Goal: Task Accomplishment & Management: Use online tool/utility

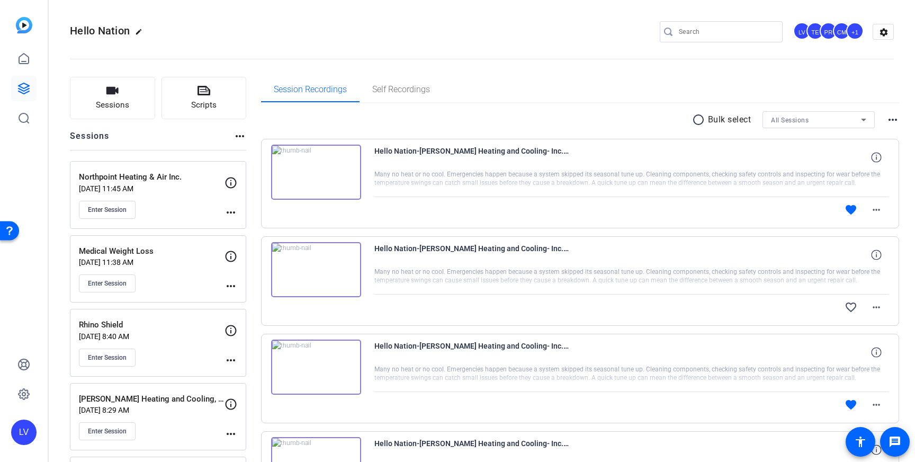
click at [231, 209] on mat-icon "more_horiz" at bounding box center [231, 212] width 13 height 13
click at [246, 225] on span "Edit Session" at bounding box center [257, 227] width 48 height 13
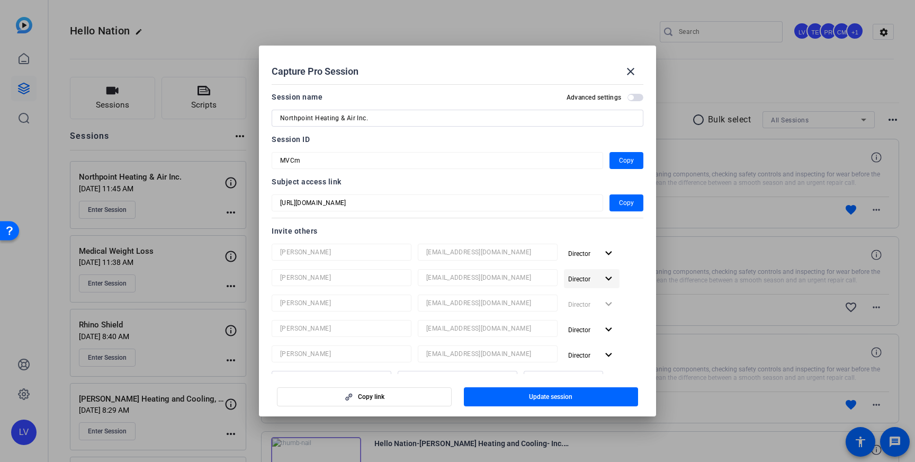
click at [606, 280] on mat-icon "expand_more" at bounding box center [608, 278] width 13 height 13
click at [634, 274] on div at bounding box center [457, 231] width 915 height 462
click at [627, 68] on mat-icon "close" at bounding box center [631, 71] width 13 height 13
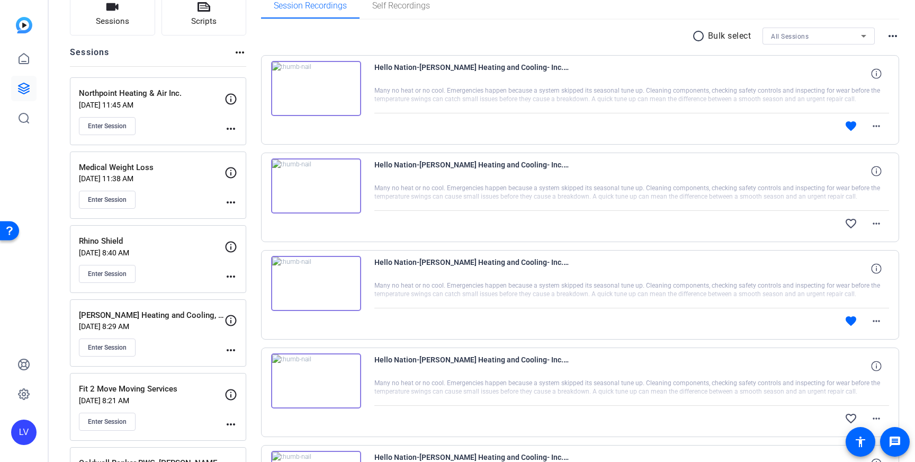
scroll to position [93, 0]
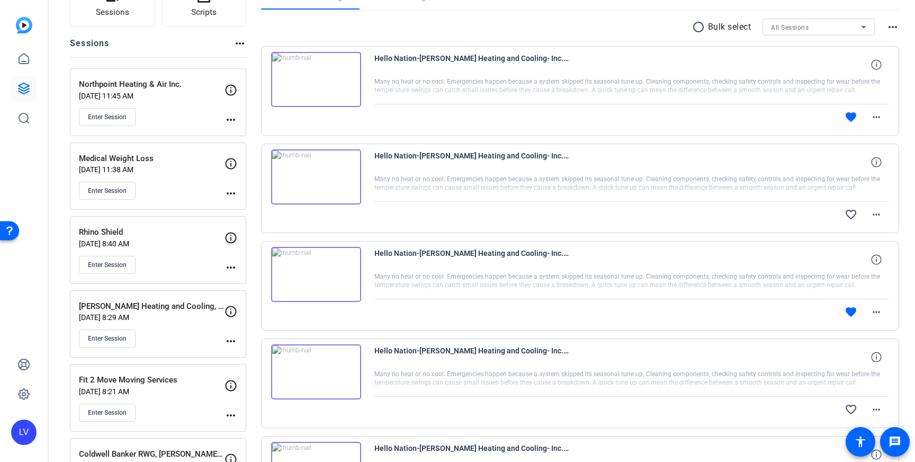
click at [228, 269] on mat-icon "more_horiz" at bounding box center [231, 267] width 13 height 13
click at [249, 281] on span "Edit Session" at bounding box center [257, 283] width 48 height 13
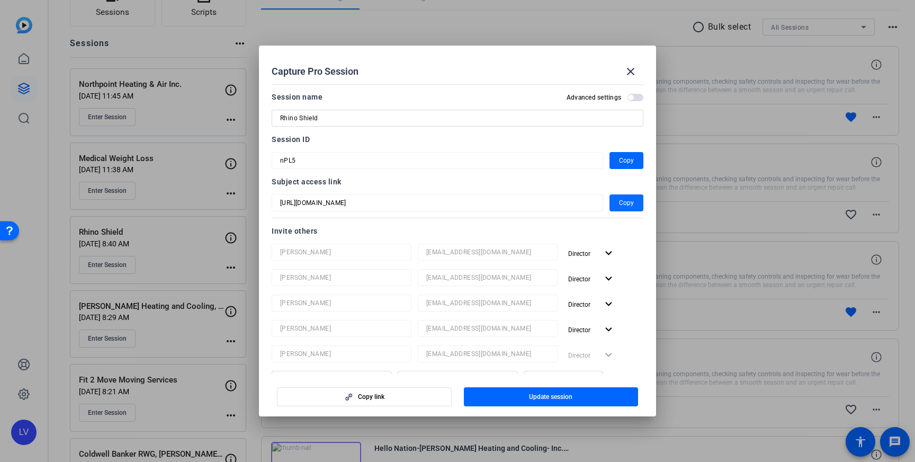
click at [634, 207] on span "button" at bounding box center [627, 202] width 34 height 25
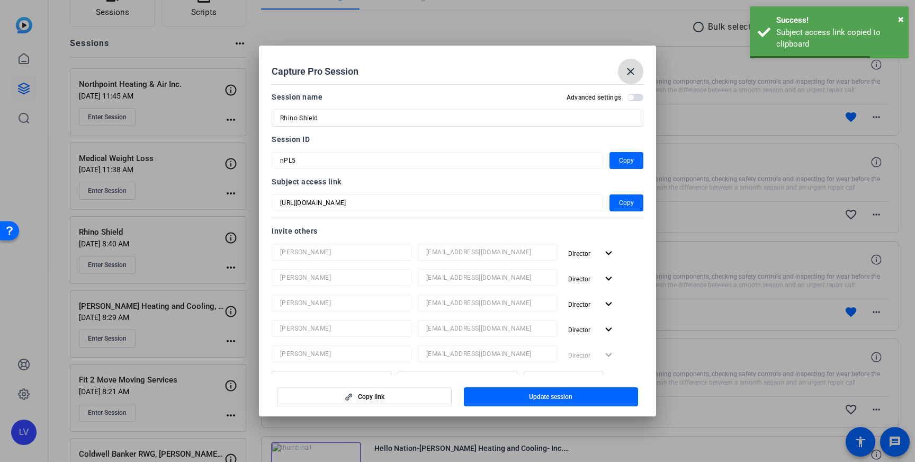
click at [636, 70] on mat-icon "close" at bounding box center [631, 71] width 13 height 13
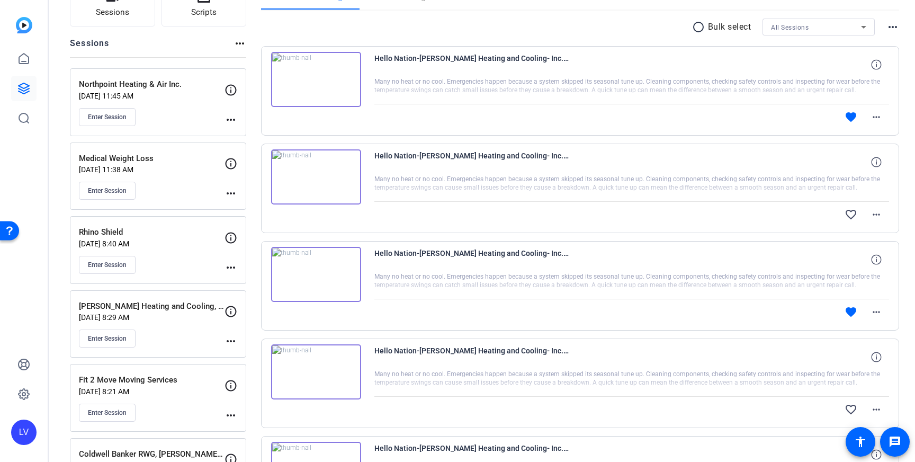
click at [227, 265] on mat-icon "more_horiz" at bounding box center [231, 267] width 13 height 13
click at [251, 286] on span "Edit Session" at bounding box center [257, 283] width 48 height 13
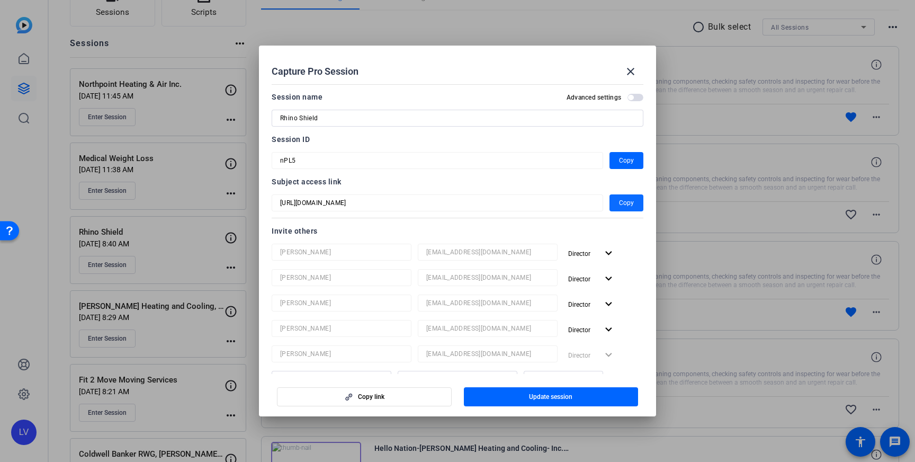
click at [622, 199] on span "Copy" at bounding box center [626, 203] width 15 height 13
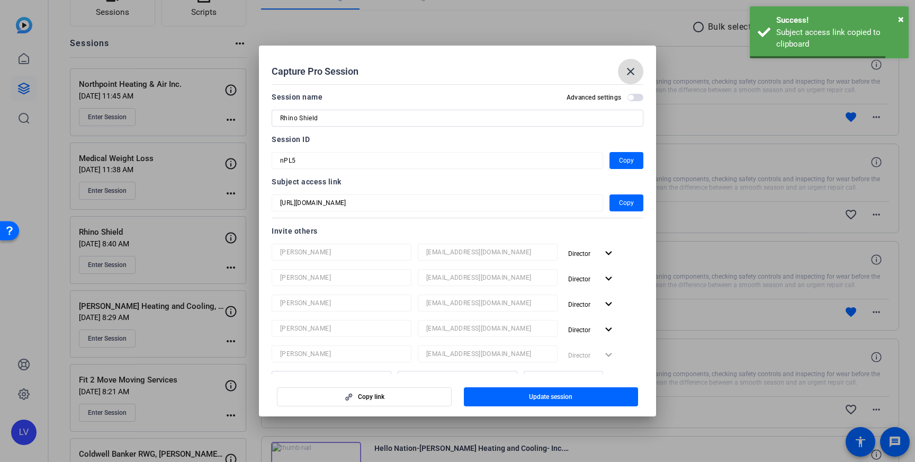
click at [634, 70] on mat-icon "close" at bounding box center [631, 71] width 13 height 13
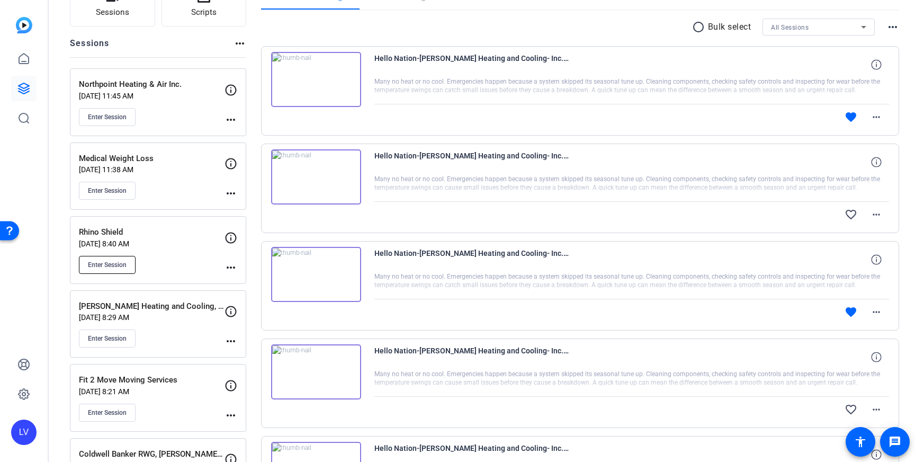
click at [109, 267] on span "Enter Session" at bounding box center [107, 265] width 39 height 8
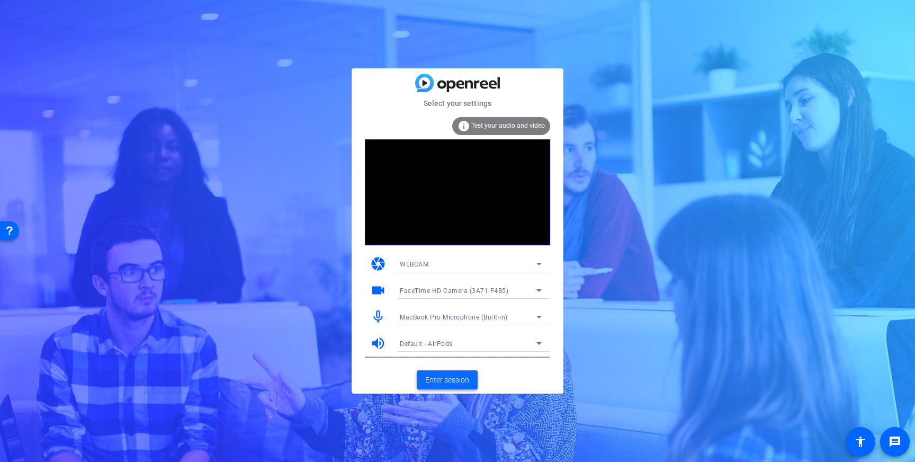
click at [454, 381] on span "Enter session" at bounding box center [447, 380] width 44 height 11
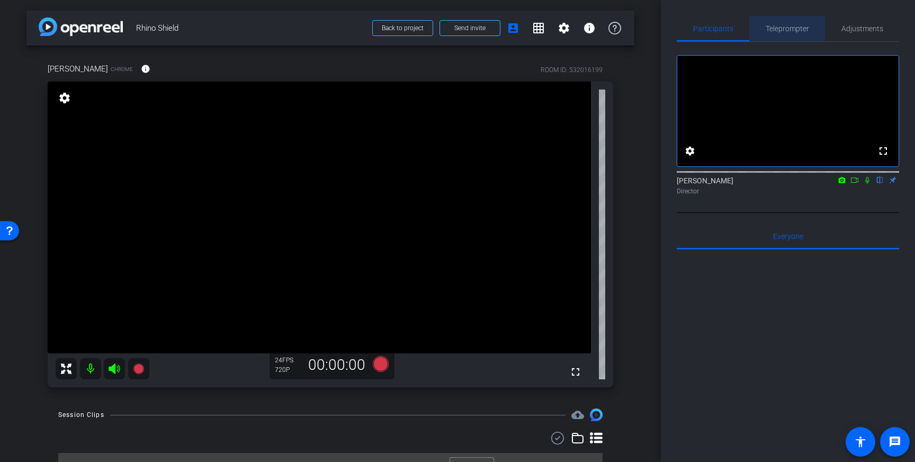
click at [784, 31] on span "Teleprompter" at bounding box center [787, 28] width 43 height 7
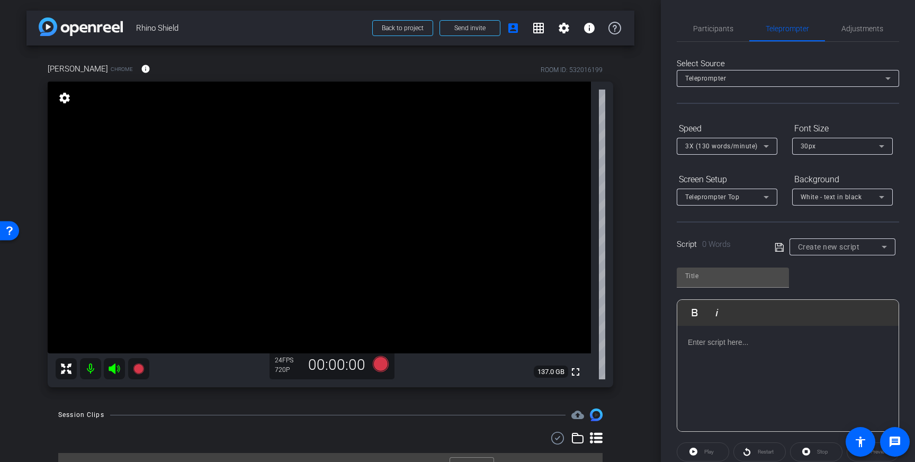
click at [778, 372] on div at bounding box center [788, 379] width 221 height 106
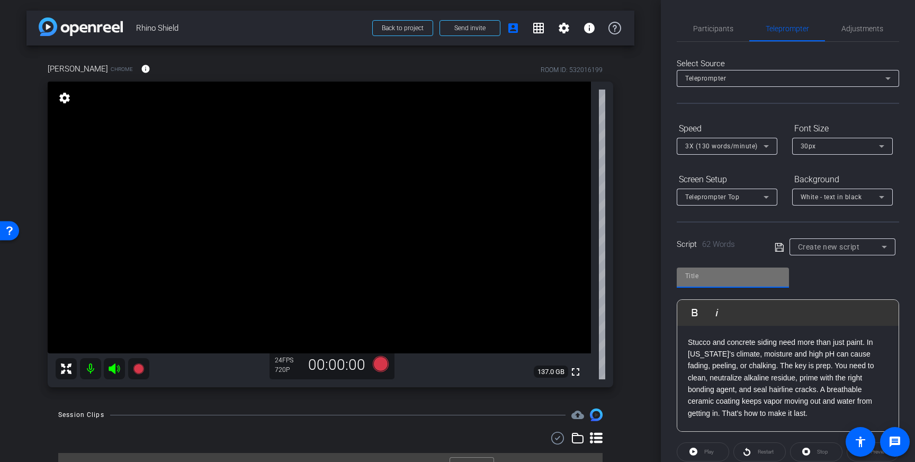
click at [733, 272] on input "text" at bounding box center [732, 276] width 95 height 13
type input "Rhino"
click at [783, 248] on icon at bounding box center [780, 247] width 10 height 13
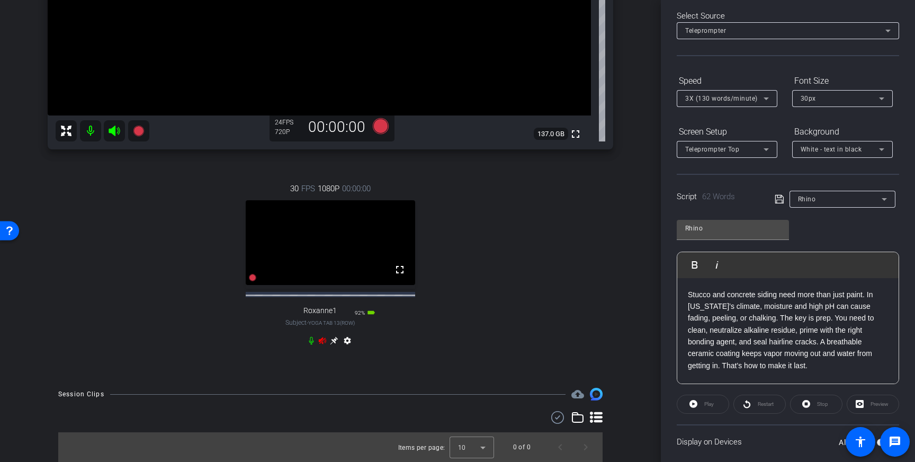
scroll to position [246, 0]
click at [324, 340] on icon at bounding box center [322, 340] width 8 height 8
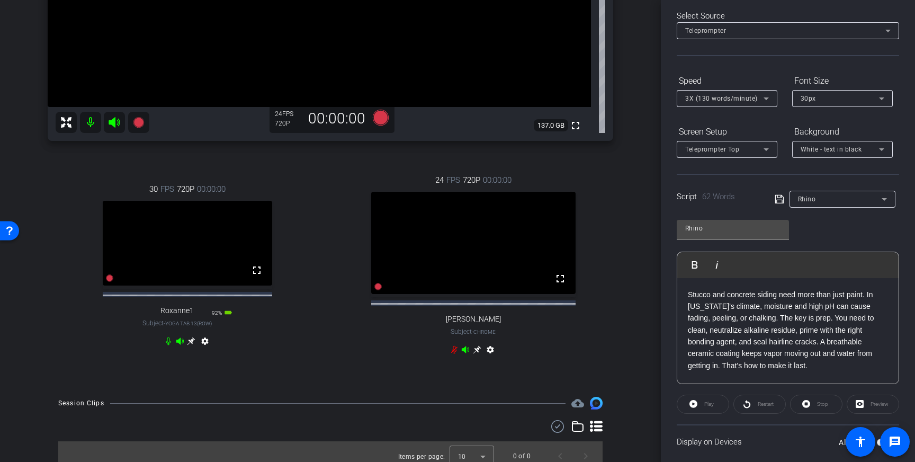
click at [191, 345] on icon at bounding box center [192, 341] width 8 height 8
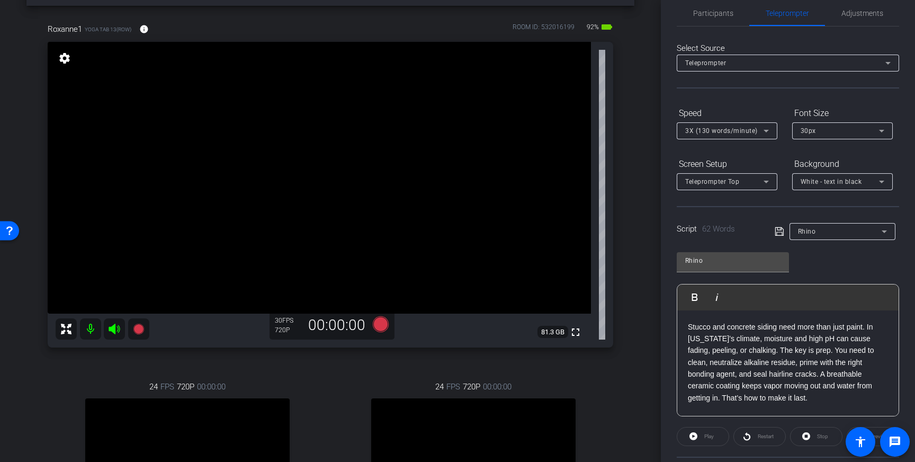
scroll to position [0, 0]
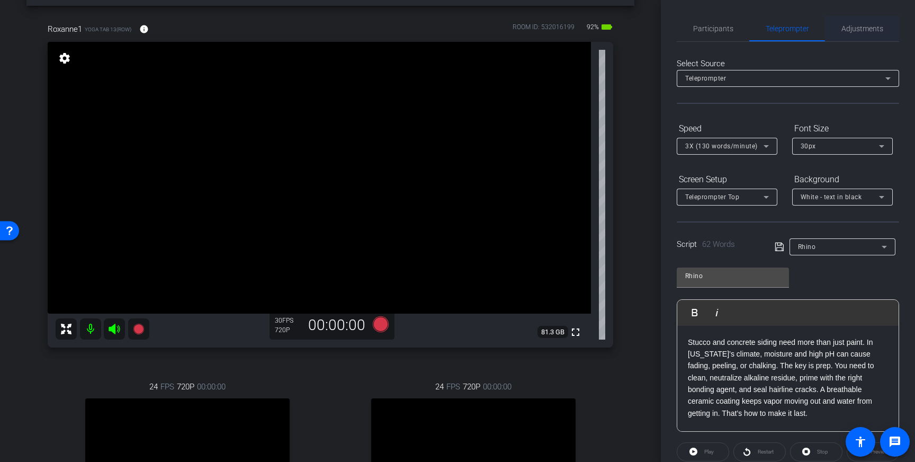
drag, startPoint x: 859, startPoint y: 27, endPoint x: 856, endPoint y: 32, distance: 5.5
click at [859, 27] on span "Adjustments" at bounding box center [863, 28] width 42 height 7
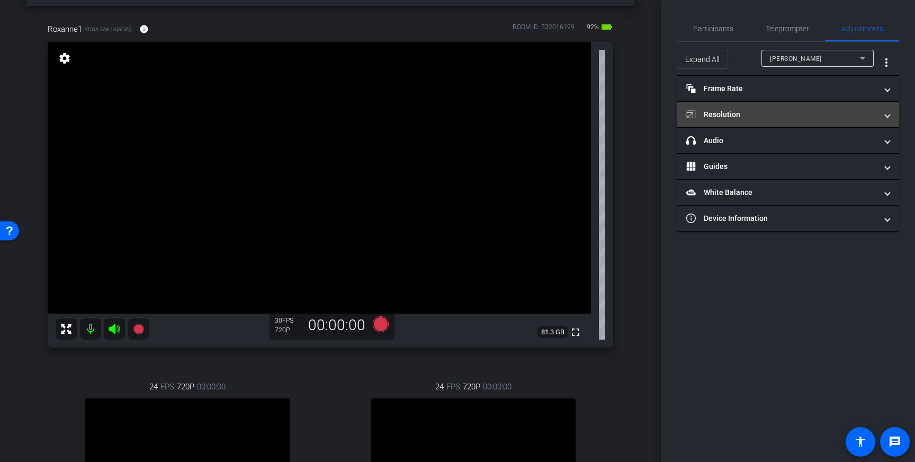
click at [795, 115] on mat-panel-title "Resolution" at bounding box center [782, 114] width 191 height 11
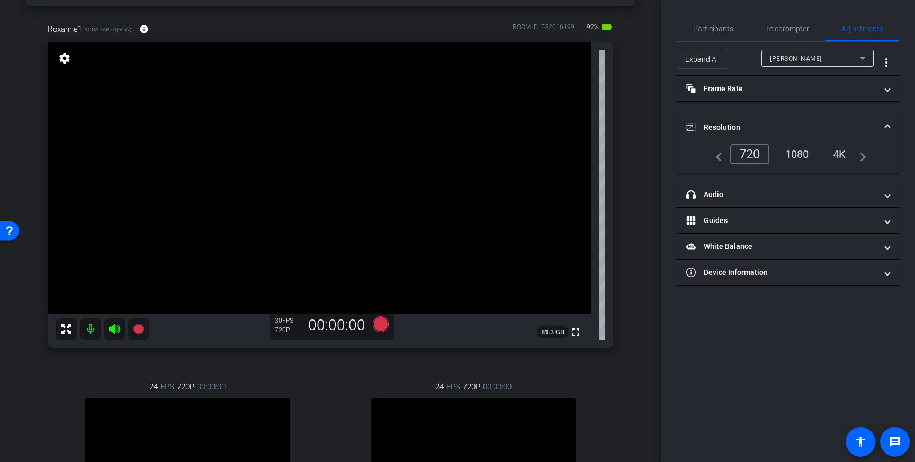
click at [839, 151] on div "4K" at bounding box center [839, 154] width 29 height 18
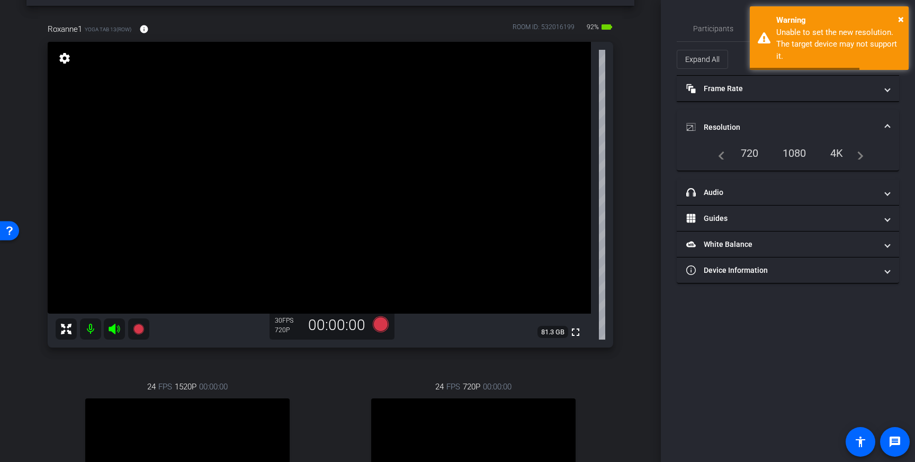
click at [798, 148] on div "1080" at bounding box center [795, 153] width 40 height 18
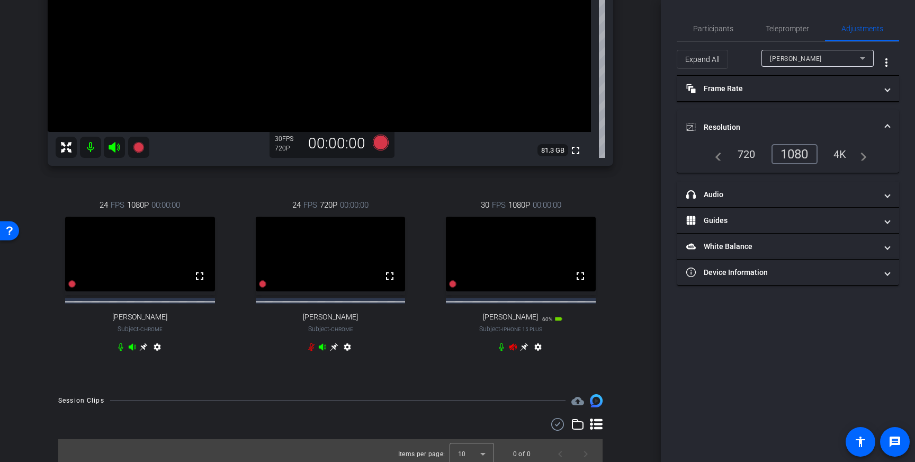
scroll to position [237, 0]
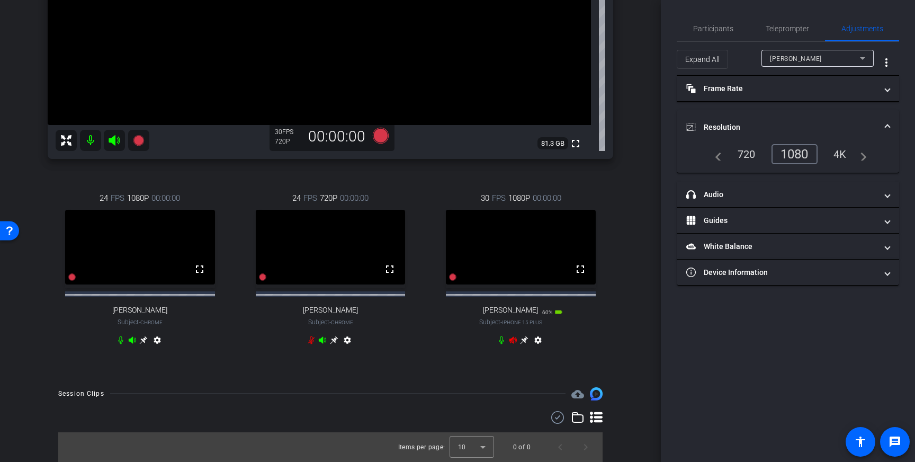
click at [515, 342] on icon at bounding box center [513, 340] width 8 height 8
drag, startPoint x: 111, startPoint y: 128, endPoint x: 112, endPoint y: 137, distance: 9.0
click at [111, 134] on icon at bounding box center [114, 140] width 13 height 13
drag, startPoint x: 92, startPoint y: 130, endPoint x: 284, endPoint y: 256, distance: 229.5
click at [92, 130] on mat-icon at bounding box center [90, 140] width 21 height 21
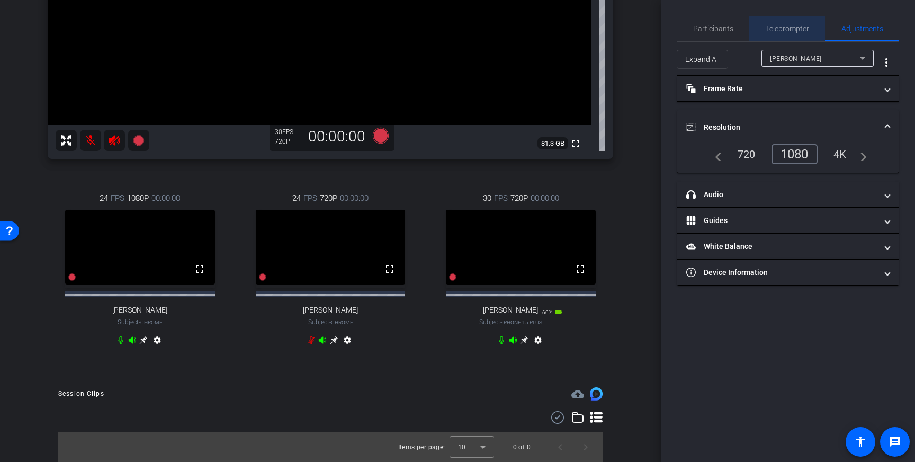
click at [788, 25] on span "Teleprompter" at bounding box center [787, 28] width 43 height 7
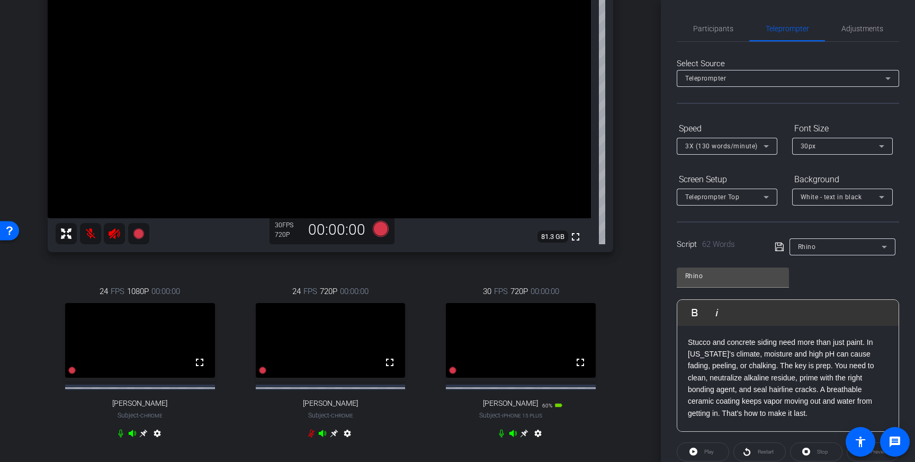
scroll to position [134, 0]
click at [121, 439] on icon at bounding box center [121, 434] width 8 height 8
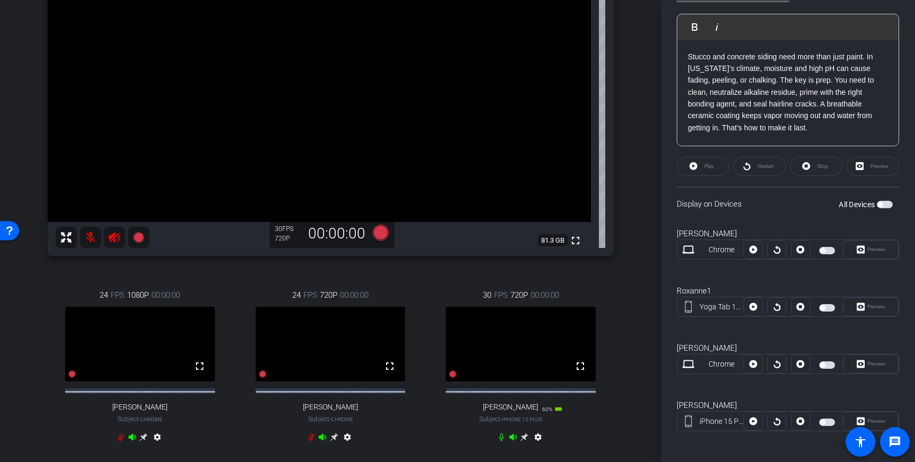
scroll to position [289, 0]
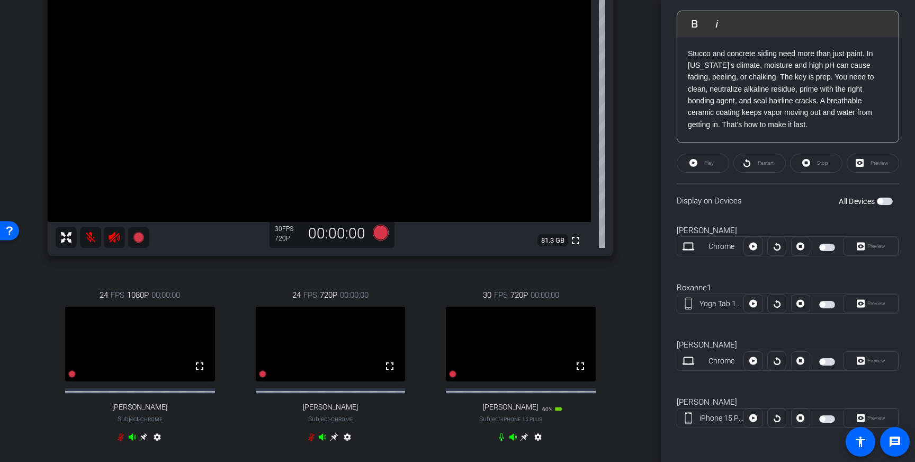
click at [881, 201] on span "button" at bounding box center [880, 201] width 5 height 5
click at [523, 441] on icon at bounding box center [525, 437] width 8 height 8
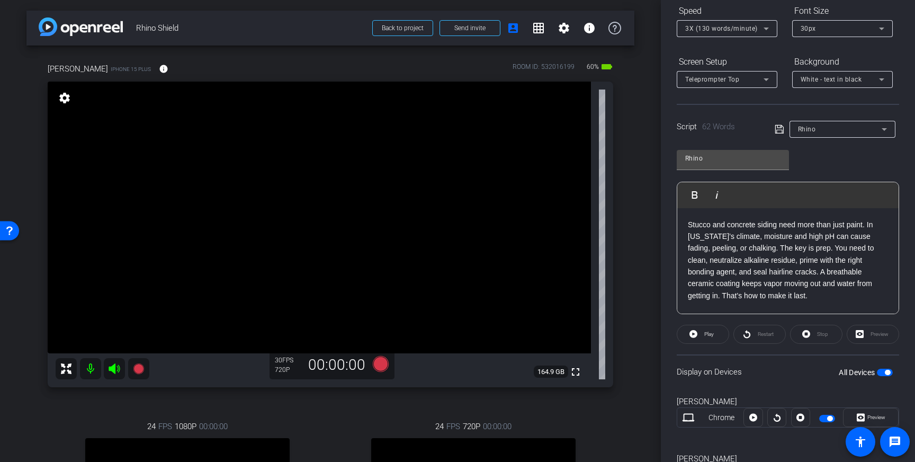
scroll to position [0, 0]
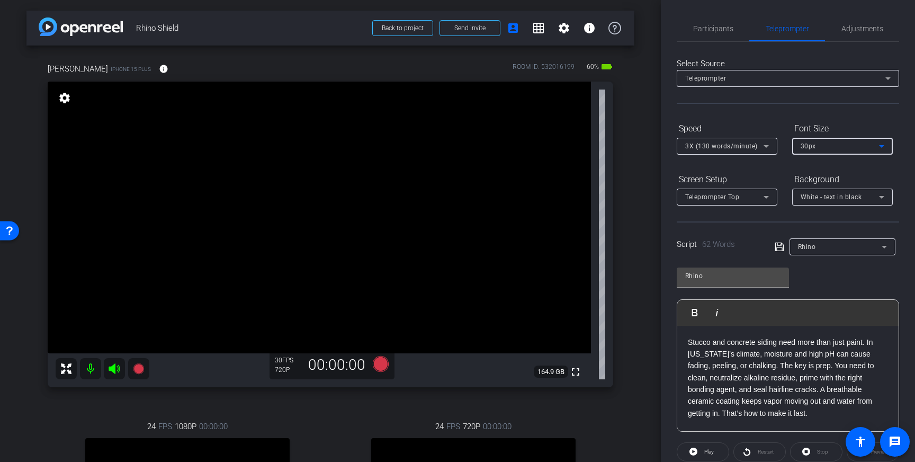
click at [847, 146] on div "30px" at bounding box center [840, 145] width 78 height 13
click at [826, 197] on mat-option "40px" at bounding box center [842, 201] width 101 height 17
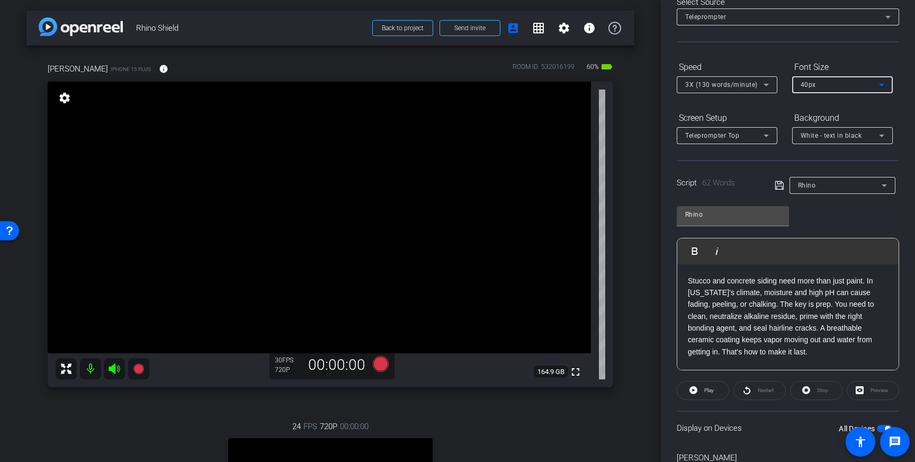
scroll to position [174, 0]
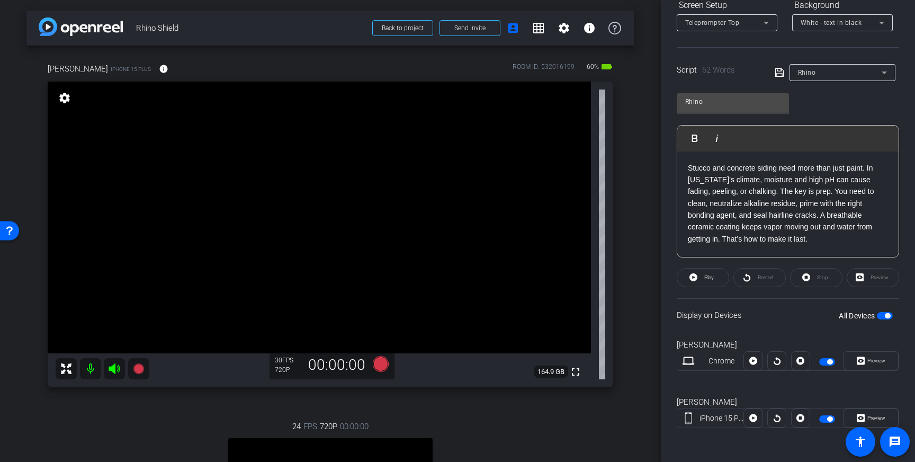
click at [882, 318] on span "button" at bounding box center [885, 315] width 16 height 7
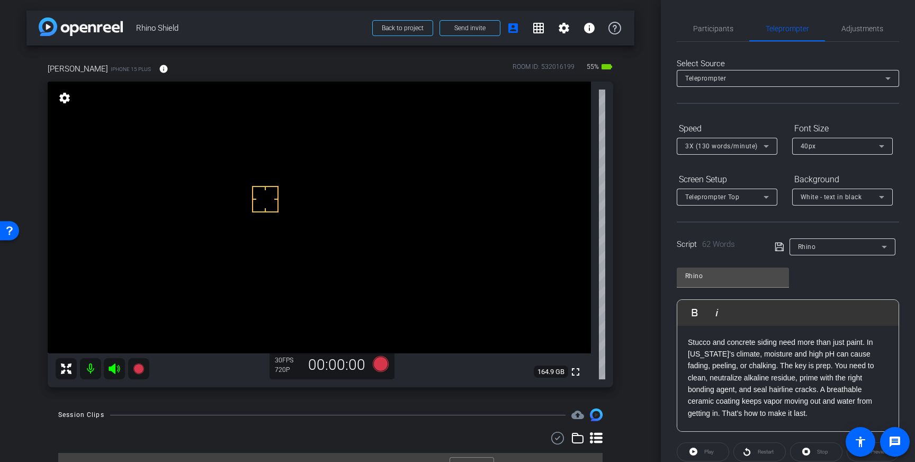
scroll to position [117, 0]
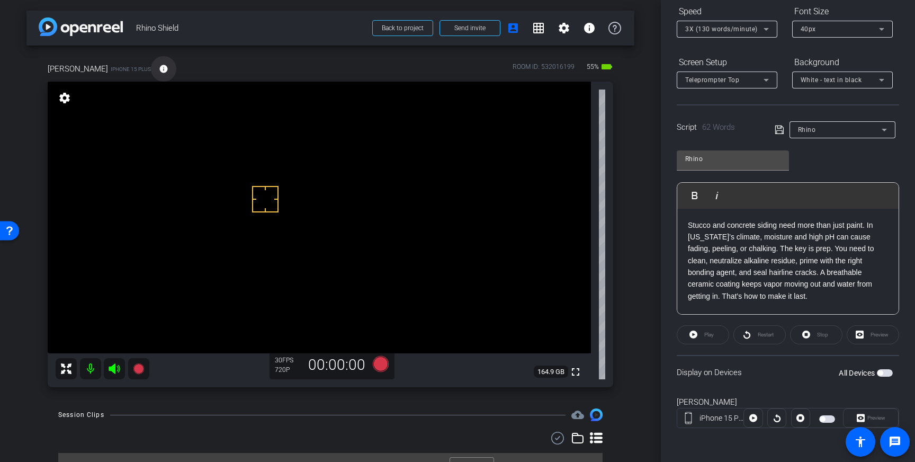
click at [159, 73] on mat-icon "info" at bounding box center [164, 69] width 10 height 10
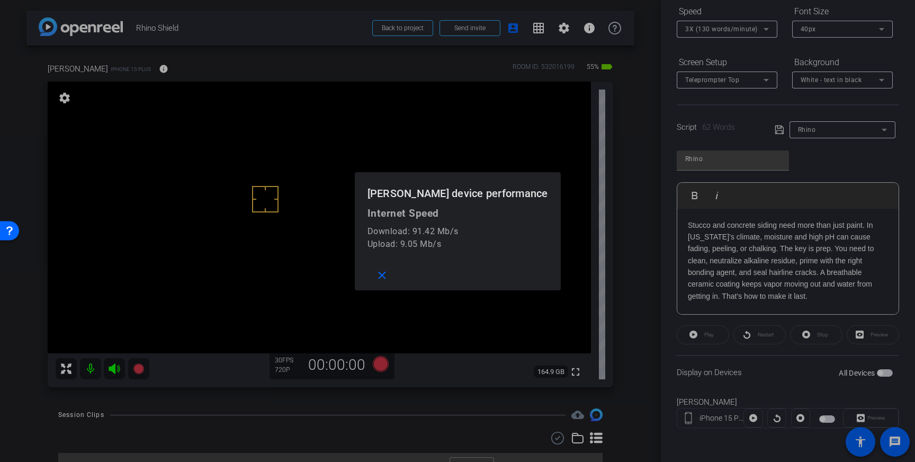
click at [135, 73] on div at bounding box center [457, 231] width 915 height 462
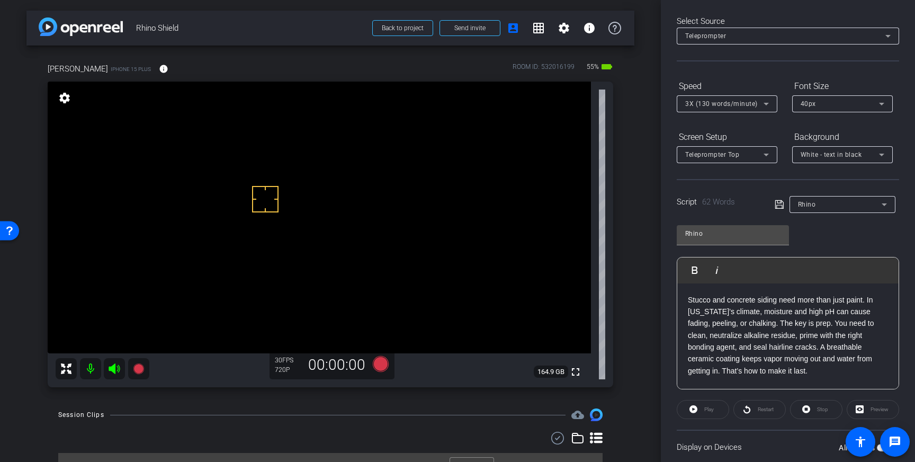
scroll to position [0, 0]
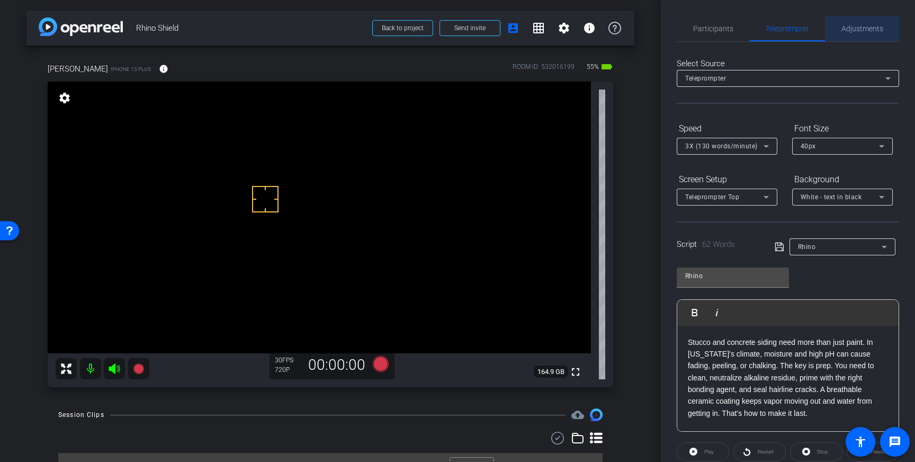
click at [853, 25] on span "Adjustments" at bounding box center [863, 28] width 42 height 7
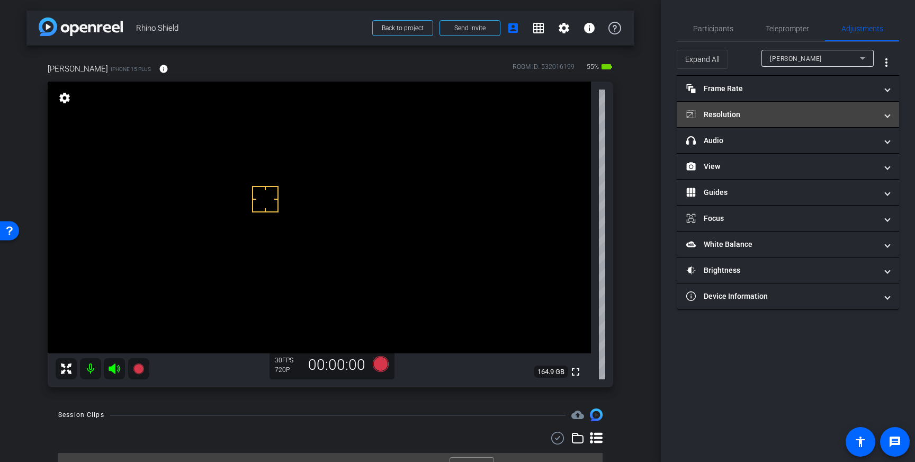
click at [834, 118] on mat-panel-title "Resolution" at bounding box center [782, 114] width 191 height 11
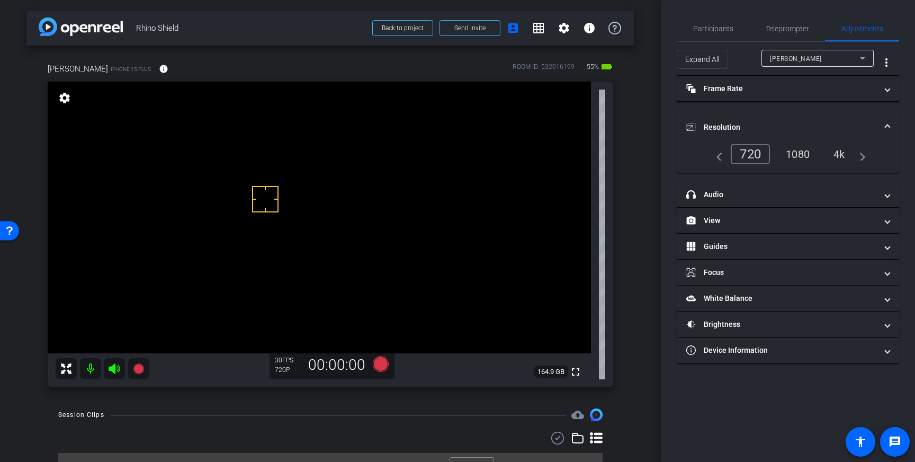
click at [840, 157] on div "4k" at bounding box center [840, 154] width 28 height 18
click at [888, 121] on mat-expansion-panel-header "Resolution" at bounding box center [788, 127] width 222 height 34
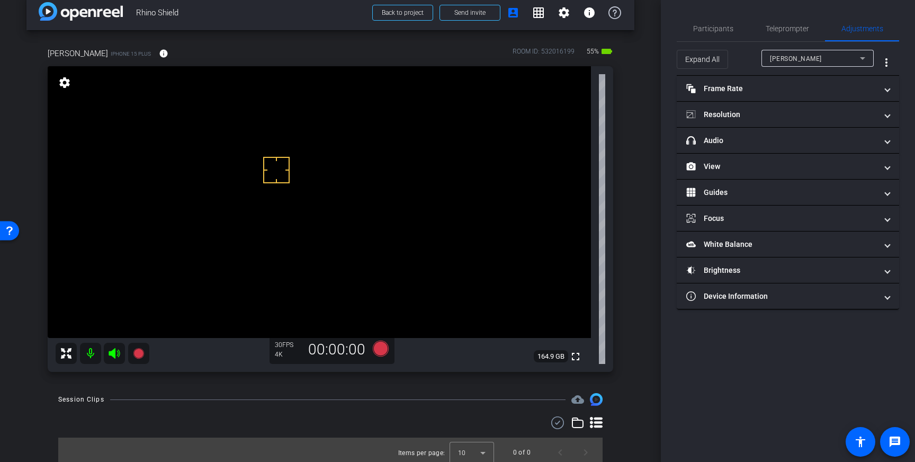
scroll to position [21, 0]
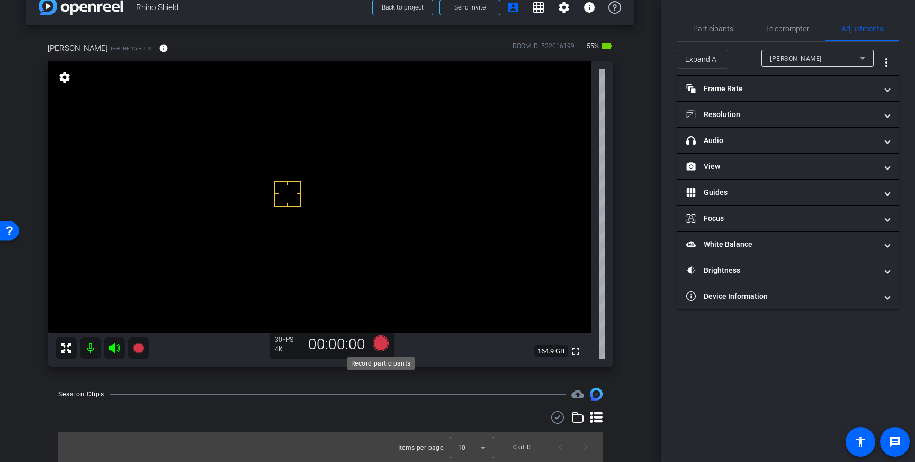
click at [380, 343] on icon at bounding box center [381, 343] width 16 height 16
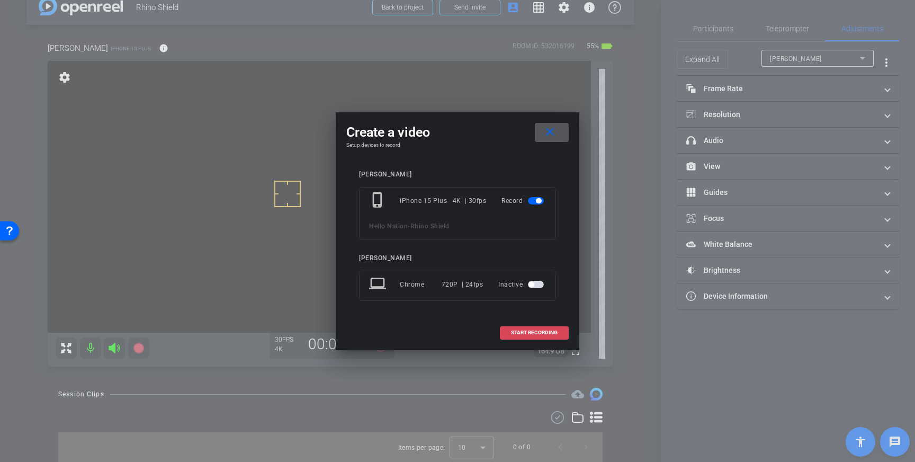
click at [536, 332] on span "START RECORDING" at bounding box center [534, 332] width 47 height 5
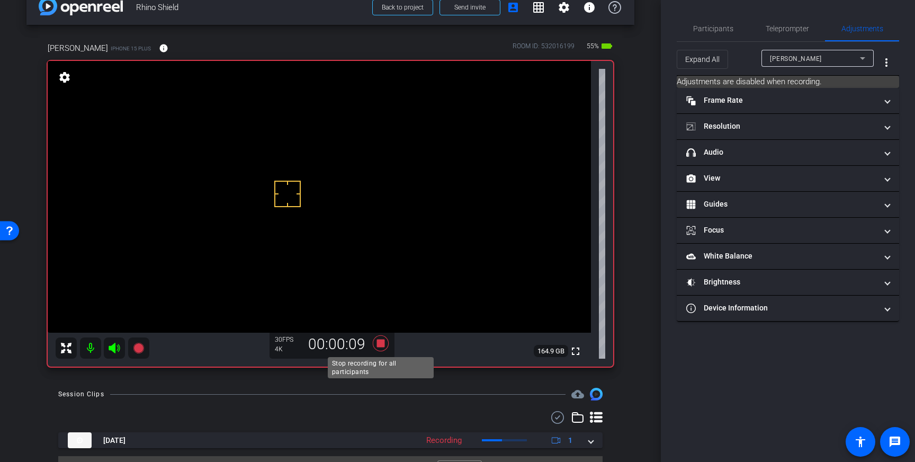
click at [379, 342] on icon at bounding box center [381, 343] width 16 height 16
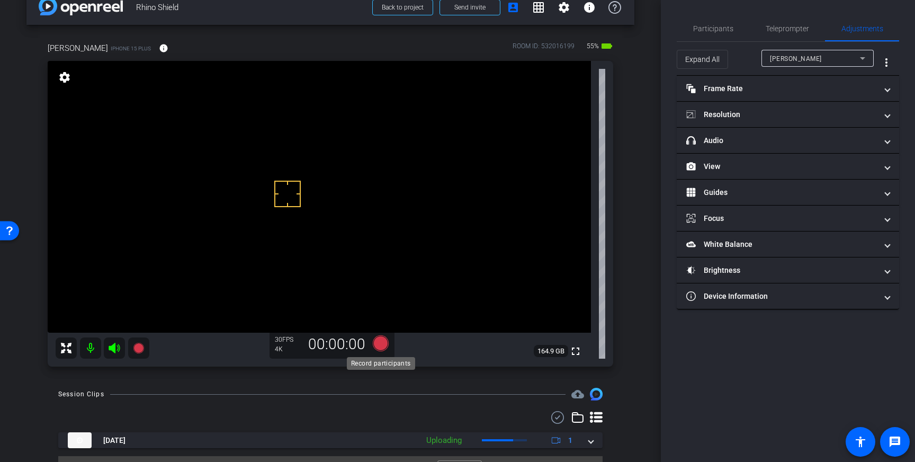
click at [376, 350] on icon at bounding box center [380, 343] width 25 height 19
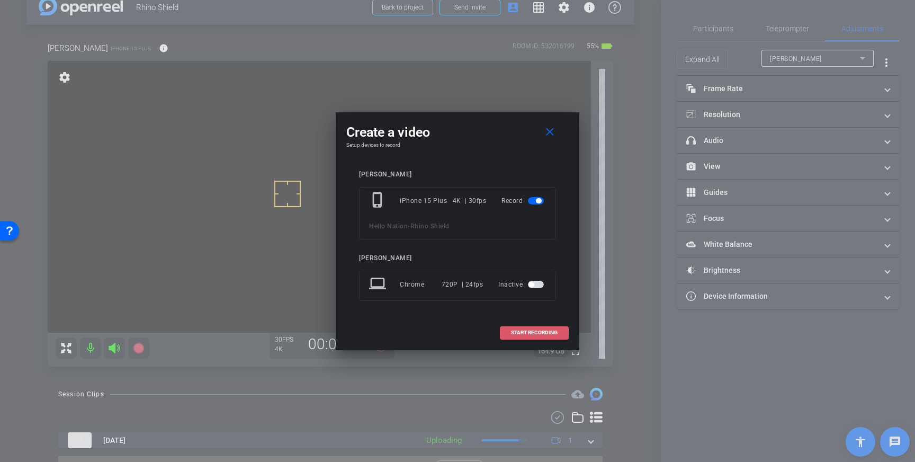
click at [520, 334] on span "START RECORDING" at bounding box center [534, 332] width 47 height 5
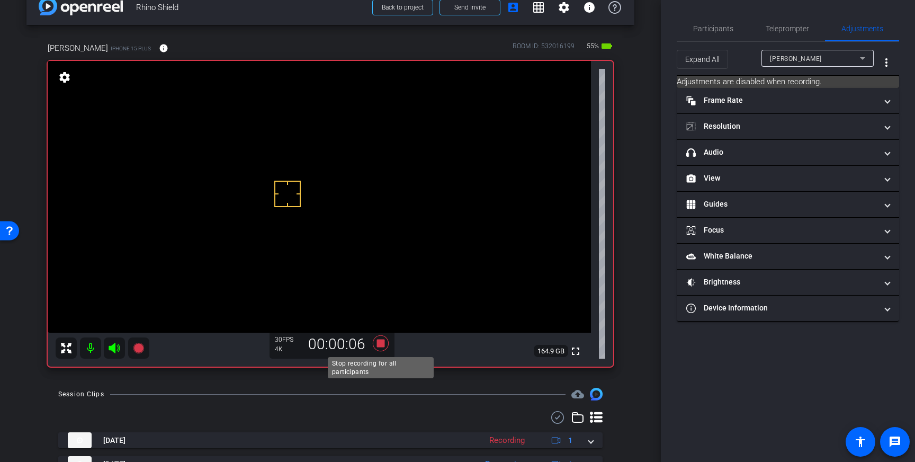
click at [381, 345] on icon at bounding box center [381, 343] width 16 height 16
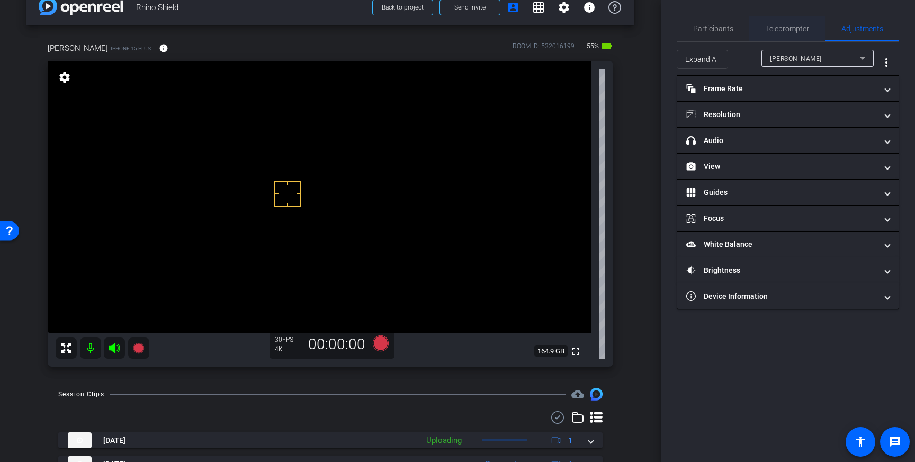
drag, startPoint x: 760, startPoint y: 34, endPoint x: 765, endPoint y: 35, distance: 5.4
click at [760, 34] on div "Teleprompter" at bounding box center [788, 28] width 76 height 25
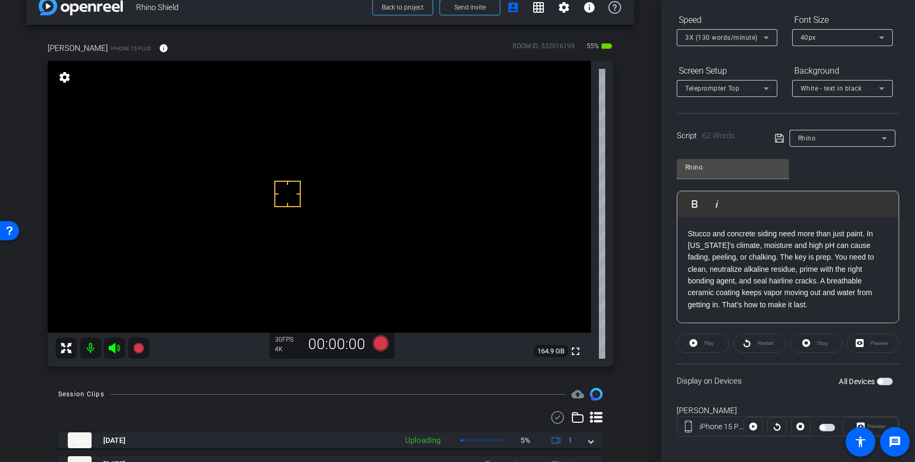
scroll to position [117, 0]
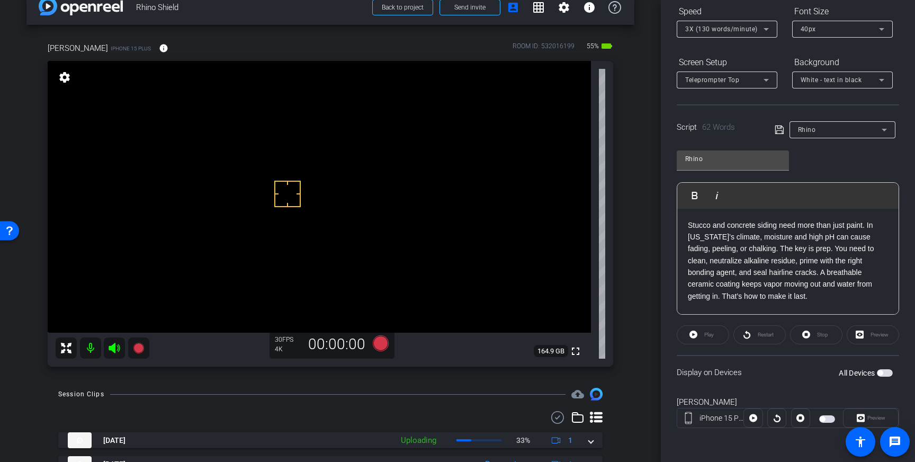
click at [883, 373] on span "button" at bounding box center [880, 372] width 5 height 5
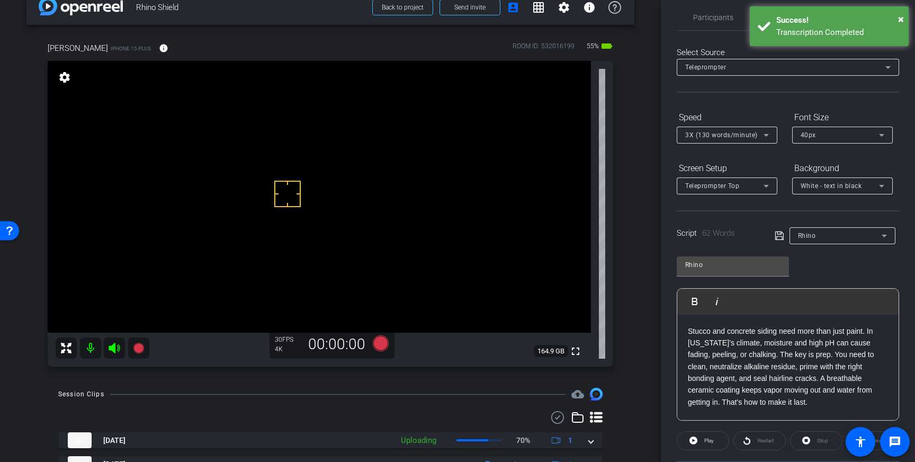
scroll to position [0, 0]
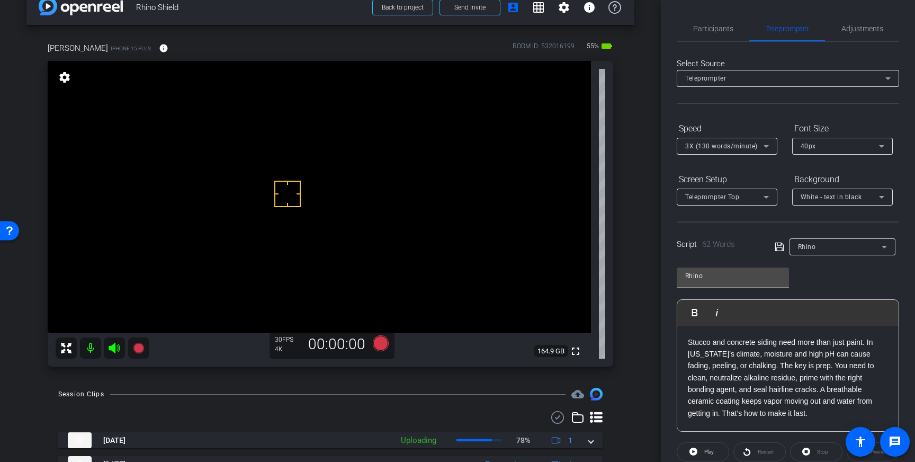
click at [863, 148] on div "40px" at bounding box center [840, 145] width 78 height 13
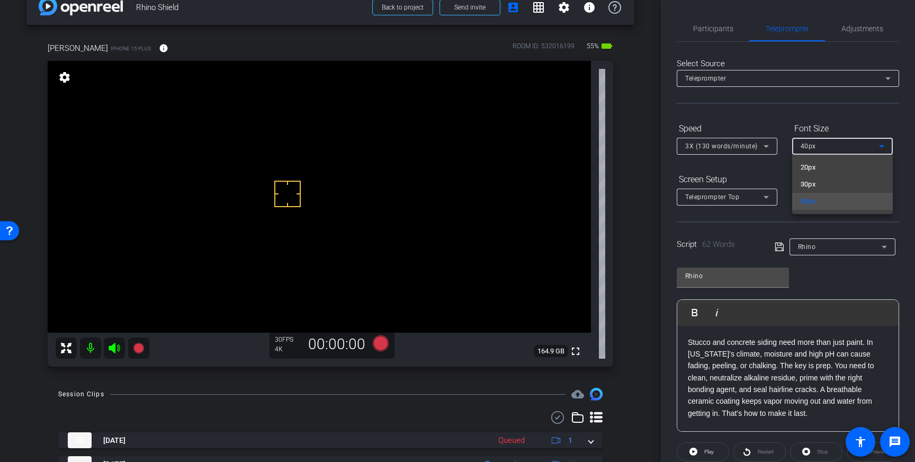
click at [776, 114] on div at bounding box center [457, 231] width 915 height 462
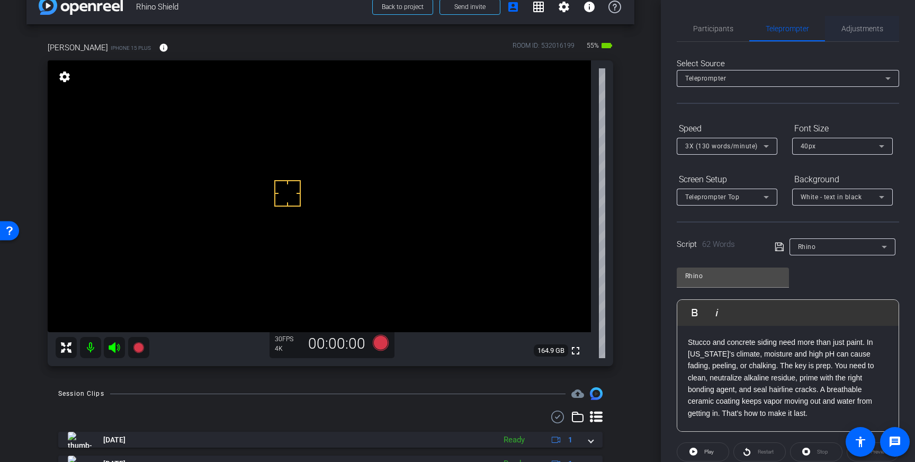
click at [867, 38] on span "Adjustments" at bounding box center [863, 28] width 42 height 25
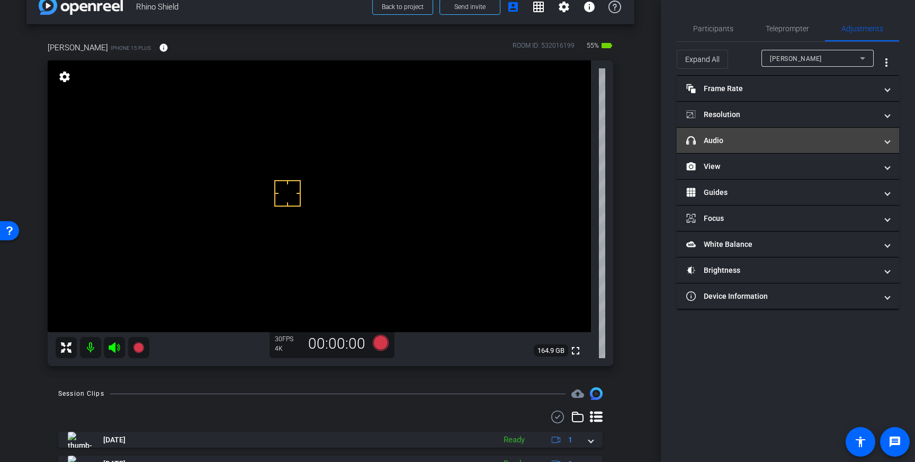
drag, startPoint x: 830, startPoint y: 138, endPoint x: 827, endPoint y: 142, distance: 5.5
click at [830, 138] on mat-panel-title "headphone icon Audio" at bounding box center [782, 140] width 191 height 11
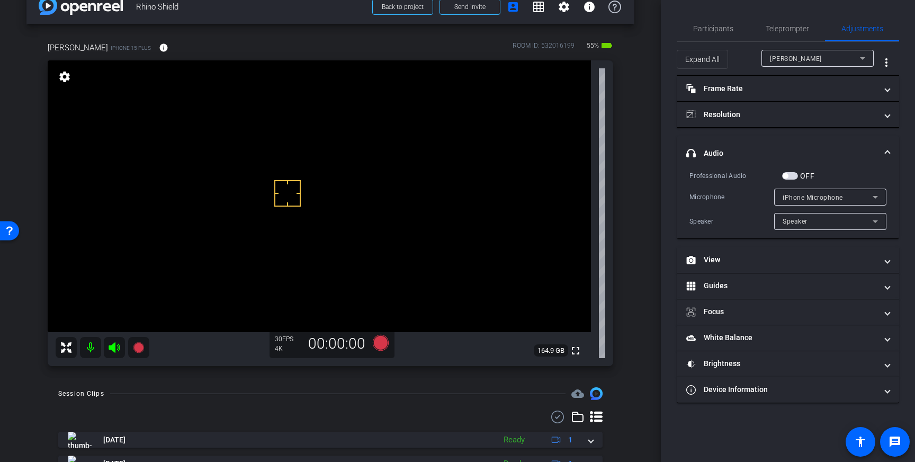
click at [790, 179] on span "button" at bounding box center [790, 175] width 16 height 7
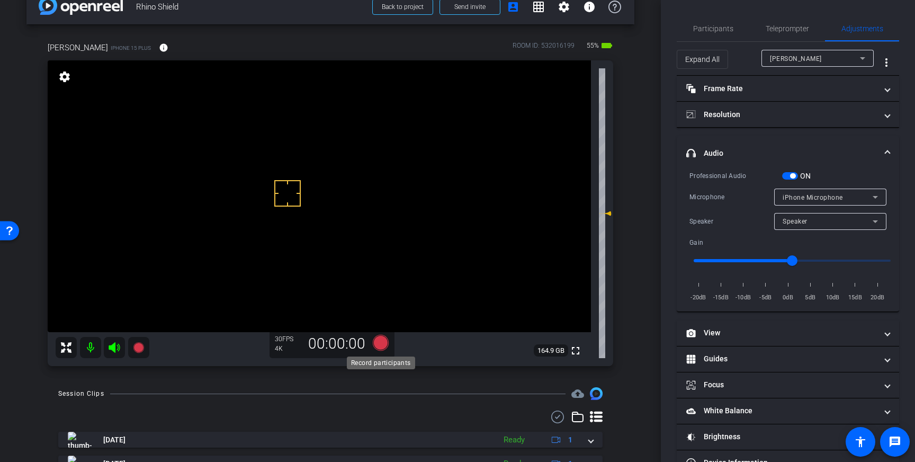
click at [384, 342] on icon at bounding box center [381, 343] width 16 height 16
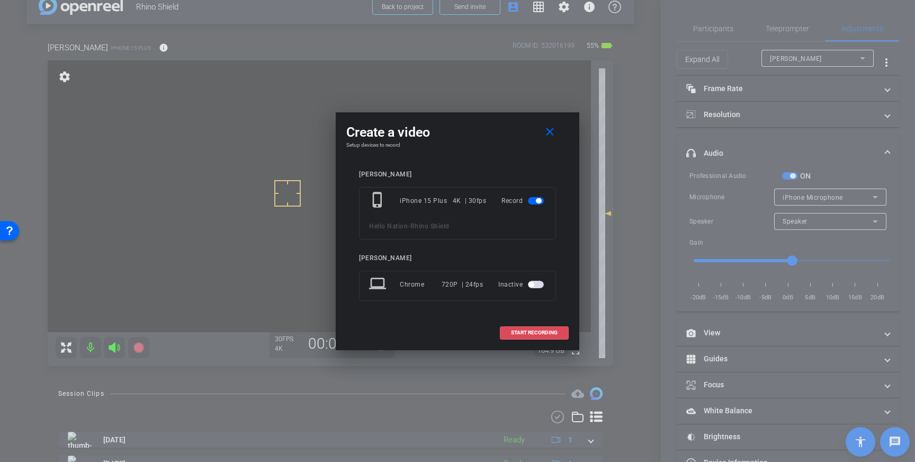
drag, startPoint x: 533, startPoint y: 333, endPoint x: 558, endPoint y: 324, distance: 26.5
click at [533, 333] on span "START RECORDING" at bounding box center [534, 332] width 47 height 5
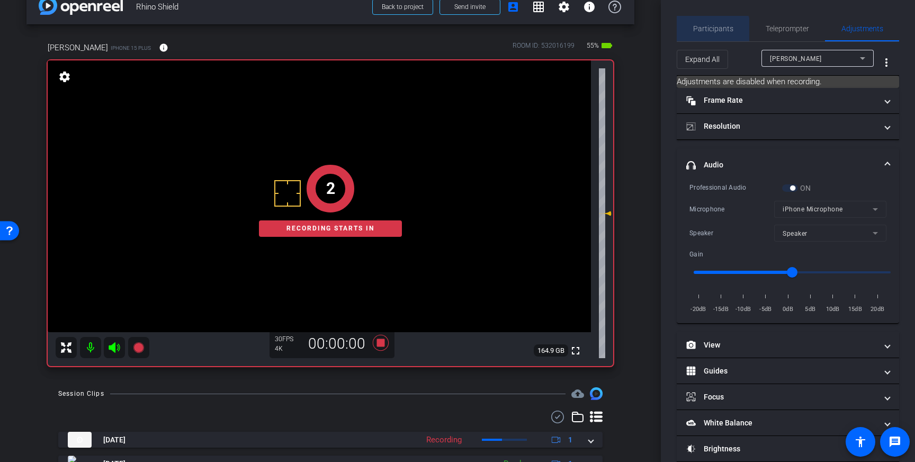
click at [711, 31] on span "Participants" at bounding box center [713, 28] width 40 height 7
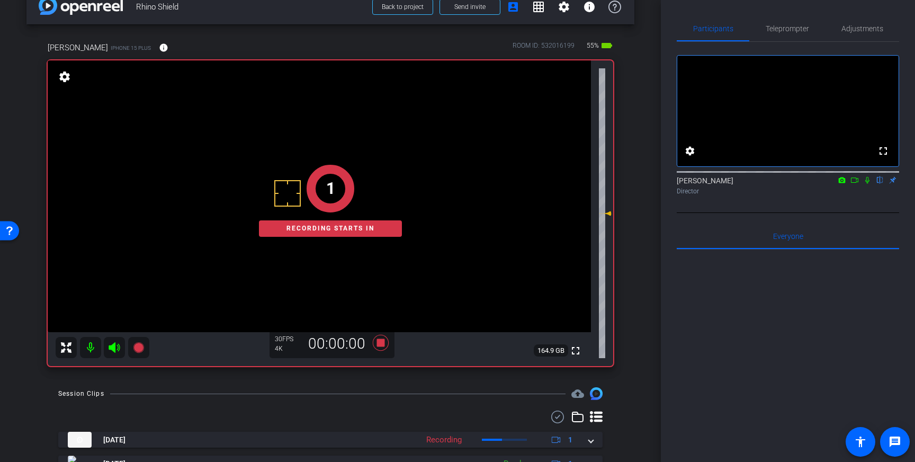
click at [869, 184] on icon at bounding box center [867, 179] width 8 height 7
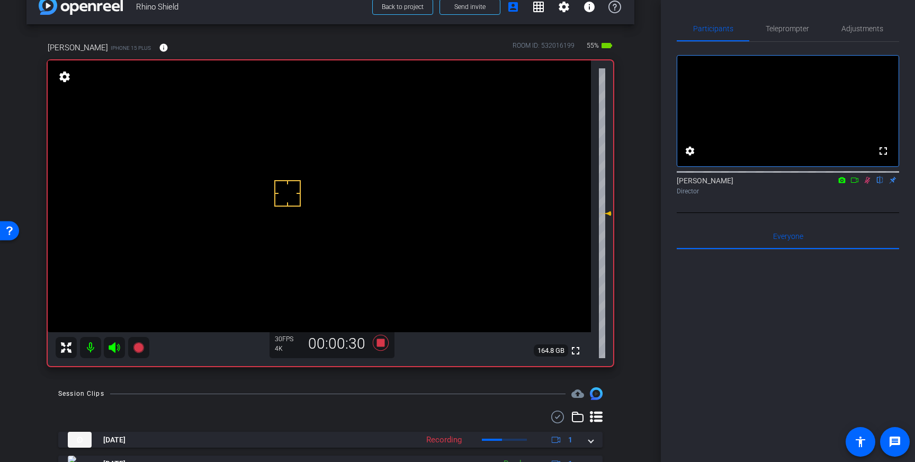
click at [869, 184] on icon at bounding box center [867, 179] width 8 height 7
click at [381, 345] on icon at bounding box center [381, 343] width 16 height 16
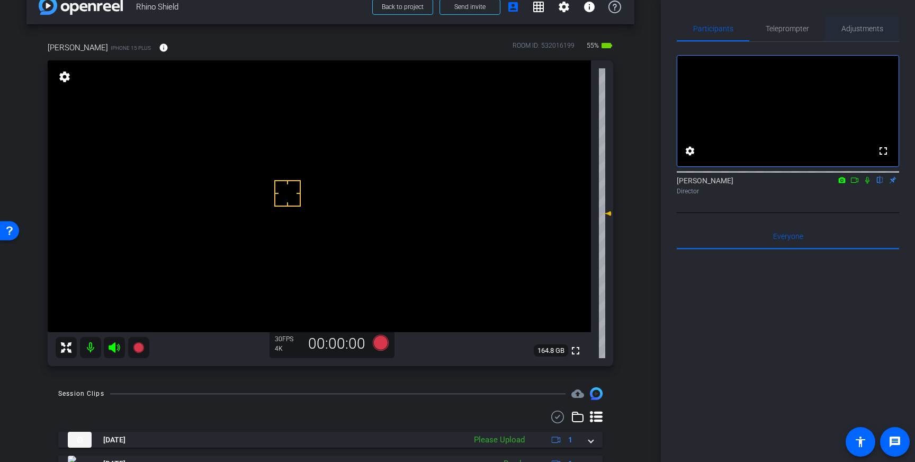
drag, startPoint x: 857, startPoint y: 32, endPoint x: 856, endPoint y: 40, distance: 8.0
click at [857, 32] on span "Adjustments" at bounding box center [863, 28] width 42 height 7
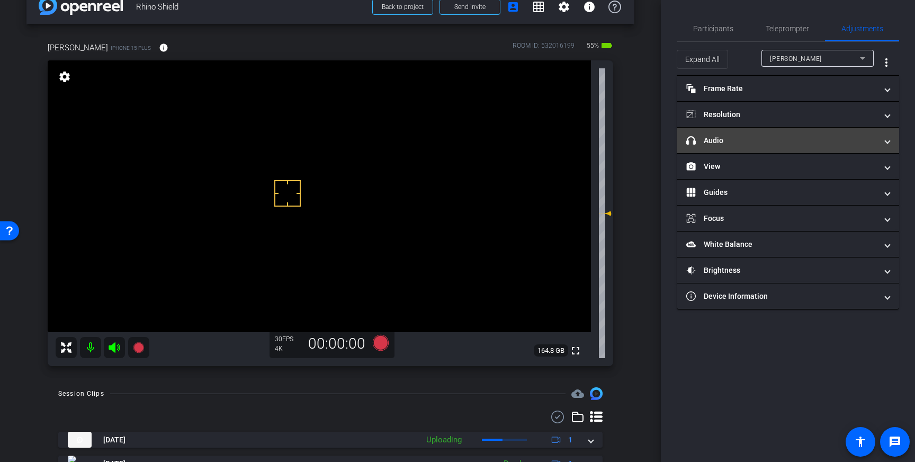
click at [812, 137] on mat-panel-title "headphone icon Audio" at bounding box center [782, 140] width 191 height 11
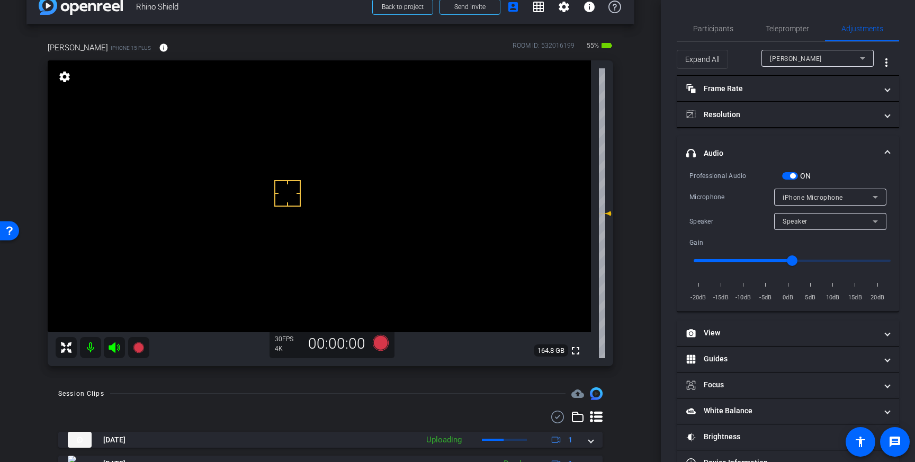
click at [790, 173] on span "button" at bounding box center [790, 175] width 16 height 7
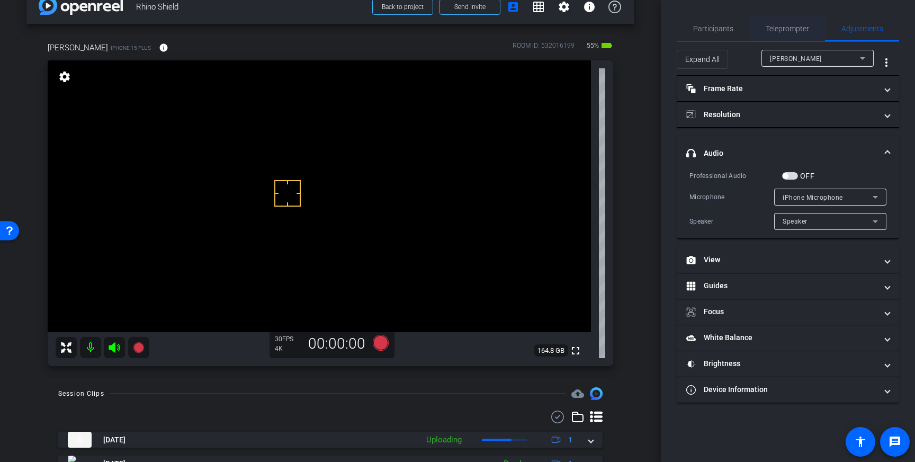
click at [779, 25] on span "Teleprompter" at bounding box center [787, 28] width 43 height 7
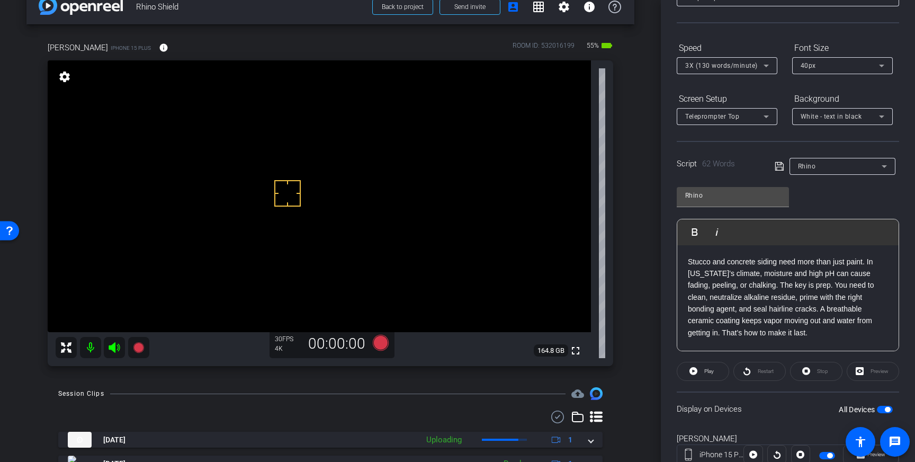
scroll to position [96, 0]
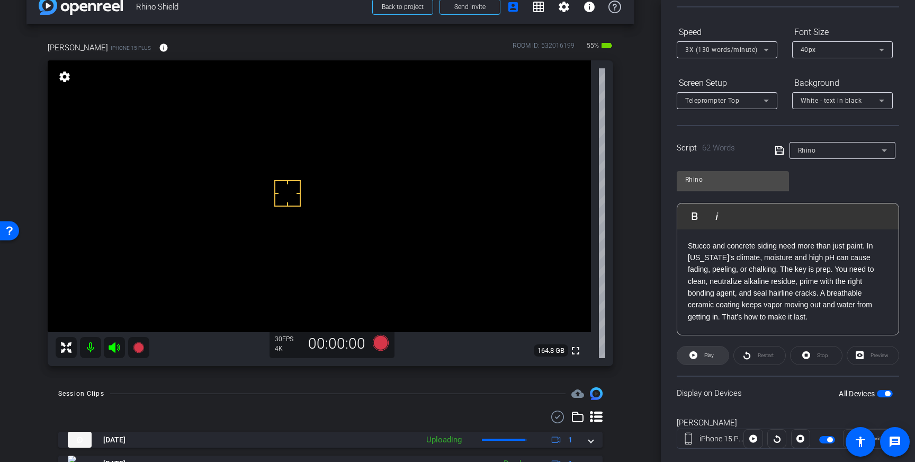
click at [708, 357] on span "Play" at bounding box center [710, 355] width 10 height 6
click at [822, 355] on span "Stop" at bounding box center [822, 355] width 11 height 6
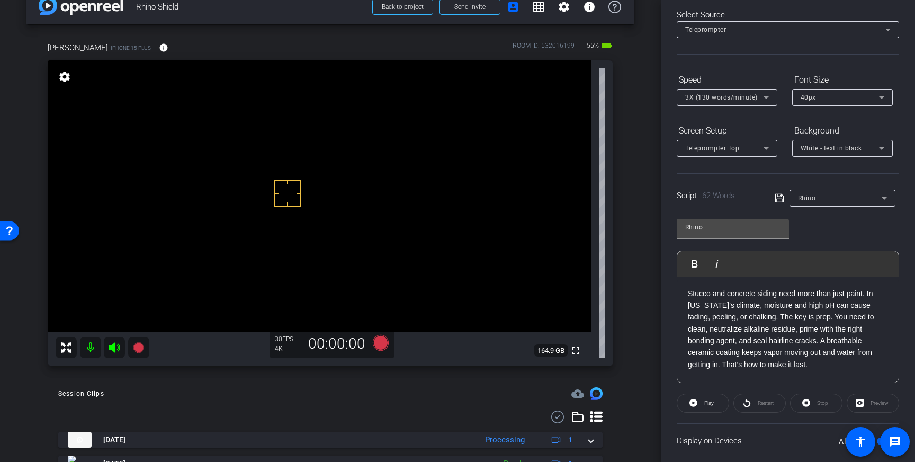
scroll to position [0, 0]
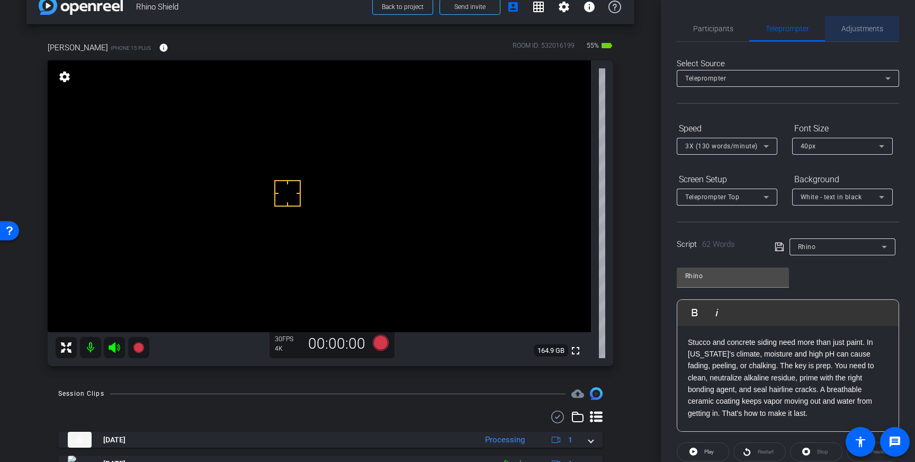
click at [876, 33] on span "Adjustments" at bounding box center [863, 28] width 42 height 25
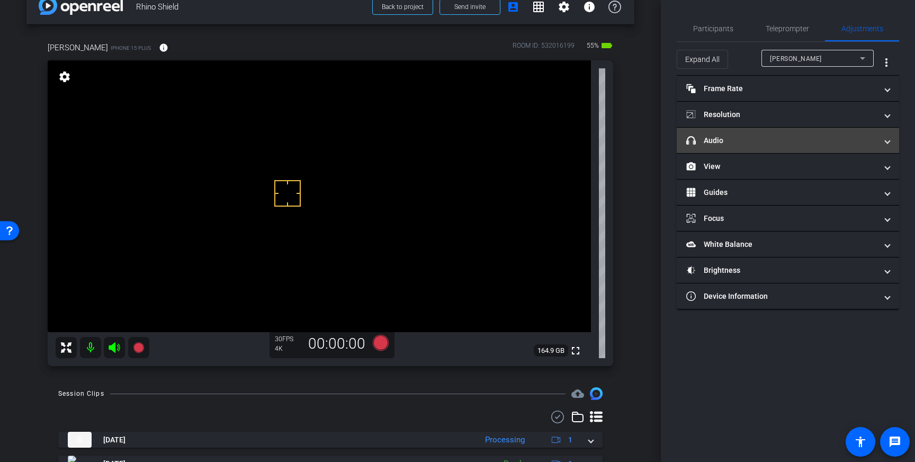
click at [858, 149] on mat-expansion-panel-header "headphone icon Audio" at bounding box center [788, 140] width 222 height 25
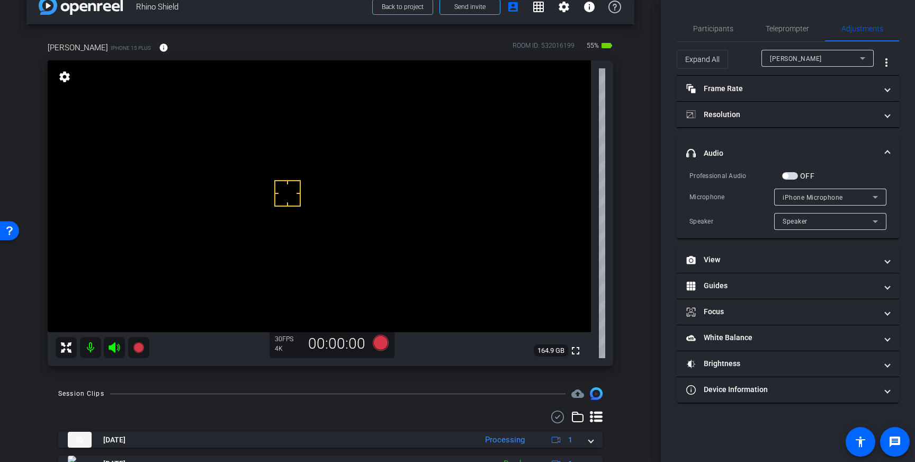
drag, startPoint x: 791, startPoint y: 174, endPoint x: 798, endPoint y: 175, distance: 7.6
click at [791, 174] on span "button" at bounding box center [790, 175] width 16 height 7
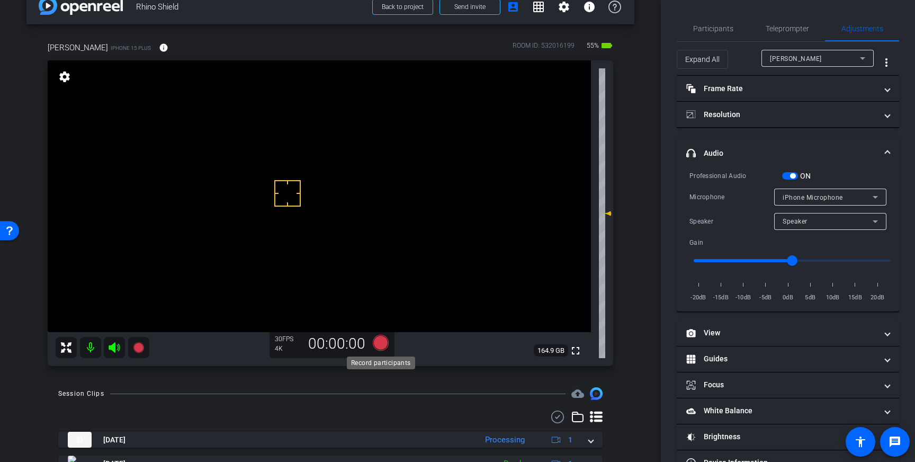
click at [380, 343] on icon at bounding box center [381, 343] width 16 height 16
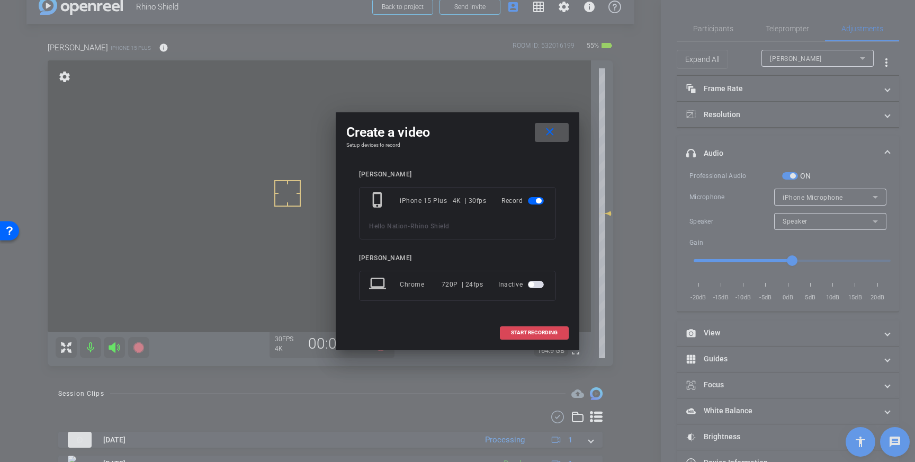
click at [526, 337] on span at bounding box center [535, 332] width 68 height 25
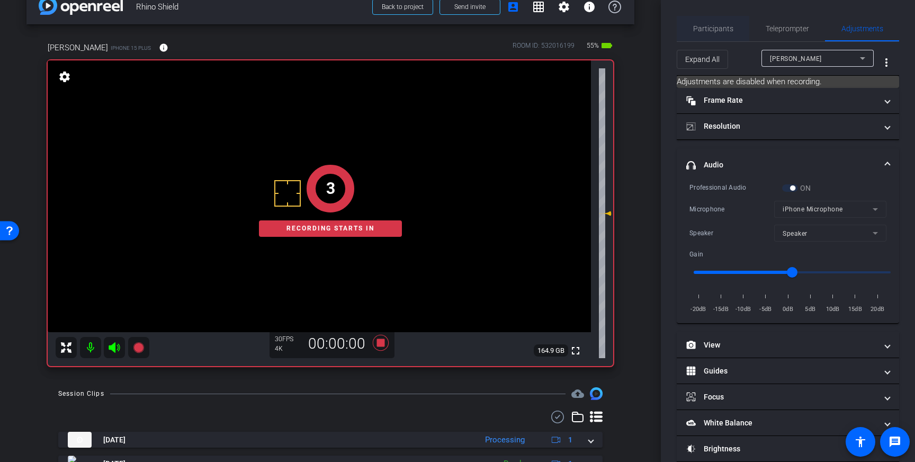
click at [708, 31] on span "Participants" at bounding box center [713, 28] width 40 height 7
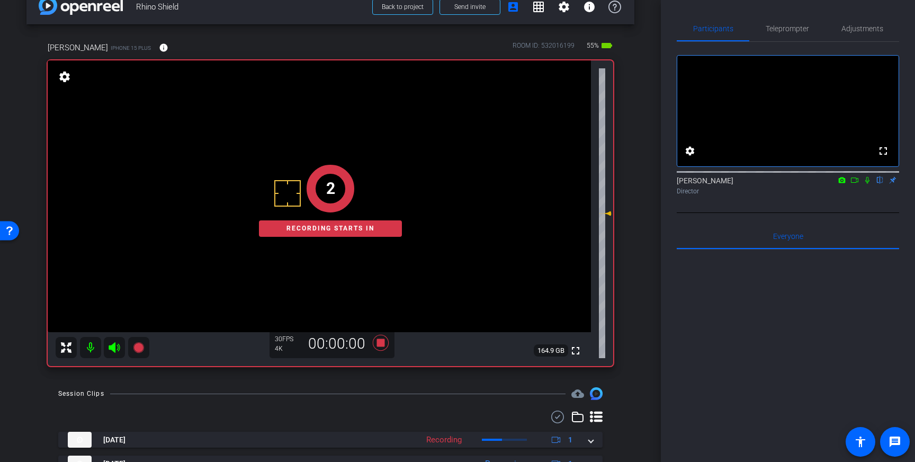
click at [867, 184] on icon at bounding box center [867, 179] width 8 height 7
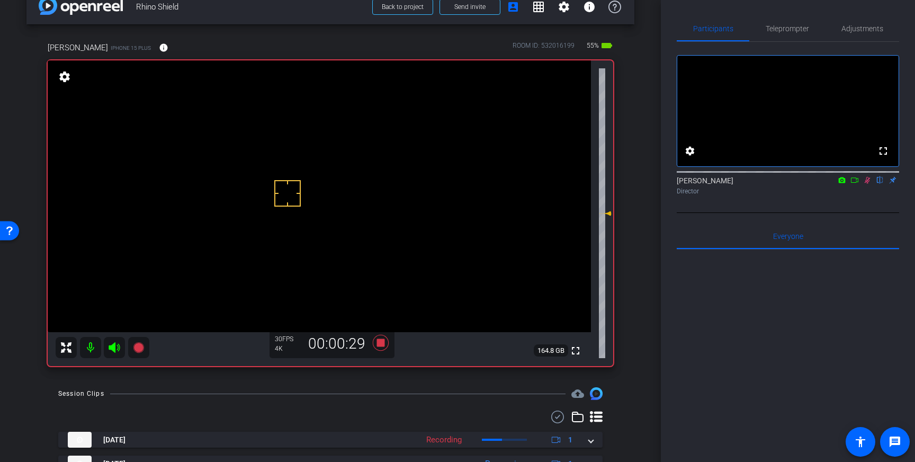
click at [868, 184] on icon at bounding box center [867, 179] width 8 height 7
click at [384, 344] on icon at bounding box center [381, 343] width 16 height 16
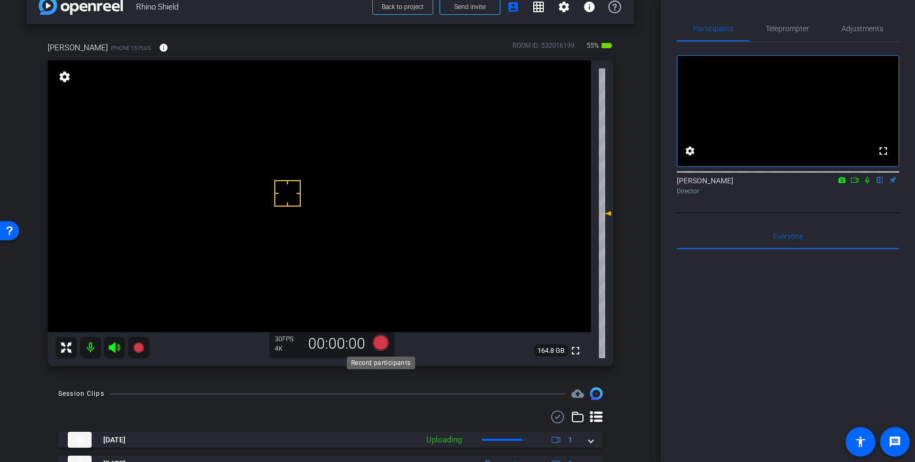
click at [380, 344] on icon at bounding box center [381, 343] width 16 height 16
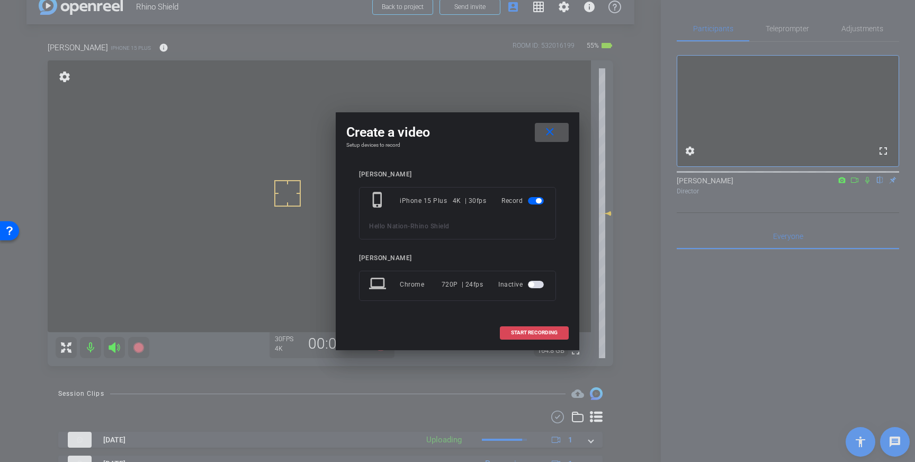
click at [527, 334] on span "START RECORDING" at bounding box center [534, 332] width 47 height 5
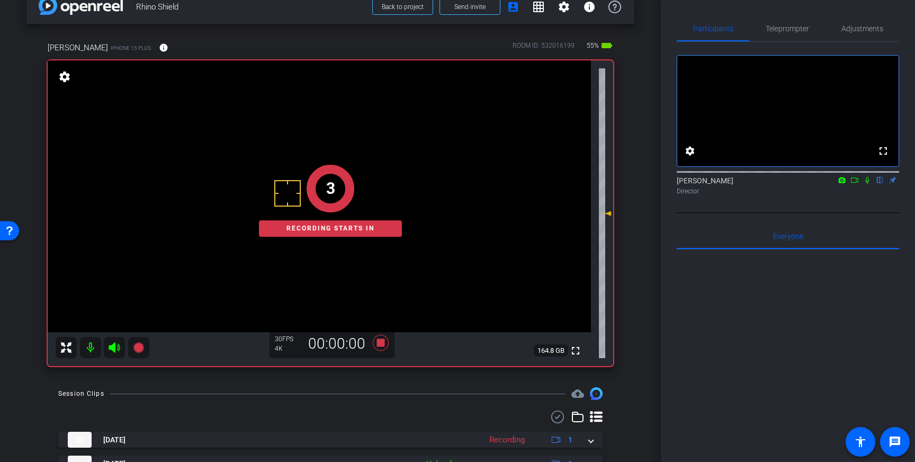
drag, startPoint x: 867, startPoint y: 192, endPoint x: 864, endPoint y: 207, distance: 14.7
click at [867, 184] on icon at bounding box center [867, 179] width 8 height 7
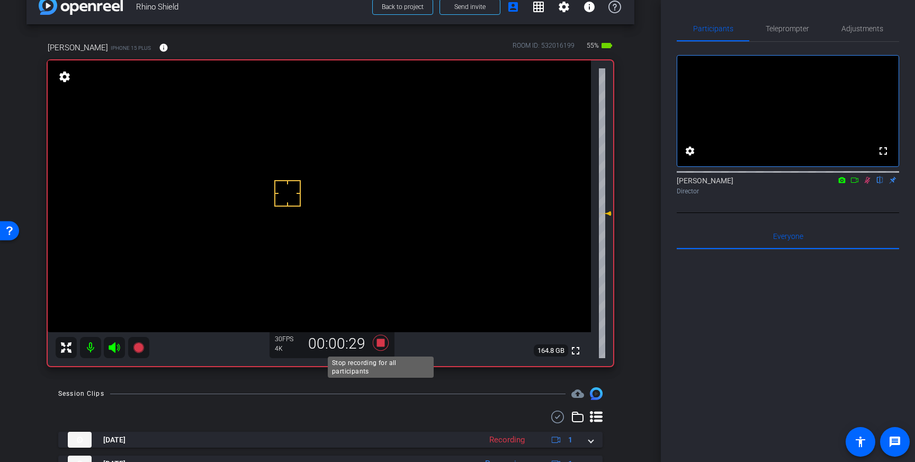
click at [381, 341] on icon at bounding box center [381, 343] width 16 height 16
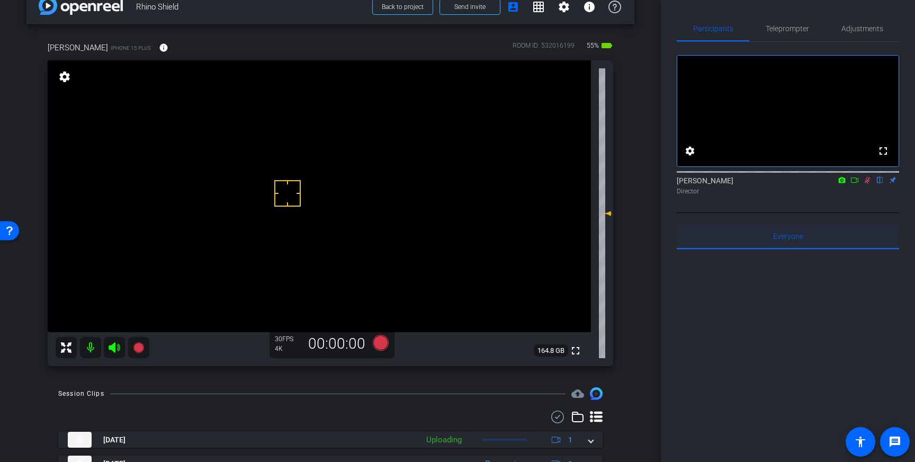
drag, startPoint x: 868, startPoint y: 195, endPoint x: 881, endPoint y: 240, distance: 47.4
click at [868, 184] on icon at bounding box center [867, 179] width 8 height 7
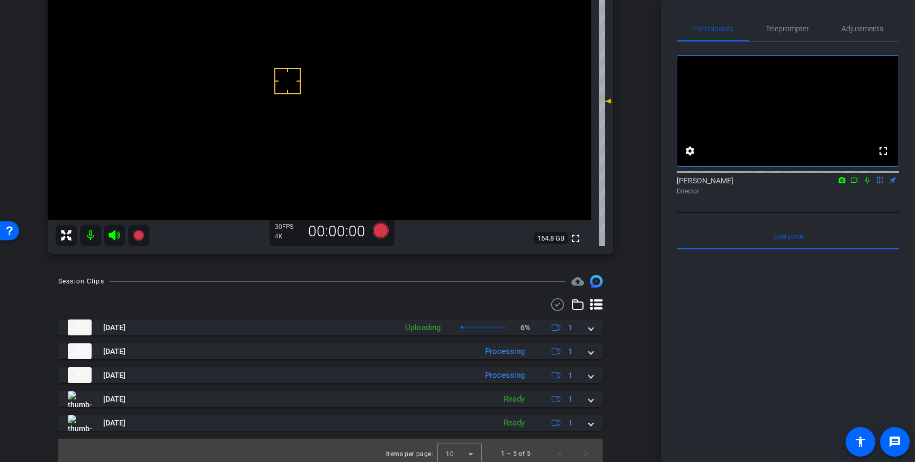
scroll to position [138, 0]
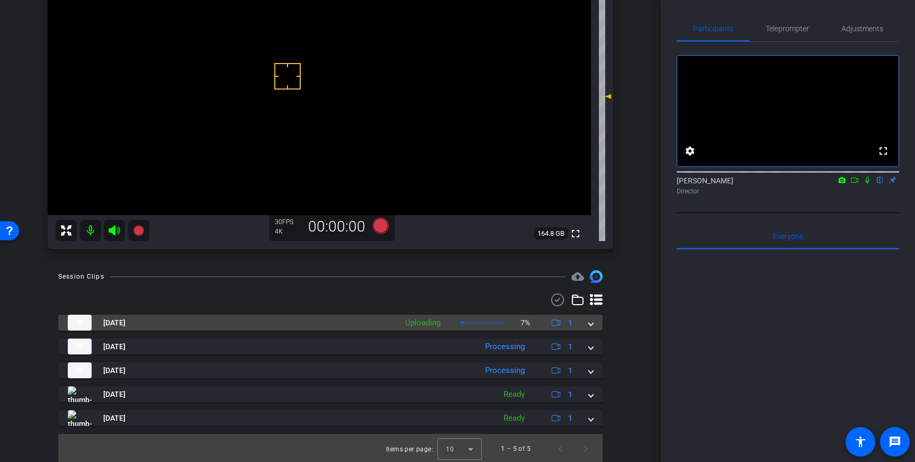
click at [593, 326] on mat-expansion-panel-header "Oct 15, 2025 Uploading 7% 1" at bounding box center [330, 323] width 545 height 16
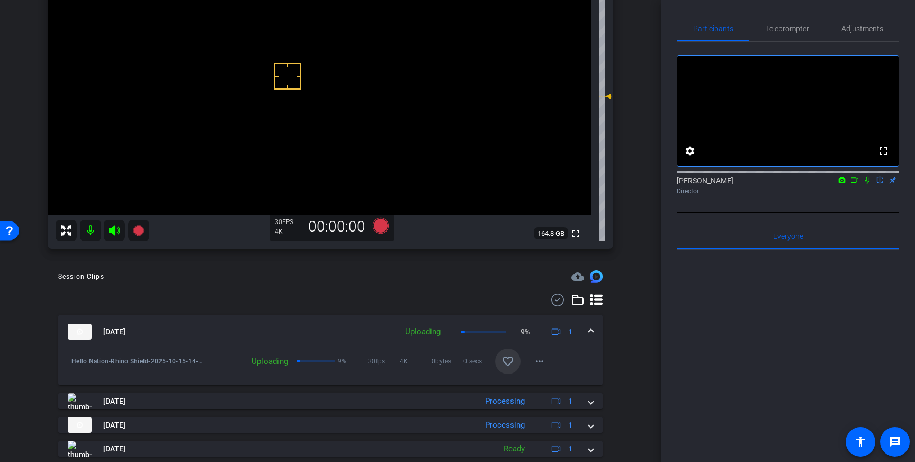
click at [508, 366] on mat-icon "favorite_border" at bounding box center [508, 361] width 13 height 13
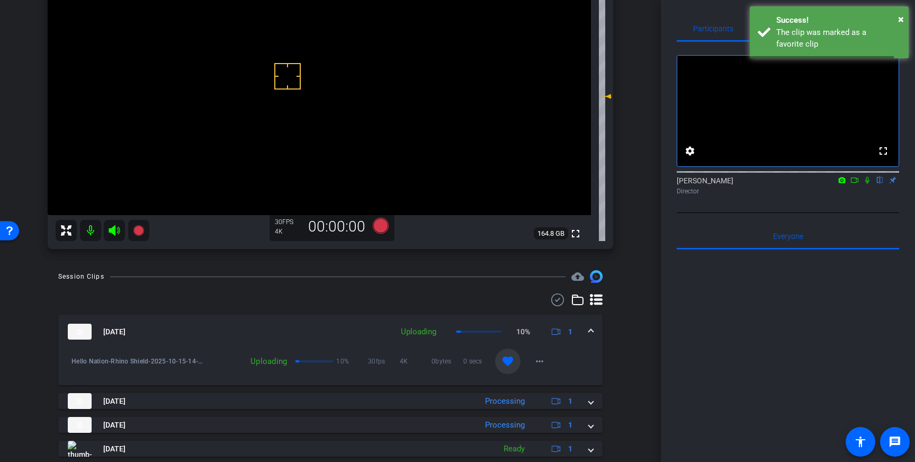
click at [596, 328] on mat-expansion-panel-header "Oct 15, 2025 Uploading 10% 1" at bounding box center [330, 332] width 545 height 34
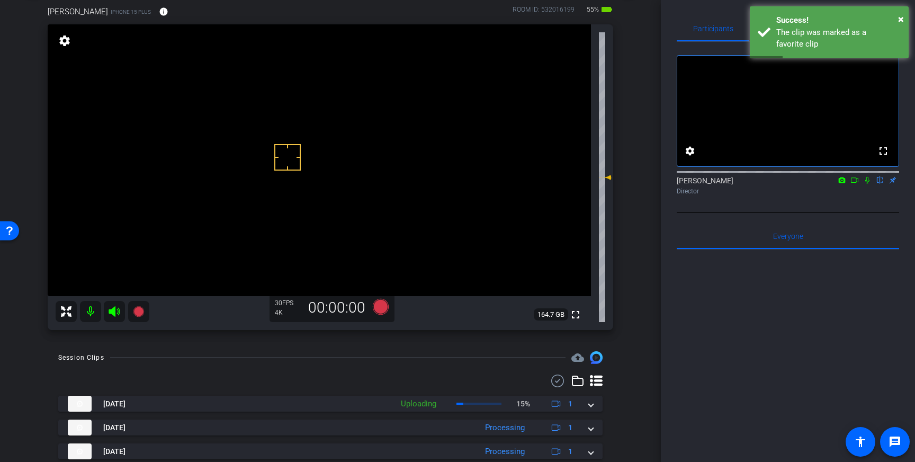
scroll to position [48, 0]
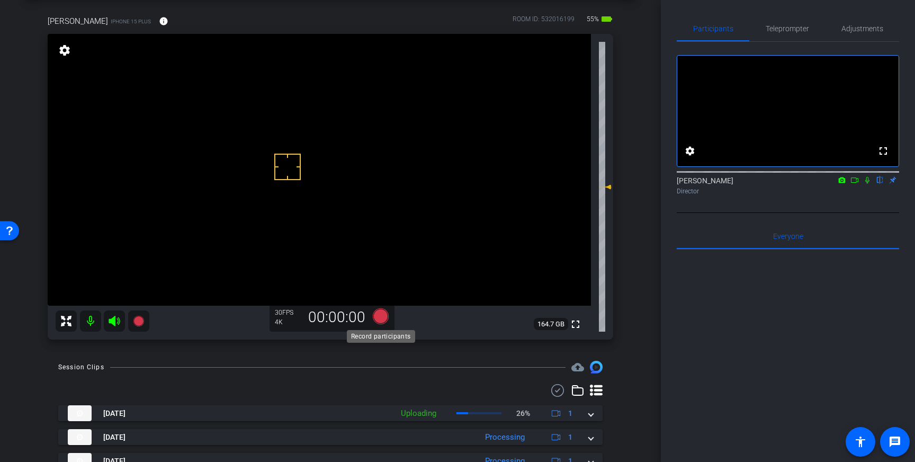
click at [384, 320] on icon at bounding box center [381, 316] width 16 height 16
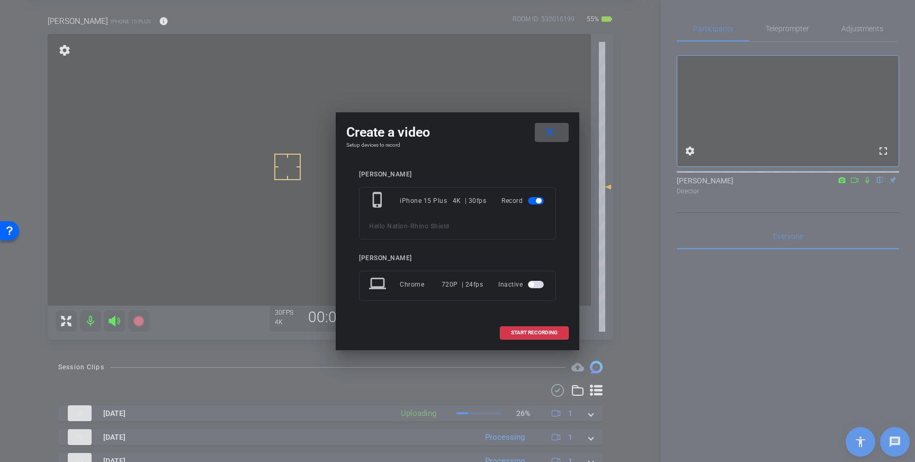
drag, startPoint x: 515, startPoint y: 328, endPoint x: 599, endPoint y: 309, distance: 85.8
click at [516, 330] on button "START RECORDING" at bounding box center [534, 332] width 69 height 13
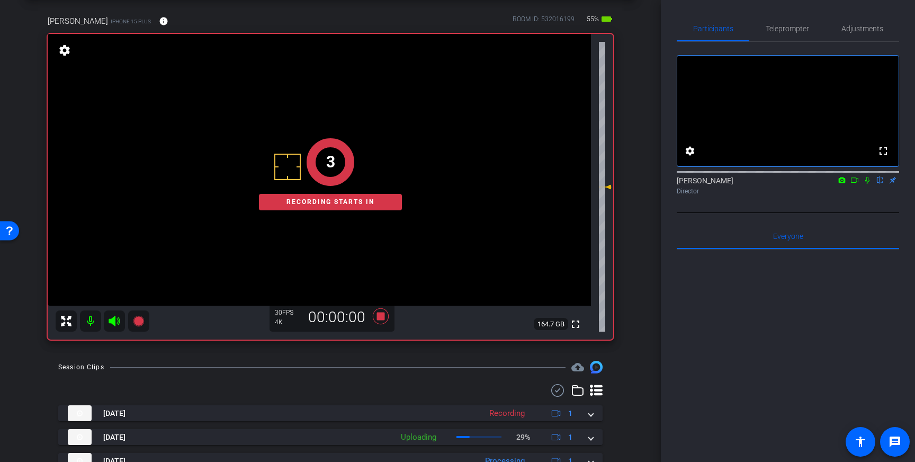
drag, startPoint x: 869, startPoint y: 192, endPoint x: 881, endPoint y: 268, distance: 76.2
click at [869, 184] on icon at bounding box center [867, 179] width 8 height 7
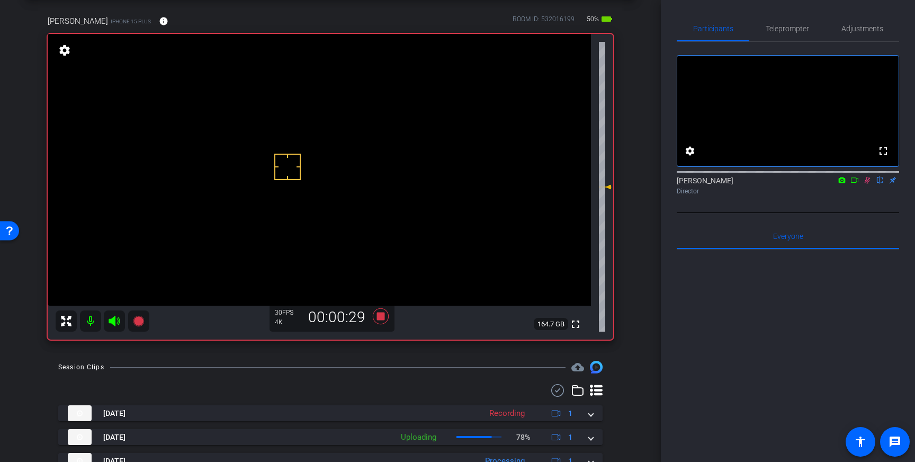
click at [869, 184] on icon at bounding box center [867, 179] width 8 height 7
click at [381, 319] on icon at bounding box center [381, 316] width 16 height 16
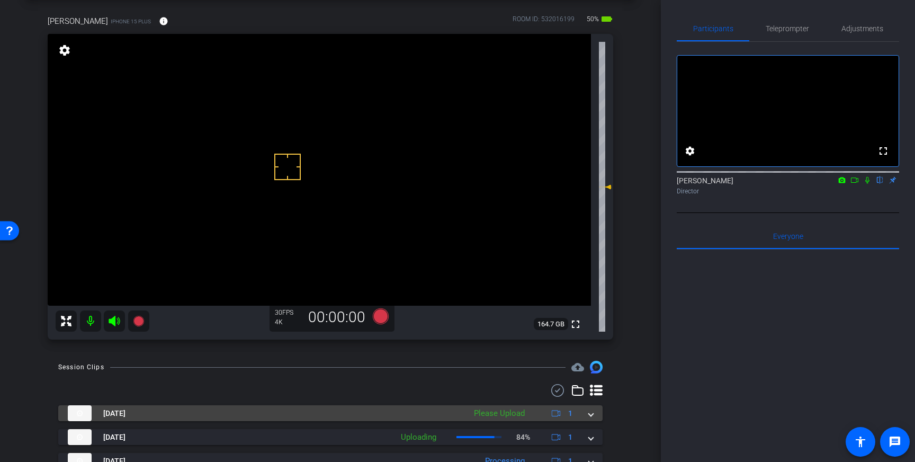
click at [591, 411] on span at bounding box center [591, 413] width 4 height 11
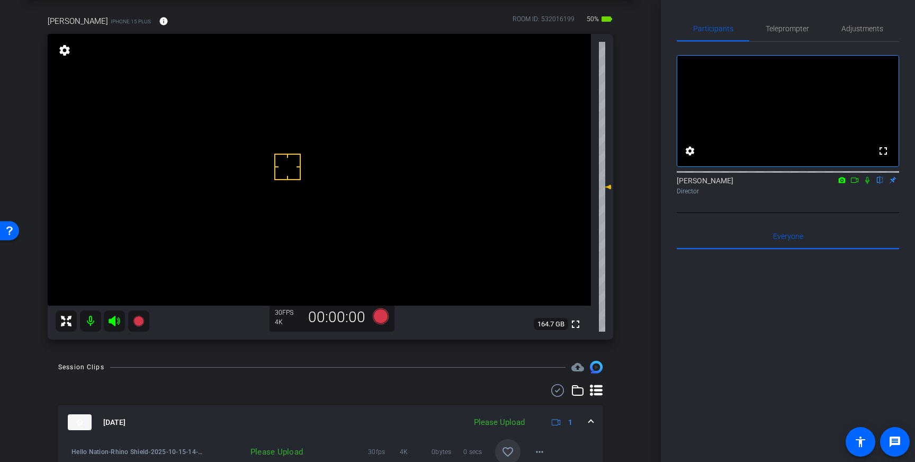
click at [506, 445] on mat-icon "favorite_border" at bounding box center [508, 451] width 13 height 13
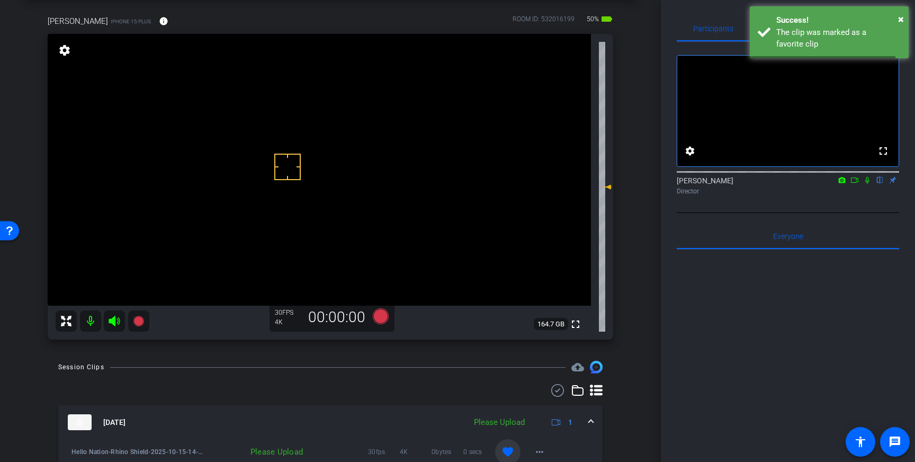
click at [590, 422] on span at bounding box center [591, 422] width 4 height 11
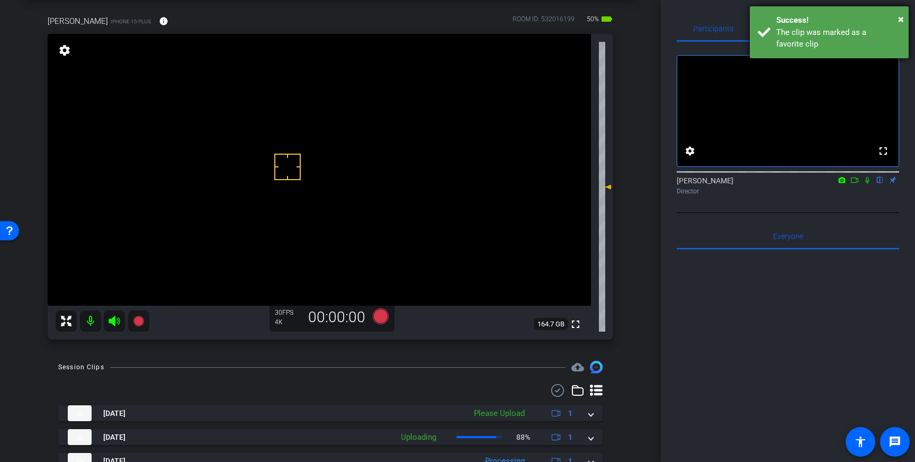
click at [824, 35] on div "The clip was marked as a favorite clip" at bounding box center [839, 38] width 124 height 24
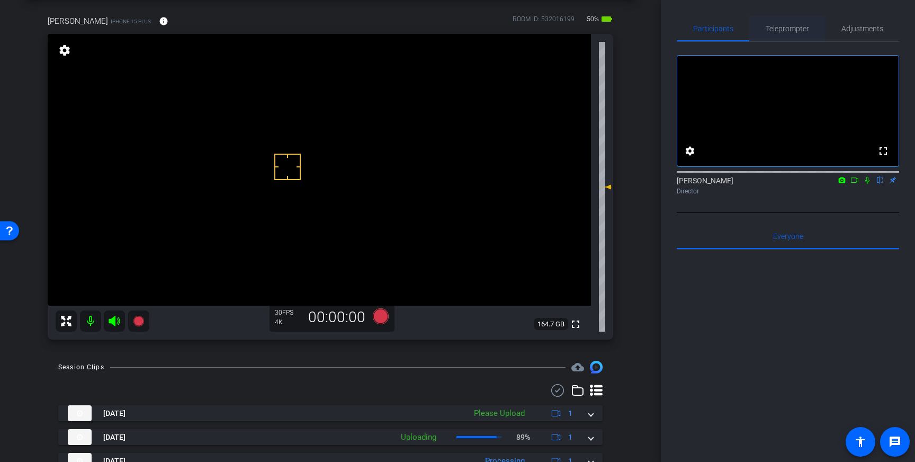
click at [786, 32] on span "Teleprompter" at bounding box center [787, 28] width 43 height 7
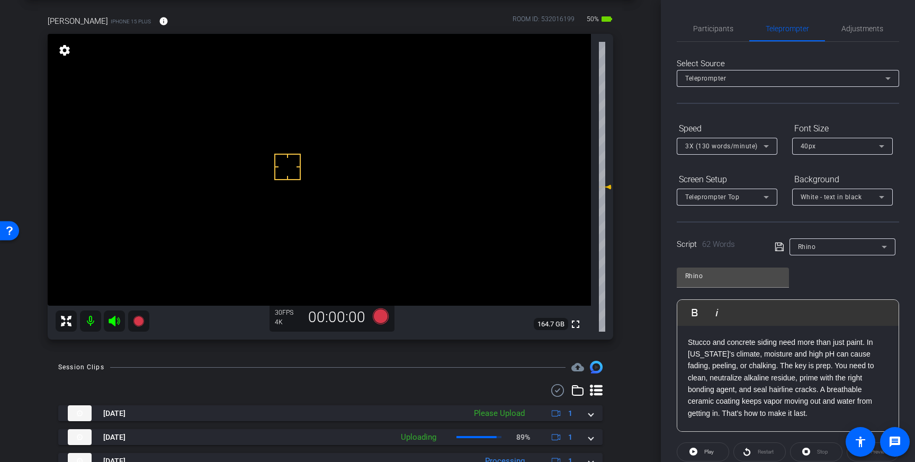
scroll to position [117, 0]
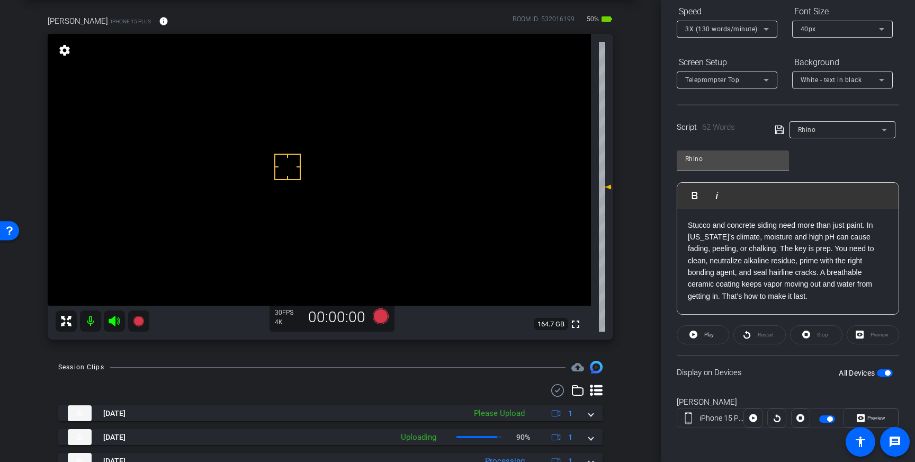
click at [884, 380] on div "Display on Devices All Devices" at bounding box center [788, 372] width 222 height 34
click at [885, 371] on span "button" at bounding box center [887, 372] width 5 height 5
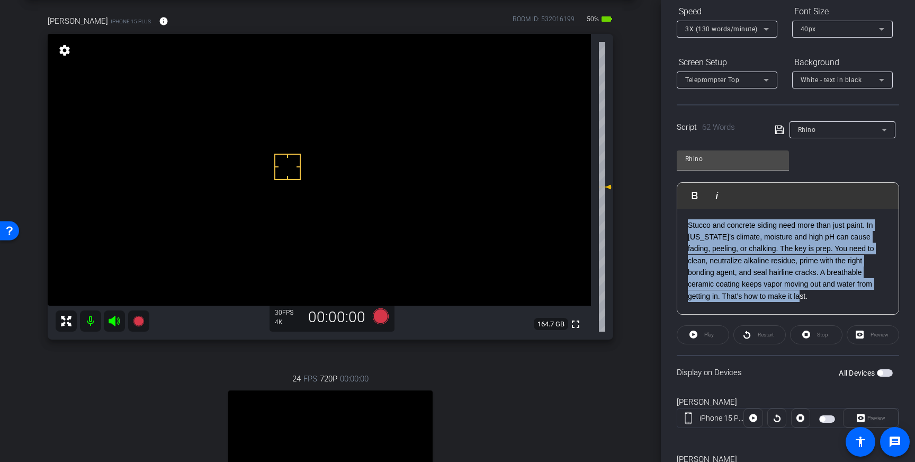
drag, startPoint x: 796, startPoint y: 295, endPoint x: 680, endPoint y: 225, distance: 135.9
click at [680, 225] on div "Stucco and concrete siding need more than just paint. In Georgia’s climate, moi…" at bounding box center [788, 262] width 221 height 106
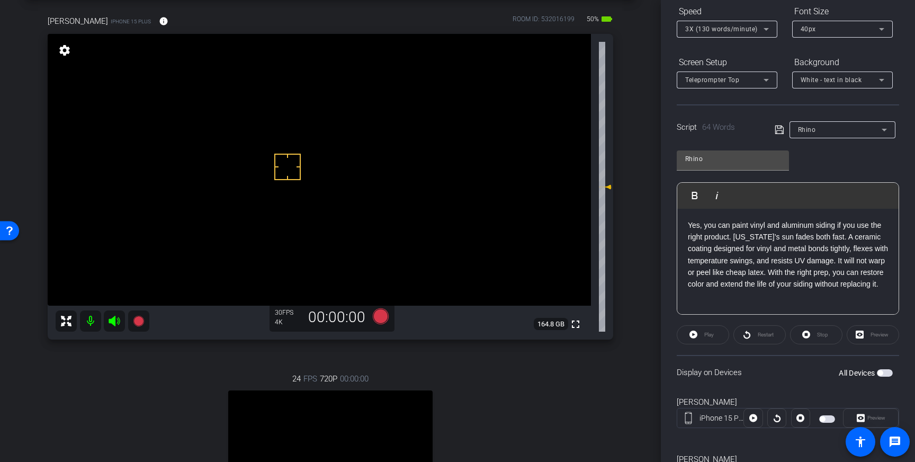
drag, startPoint x: 778, startPoint y: 127, endPoint x: 811, endPoint y: 174, distance: 57.3
click at [780, 129] on icon at bounding box center [780, 129] width 10 height 13
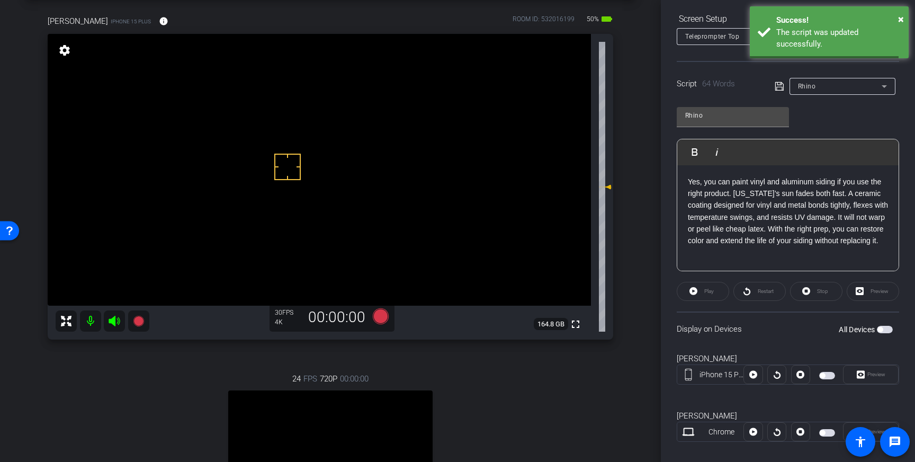
scroll to position [174, 0]
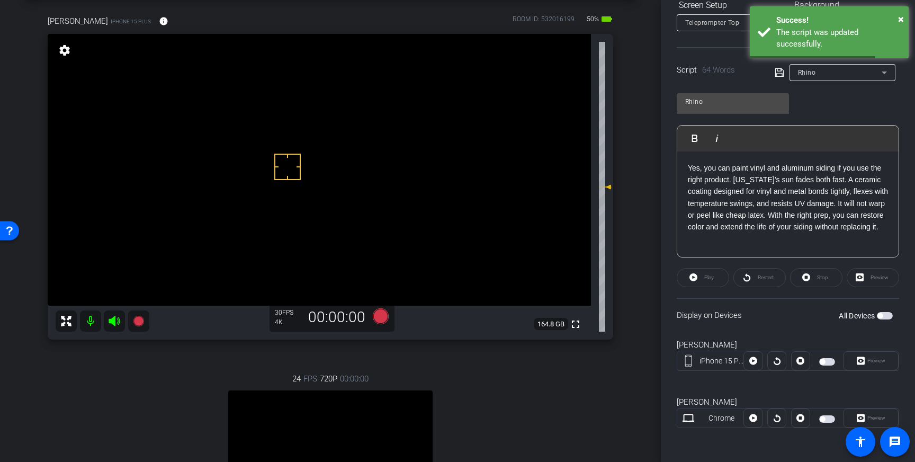
click at [885, 317] on span "button" at bounding box center [885, 315] width 16 height 7
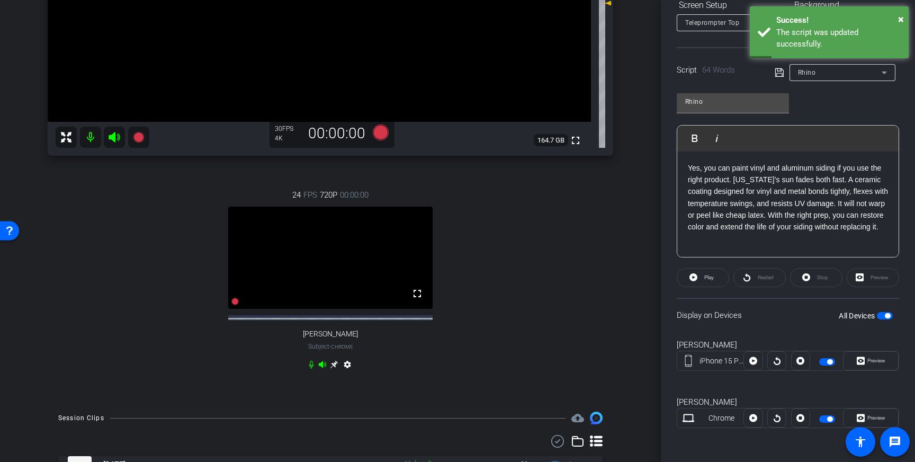
scroll to position [241, 0]
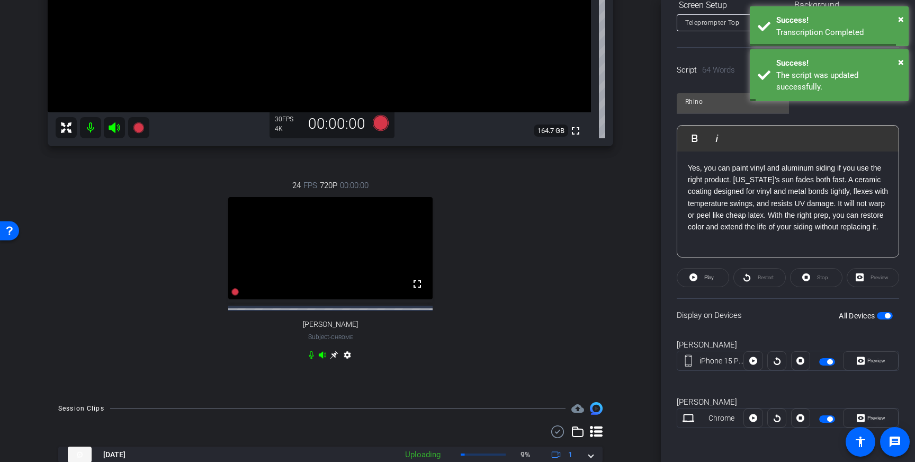
click at [310, 359] on icon at bounding box center [311, 355] width 8 height 8
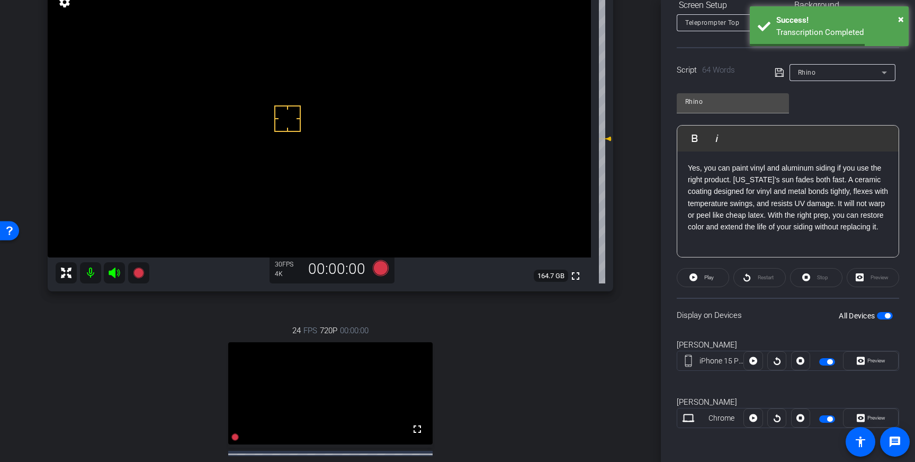
scroll to position [0, 0]
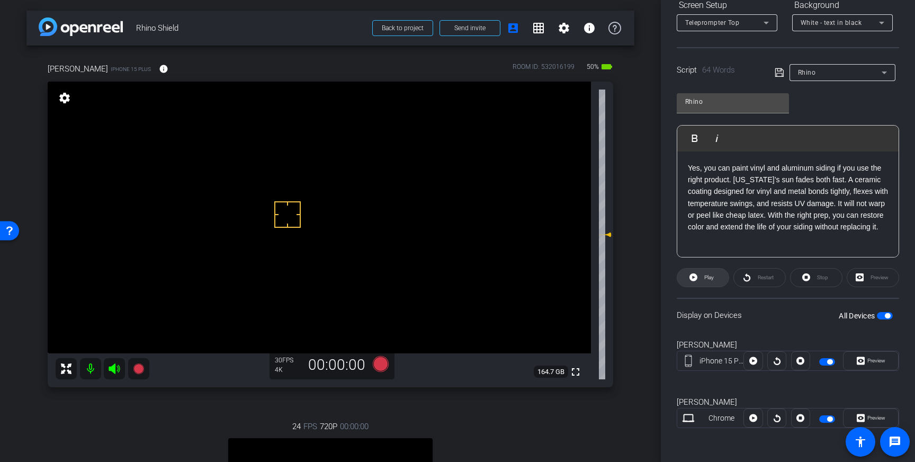
click at [711, 280] on span "Play" at bounding box center [710, 277] width 10 height 6
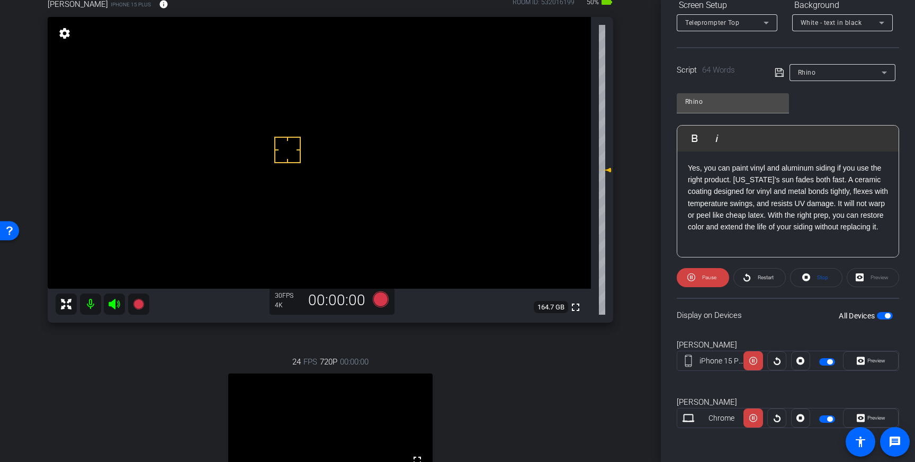
scroll to position [66, 0]
click at [823, 275] on span "Stop" at bounding box center [822, 277] width 11 height 6
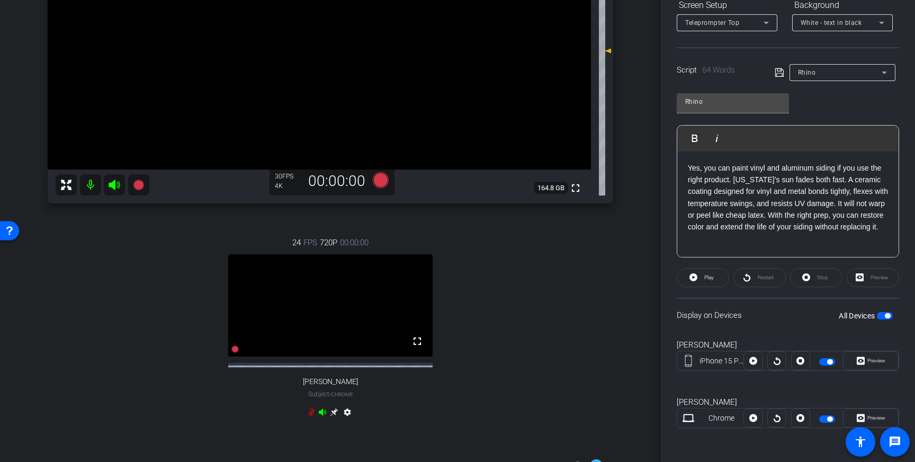
scroll to position [198, 0]
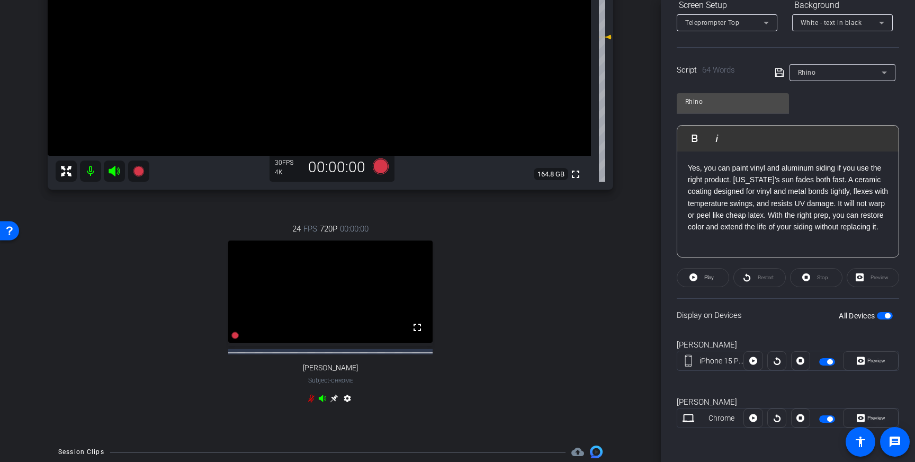
click at [313, 403] on icon at bounding box center [311, 399] width 6 height 8
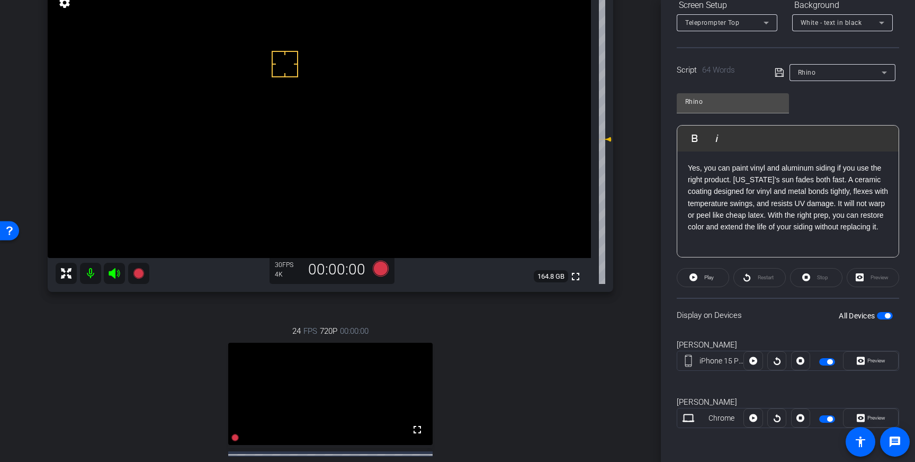
scroll to position [94, 0]
drag, startPoint x: 885, startPoint y: 313, endPoint x: 893, endPoint y: 330, distance: 19.2
click at [886, 315] on button "All Devices" at bounding box center [885, 315] width 16 height 7
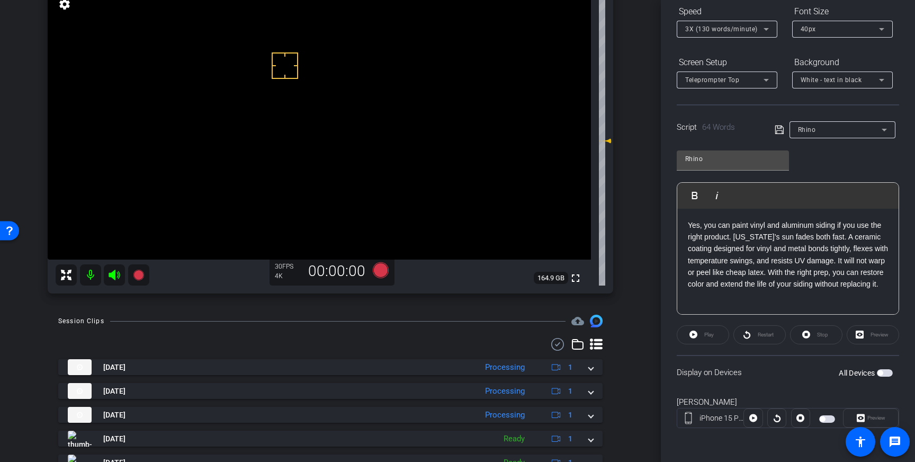
scroll to position [0, 0]
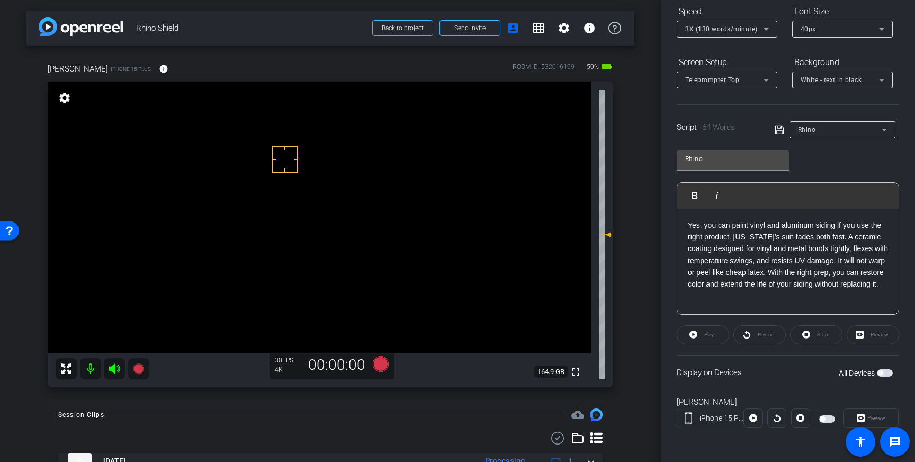
click at [889, 373] on span "button" at bounding box center [885, 372] width 16 height 7
click at [381, 364] on icon at bounding box center [381, 364] width 16 height 16
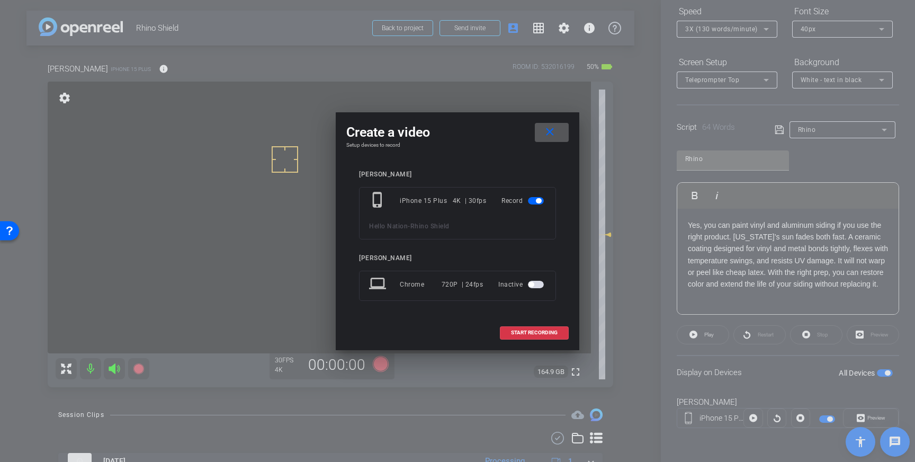
drag, startPoint x: 542, startPoint y: 336, endPoint x: 568, endPoint y: 298, distance: 46.4
click at [542, 336] on span at bounding box center [535, 332] width 68 height 25
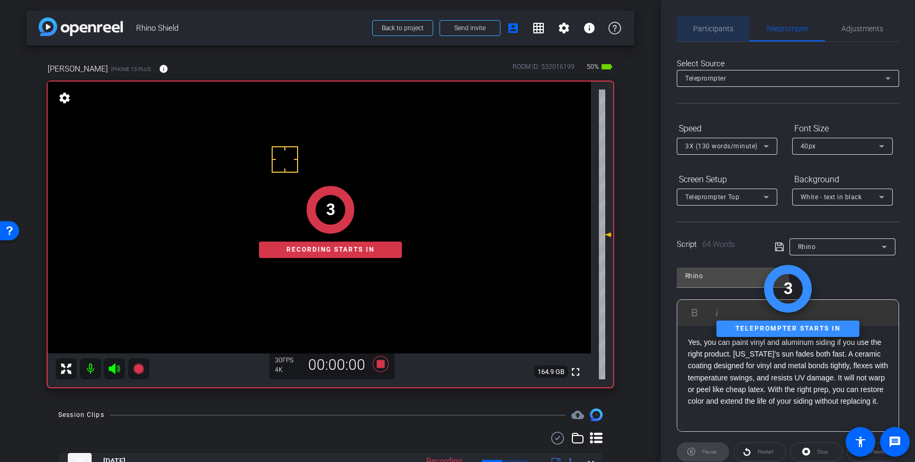
click at [710, 21] on span "Participants" at bounding box center [713, 28] width 40 height 25
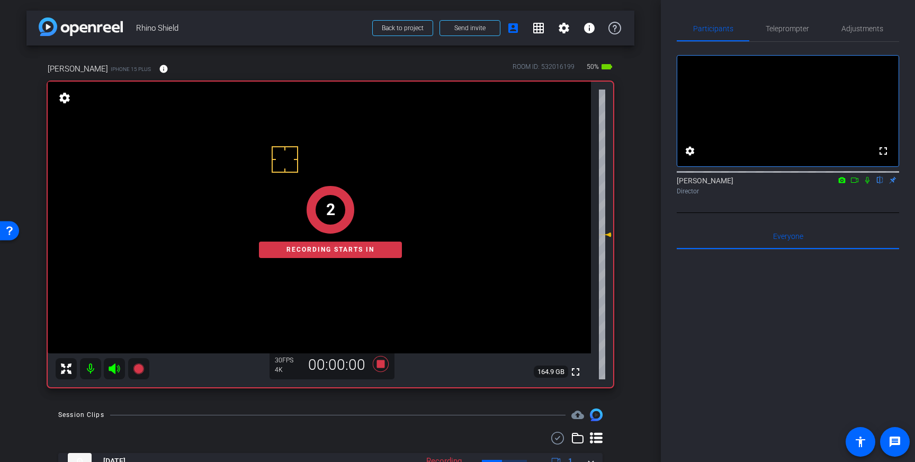
drag, startPoint x: 868, startPoint y: 195, endPoint x: 874, endPoint y: 206, distance: 12.1
click at [868, 184] on icon at bounding box center [868, 180] width 4 height 7
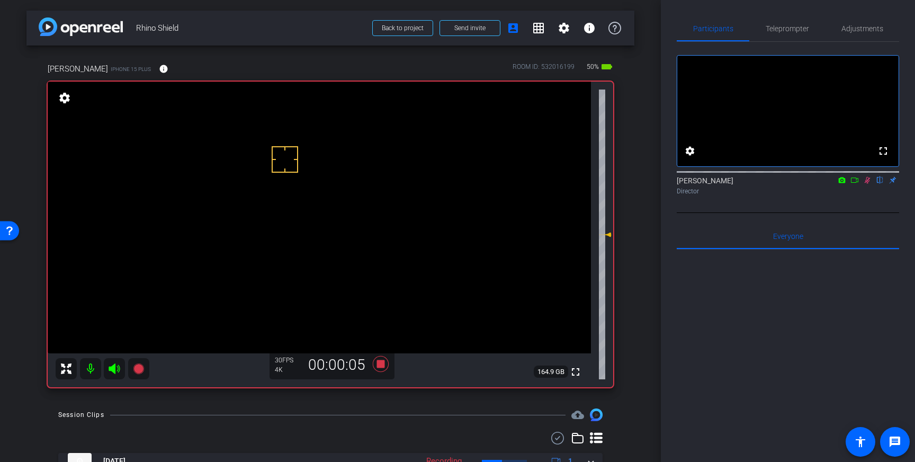
click at [862, 185] on mat-icon at bounding box center [867, 180] width 13 height 10
click at [385, 361] on icon at bounding box center [380, 363] width 25 height 19
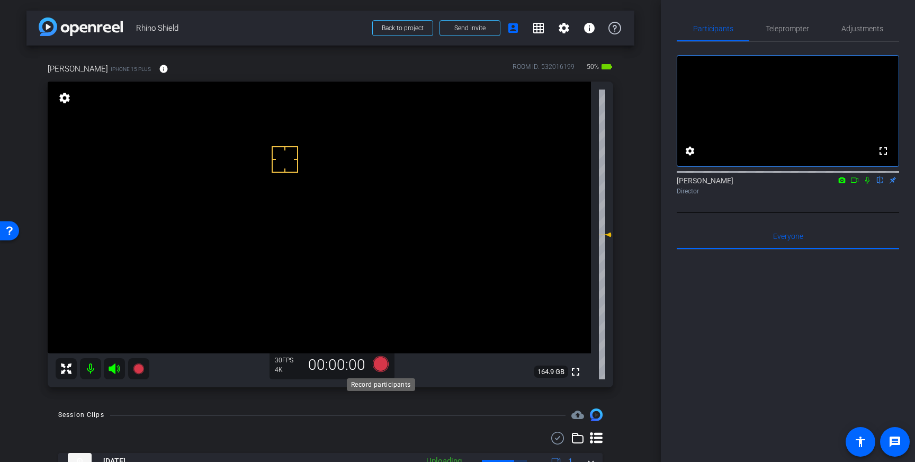
click at [379, 364] on icon at bounding box center [381, 364] width 16 height 16
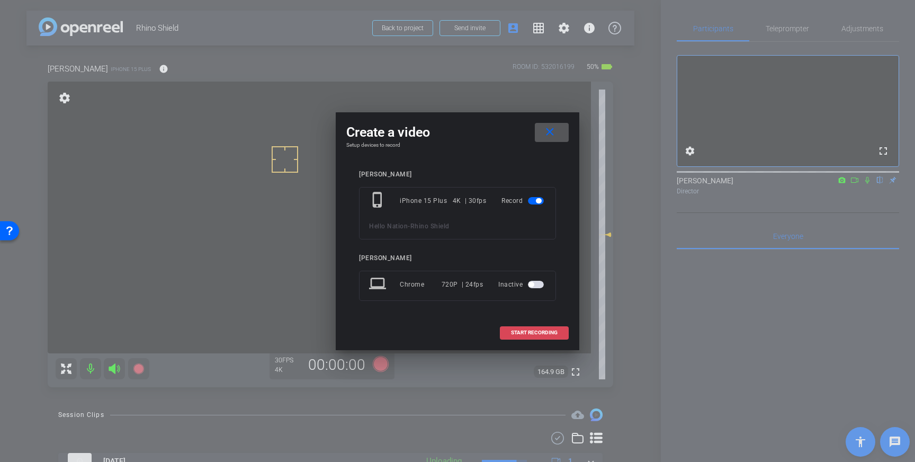
click at [529, 332] on span "START RECORDING" at bounding box center [534, 332] width 47 height 5
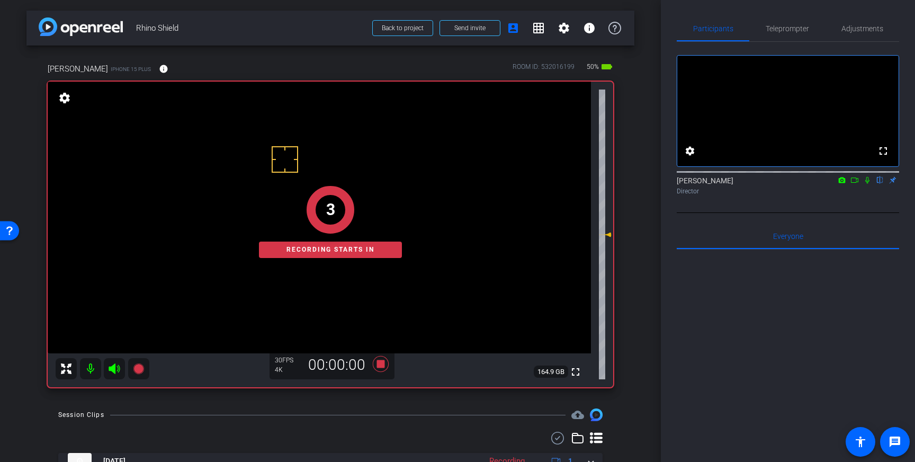
drag, startPoint x: 870, startPoint y: 192, endPoint x: 863, endPoint y: 223, distance: 31.5
click at [870, 184] on icon at bounding box center [867, 179] width 8 height 7
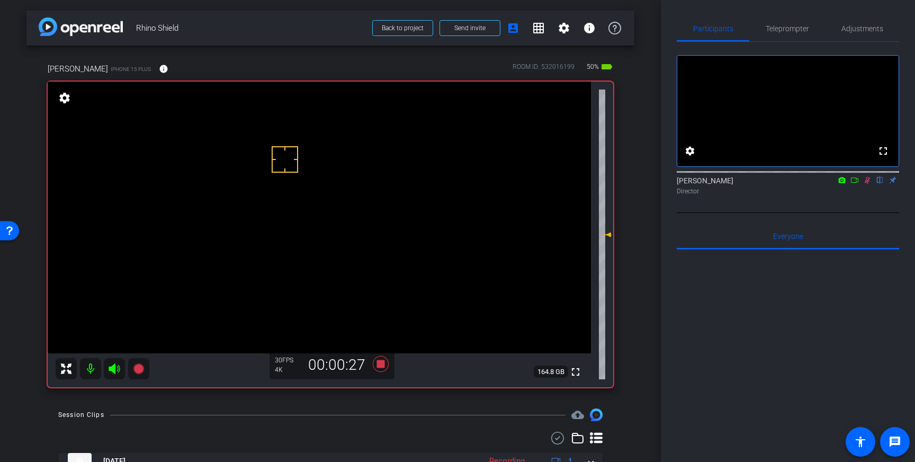
click at [867, 184] on icon at bounding box center [868, 180] width 6 height 7
click at [379, 368] on icon at bounding box center [380, 363] width 25 height 19
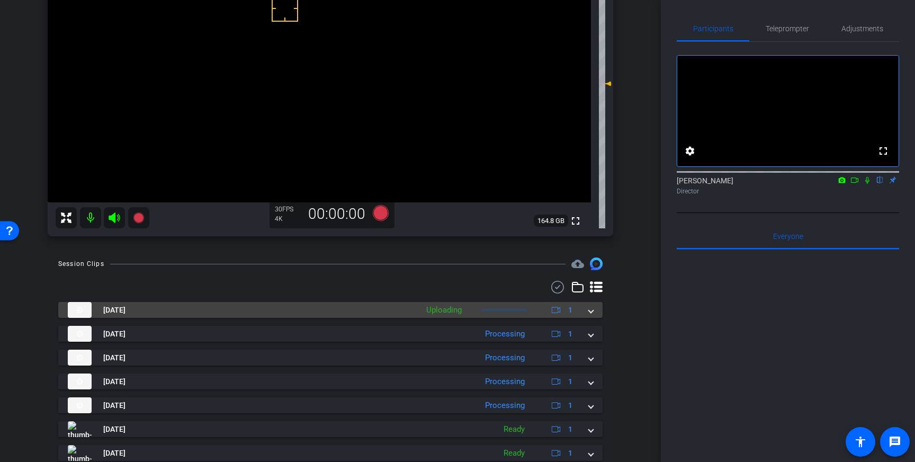
scroll to position [152, 0]
click at [589, 309] on span at bounding box center [591, 309] width 4 height 11
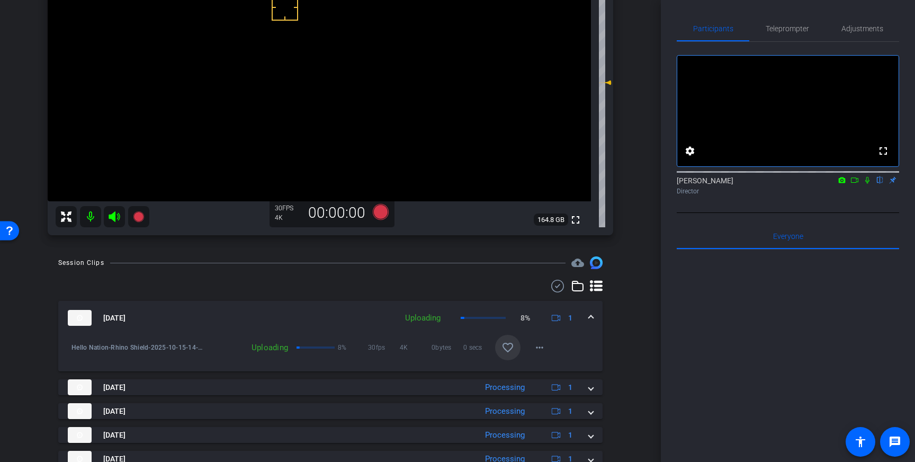
click at [511, 348] on mat-icon "favorite_border" at bounding box center [508, 347] width 13 height 13
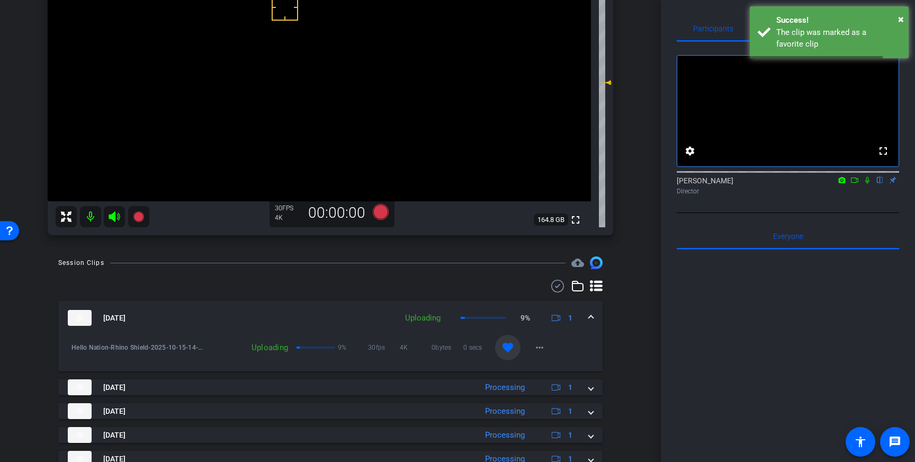
click at [591, 316] on span at bounding box center [591, 318] width 4 height 11
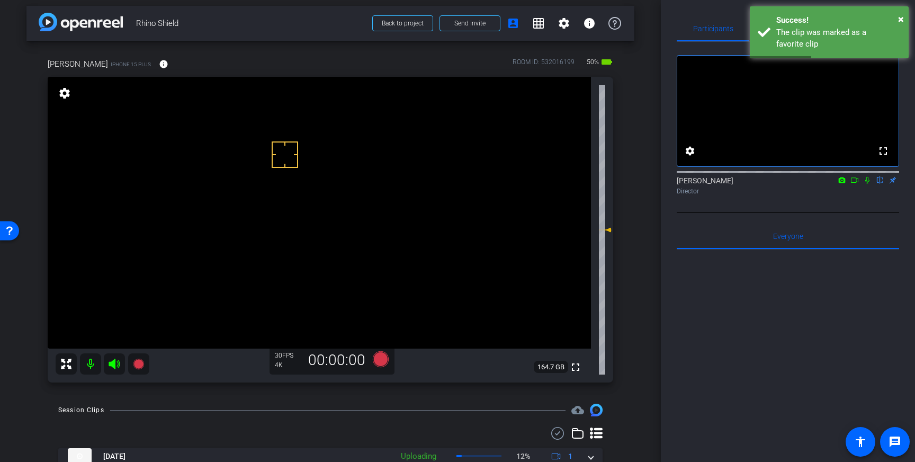
scroll to position [0, 0]
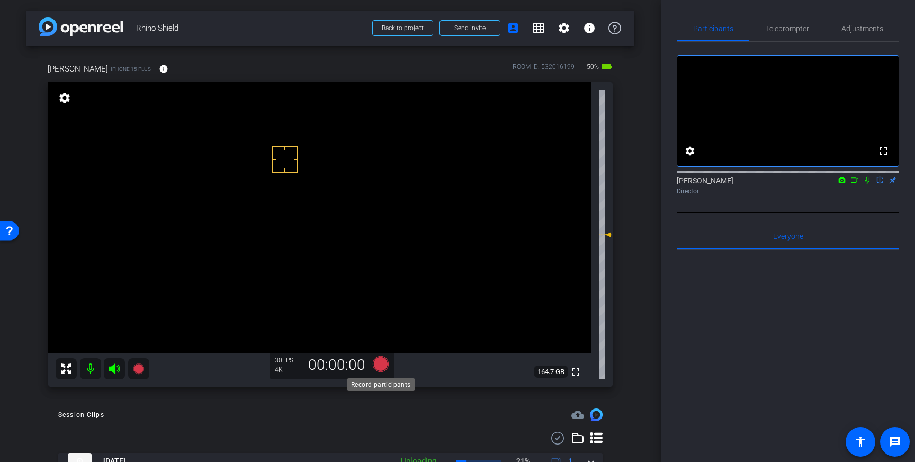
click at [380, 366] on icon at bounding box center [381, 364] width 16 height 16
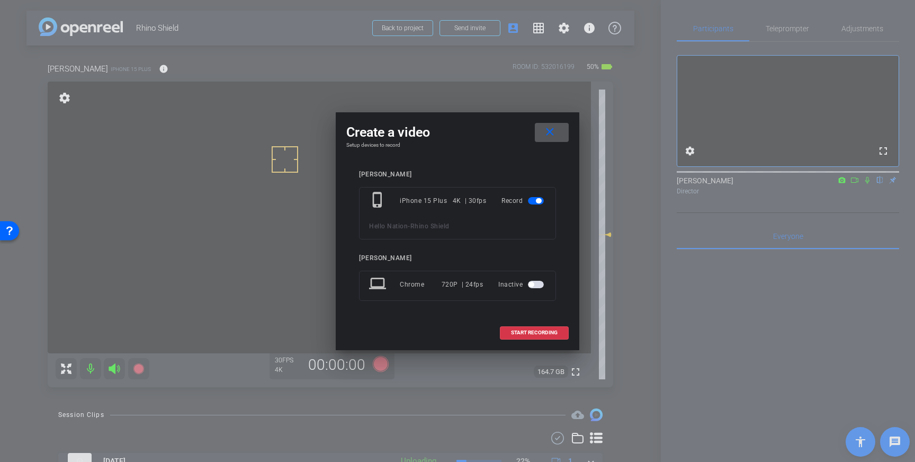
drag, startPoint x: 511, startPoint y: 336, endPoint x: 501, endPoint y: 346, distance: 13.9
click at [511, 335] on button "START RECORDING" at bounding box center [534, 332] width 69 height 13
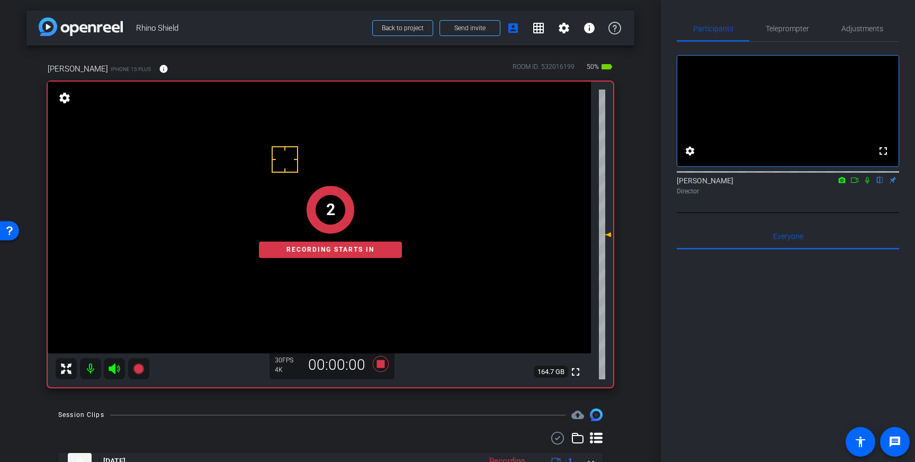
click at [868, 184] on icon at bounding box center [868, 180] width 4 height 7
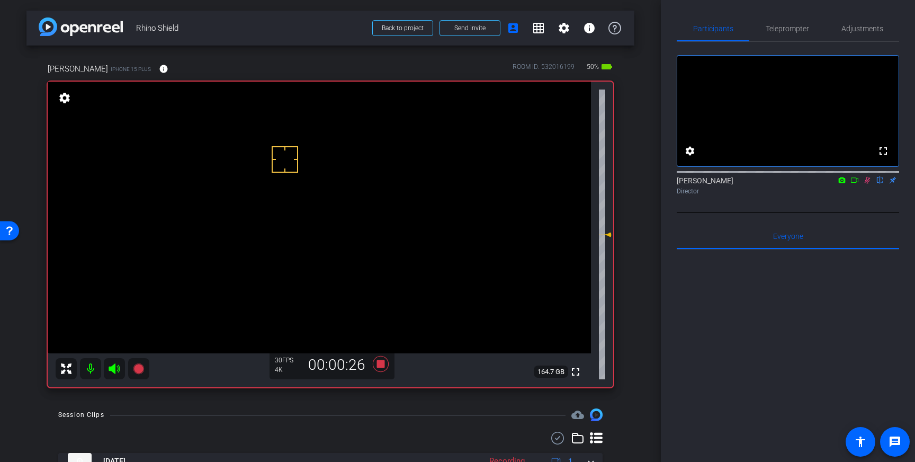
click at [868, 184] on icon at bounding box center [868, 180] width 6 height 7
click at [383, 363] on icon at bounding box center [381, 364] width 16 height 16
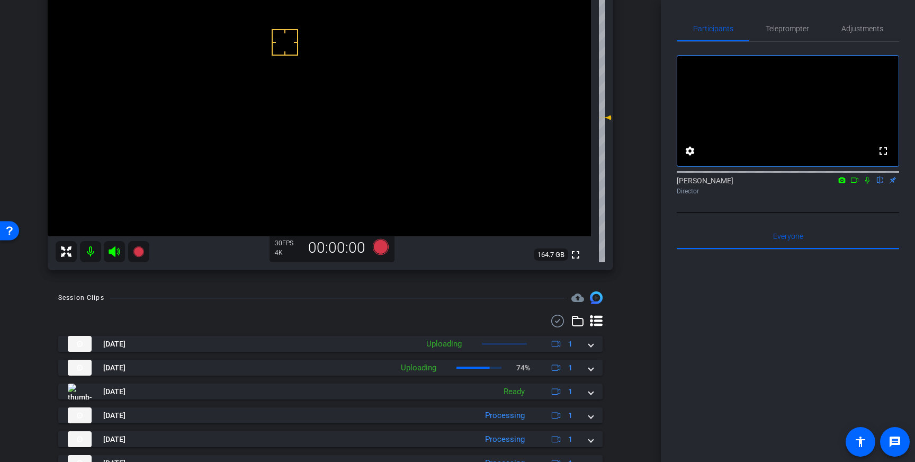
scroll to position [118, 0]
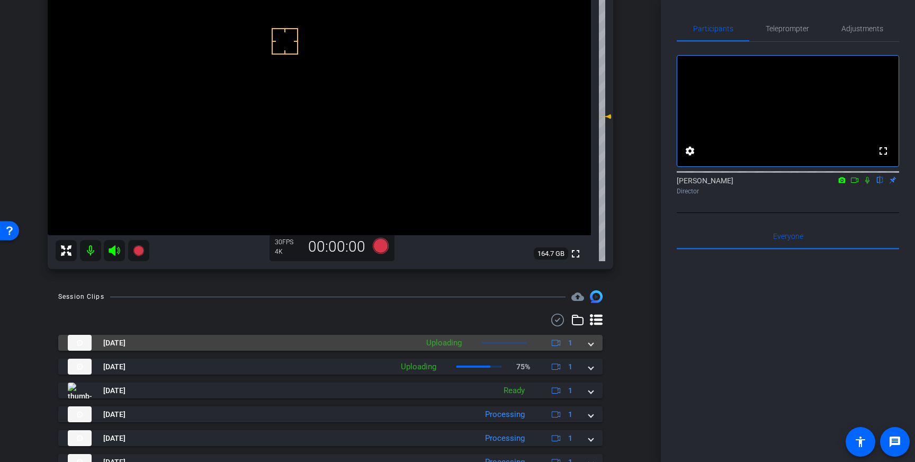
click at [588, 344] on div "Oct 15, 2025 Uploading 1" at bounding box center [328, 343] width 521 height 16
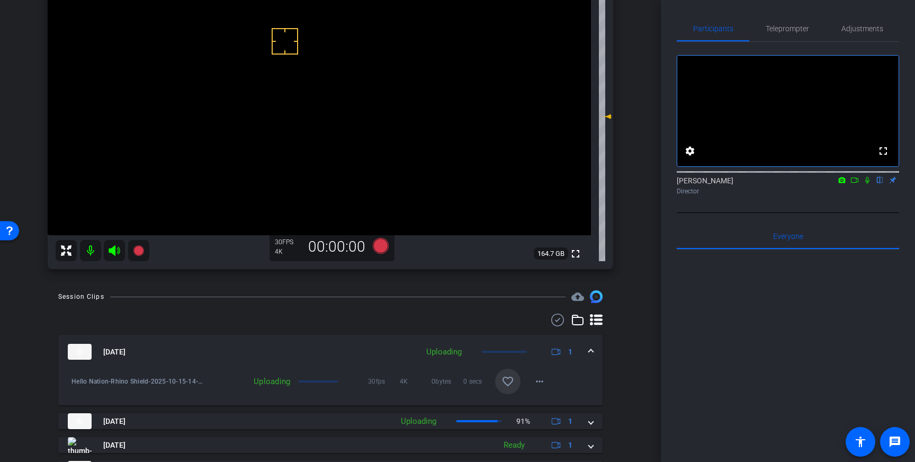
click at [592, 350] on span at bounding box center [591, 351] width 4 height 11
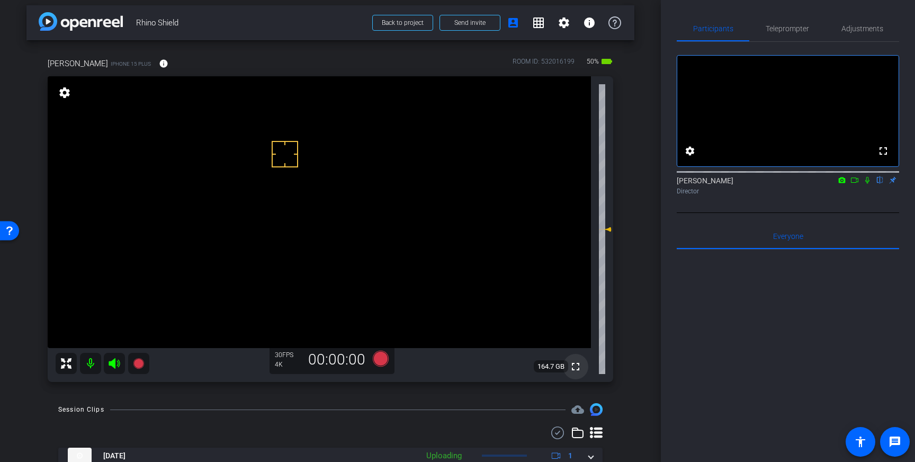
scroll to position [5, 0]
click at [378, 361] on icon at bounding box center [381, 359] width 16 height 16
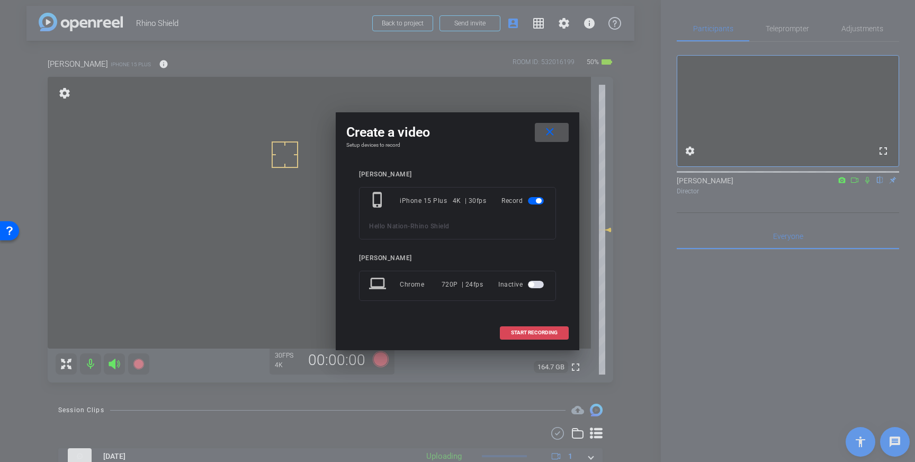
click at [553, 334] on span "START RECORDING" at bounding box center [534, 332] width 47 height 5
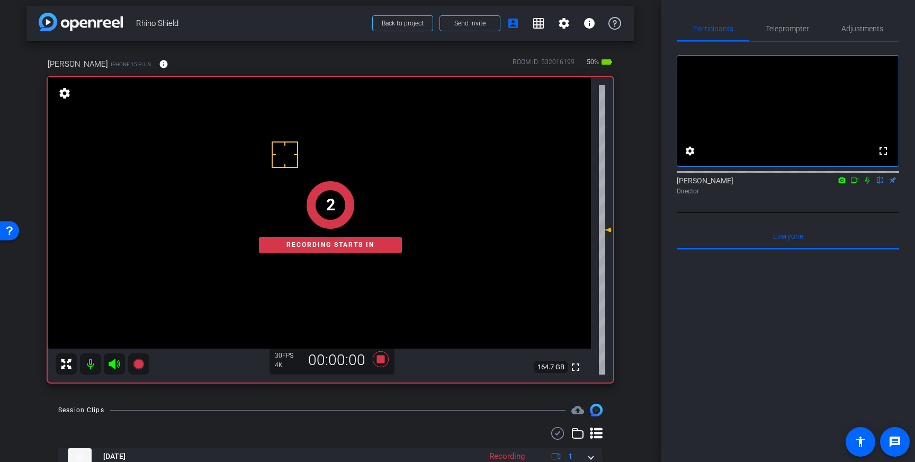
click at [869, 184] on icon at bounding box center [867, 179] width 8 height 7
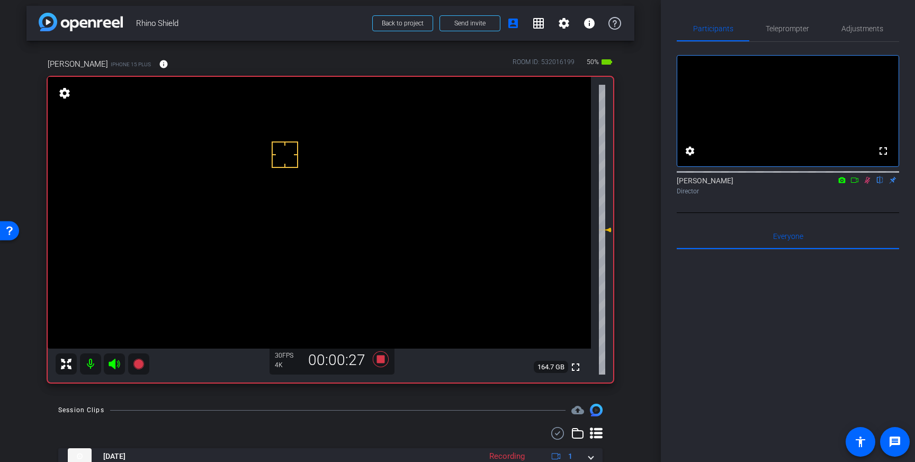
click at [868, 184] on icon at bounding box center [868, 180] width 6 height 7
click at [382, 359] on icon at bounding box center [381, 359] width 16 height 16
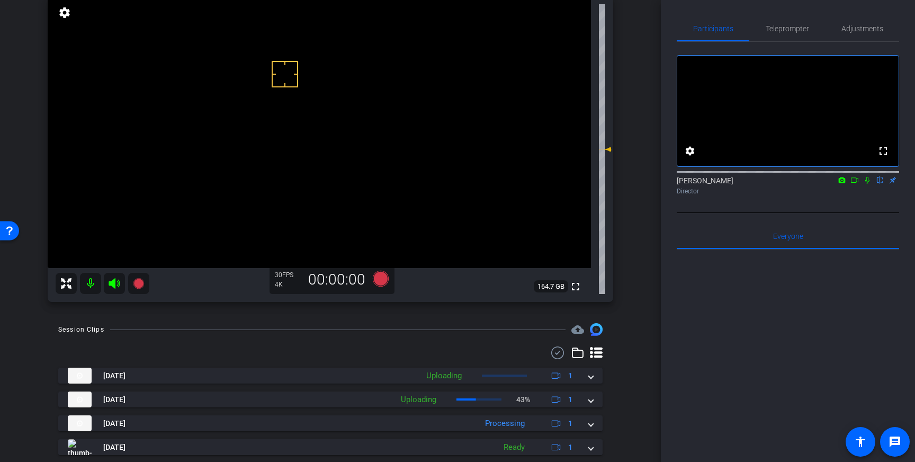
scroll to position [96, 0]
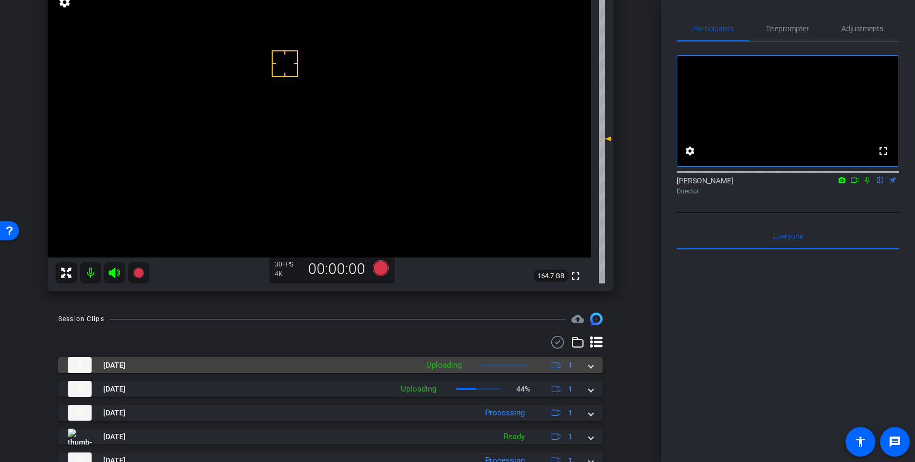
click at [591, 370] on span at bounding box center [591, 365] width 4 height 11
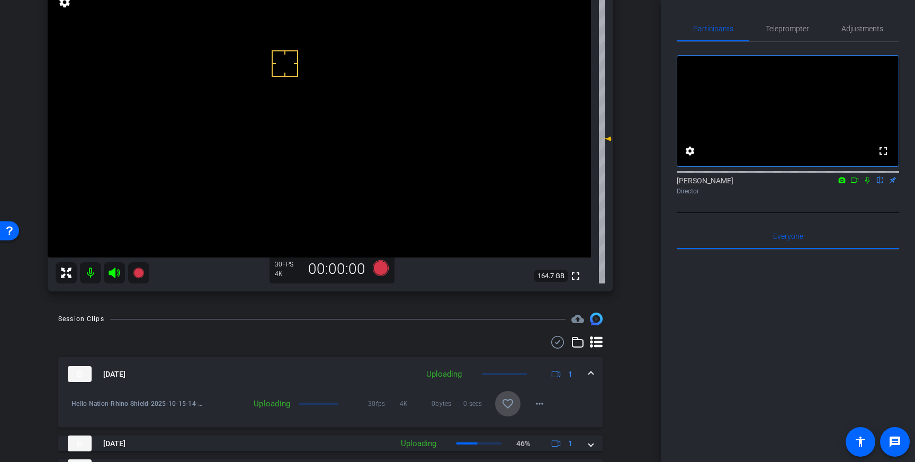
click at [518, 407] on span at bounding box center [507, 403] width 25 height 25
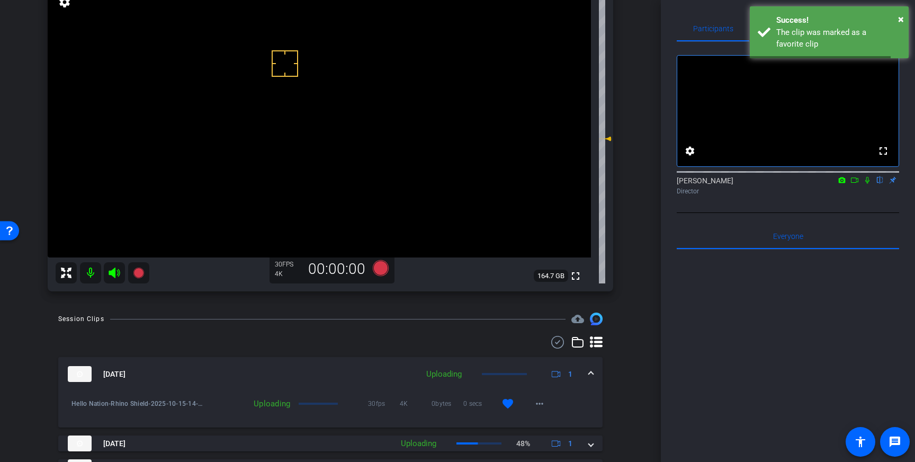
click at [590, 374] on span at bounding box center [591, 374] width 4 height 11
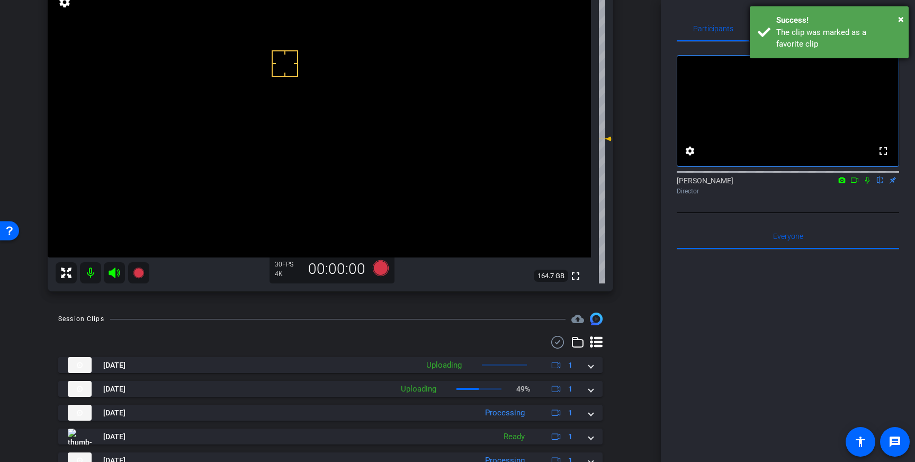
drag, startPoint x: 807, startPoint y: 13, endPoint x: 804, endPoint y: 27, distance: 14.7
click at [807, 13] on div "× Success! The clip was marked as a favorite clip" at bounding box center [829, 32] width 159 height 52
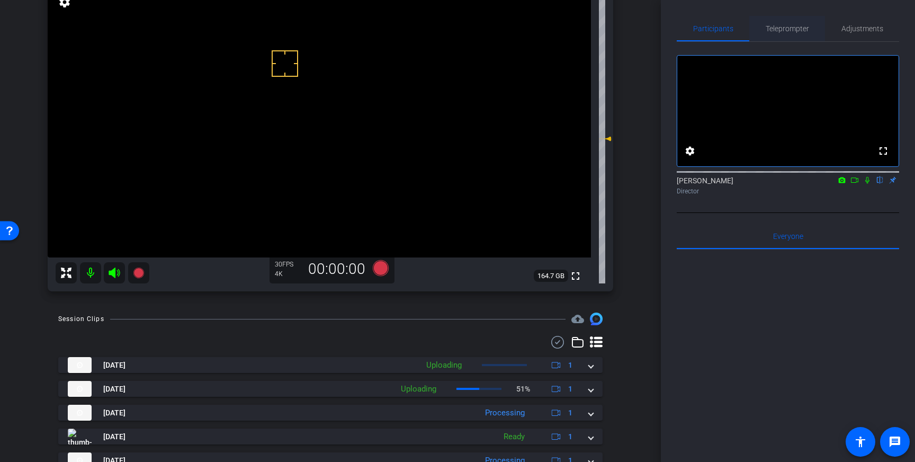
click at [790, 30] on span "Teleprompter" at bounding box center [787, 28] width 43 height 7
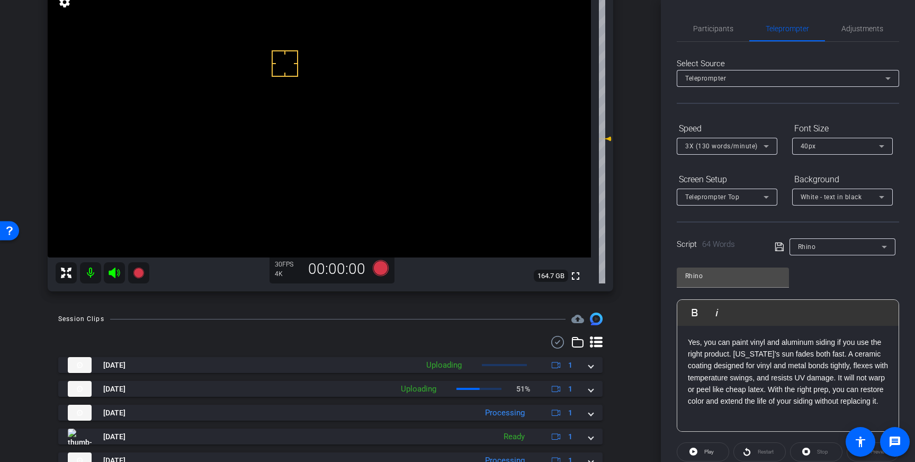
scroll to position [117, 0]
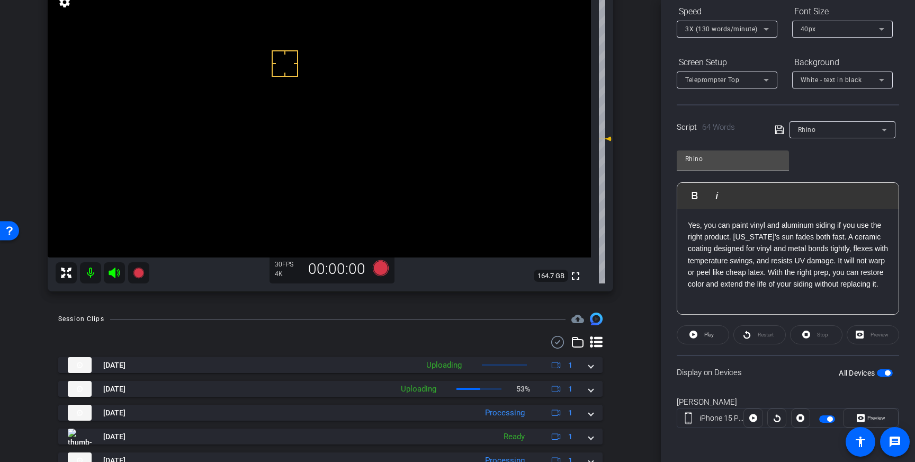
click at [883, 372] on span "button" at bounding box center [885, 372] width 16 height 7
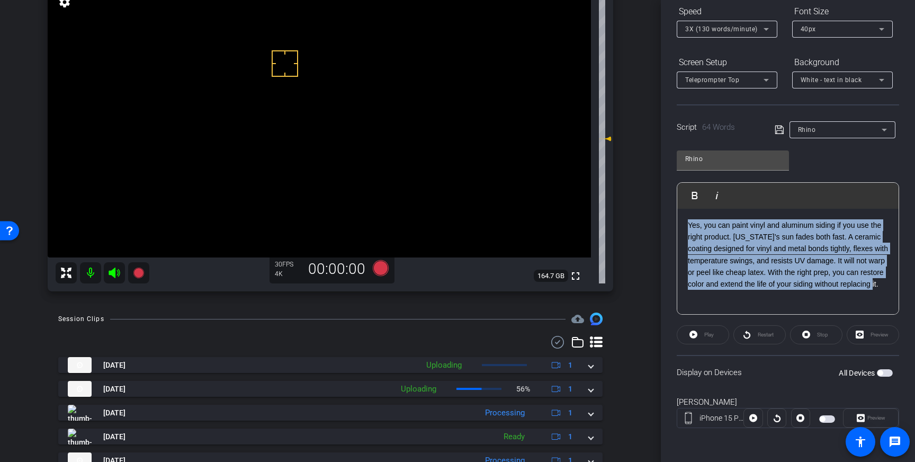
drag, startPoint x: 751, startPoint y: 301, endPoint x: 682, endPoint y: 227, distance: 100.8
click at [682, 227] on div "Yes, you can paint vinyl and aluminum siding if you use the right product. Geor…" at bounding box center [788, 262] width 221 height 106
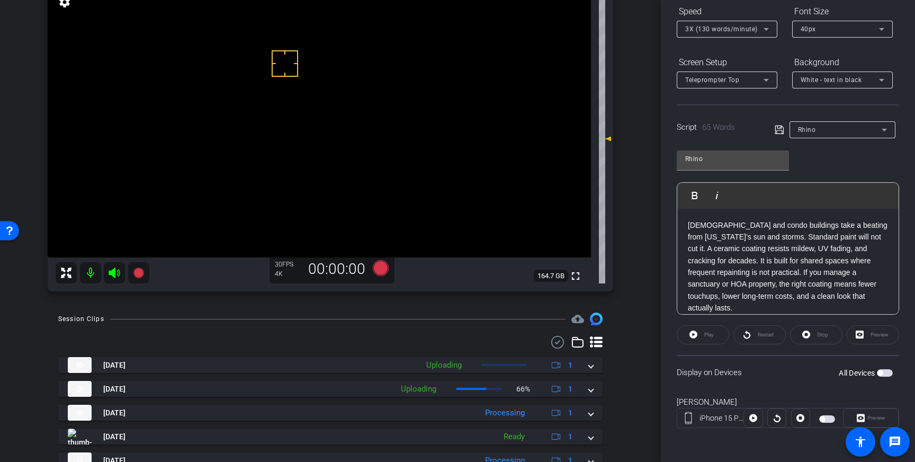
drag, startPoint x: 779, startPoint y: 124, endPoint x: 796, endPoint y: 180, distance: 57.6
click at [779, 124] on icon at bounding box center [780, 129] width 10 height 13
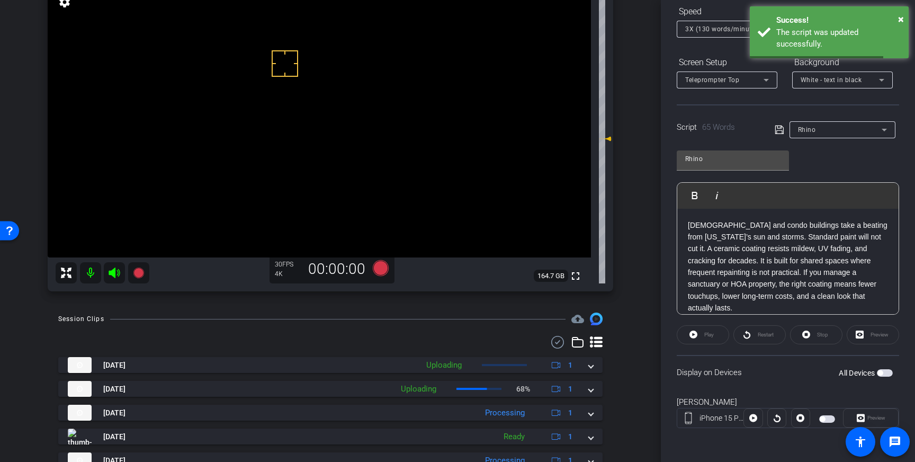
click at [888, 370] on span "button" at bounding box center [885, 372] width 16 height 7
click at [706, 335] on span "Play" at bounding box center [710, 335] width 10 height 6
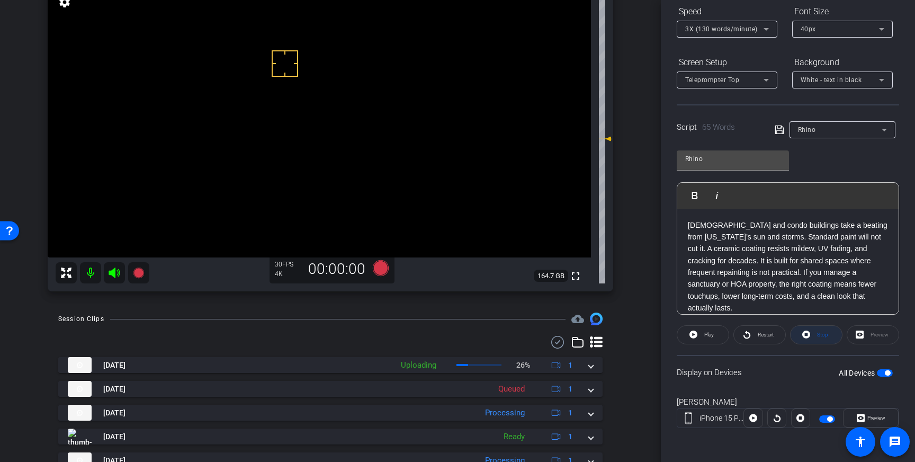
click at [816, 338] on span "Stop" at bounding box center [822, 334] width 14 height 15
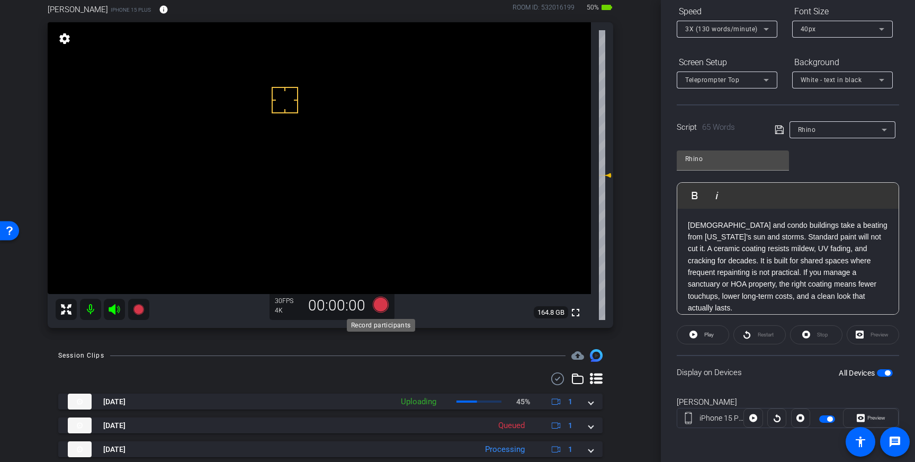
click at [387, 304] on icon at bounding box center [381, 305] width 16 height 16
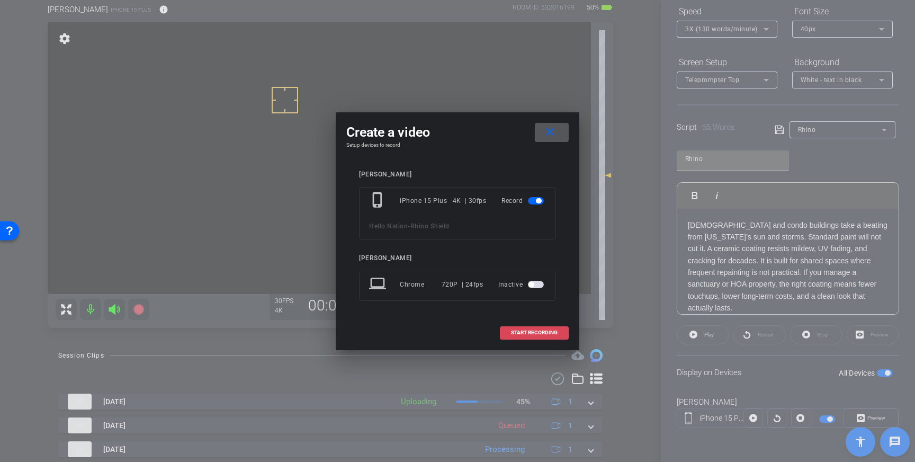
click at [515, 333] on span "START RECORDING" at bounding box center [534, 332] width 47 height 5
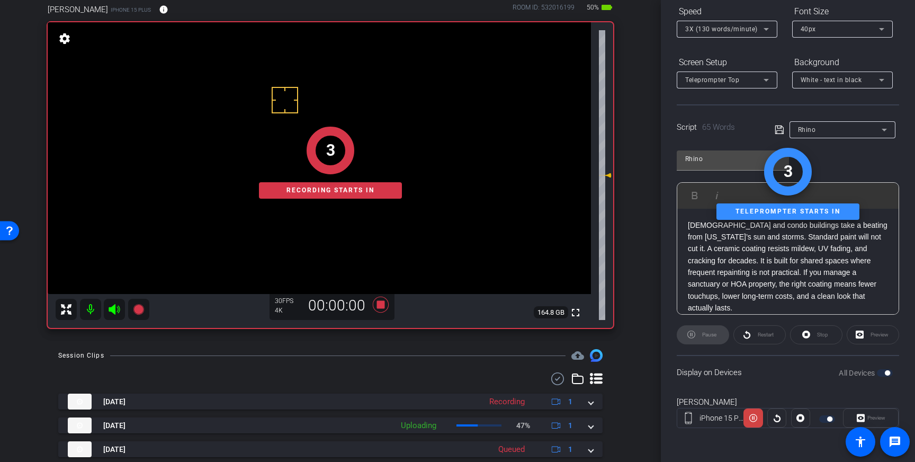
scroll to position [0, 0]
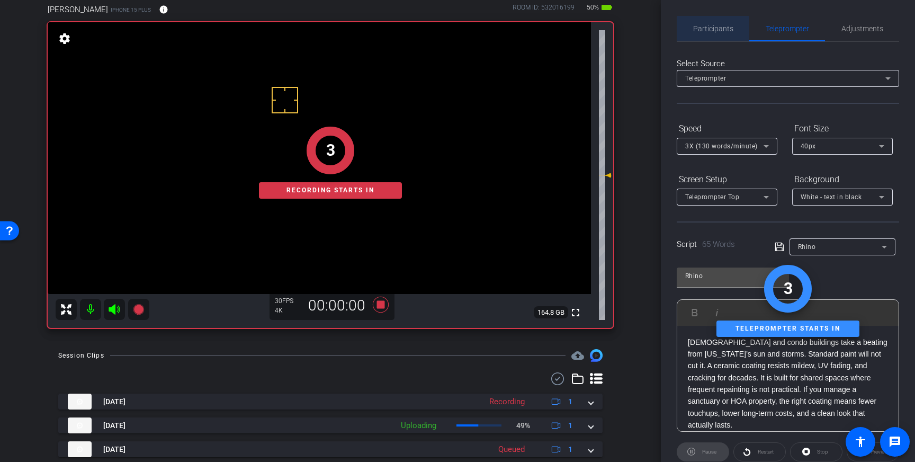
drag, startPoint x: 730, startPoint y: 32, endPoint x: 742, endPoint y: 51, distance: 22.3
click at [730, 32] on span "Participants" at bounding box center [713, 28] width 40 height 7
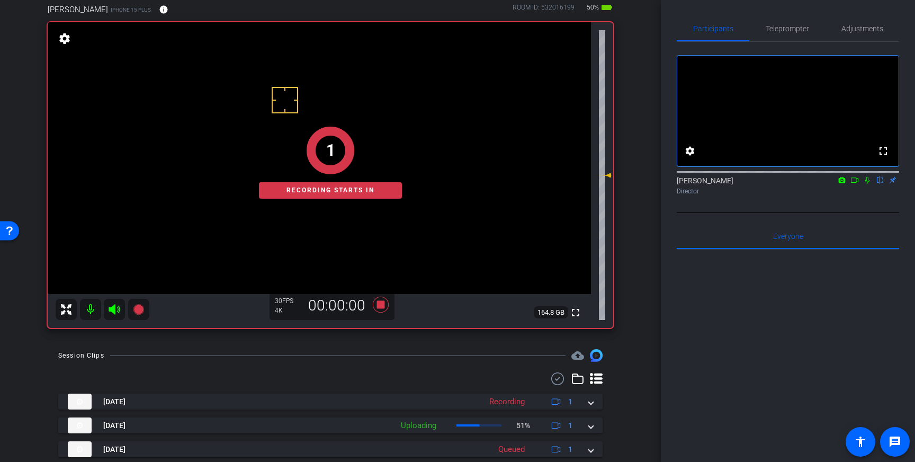
click at [866, 184] on icon at bounding box center [868, 180] width 4 height 7
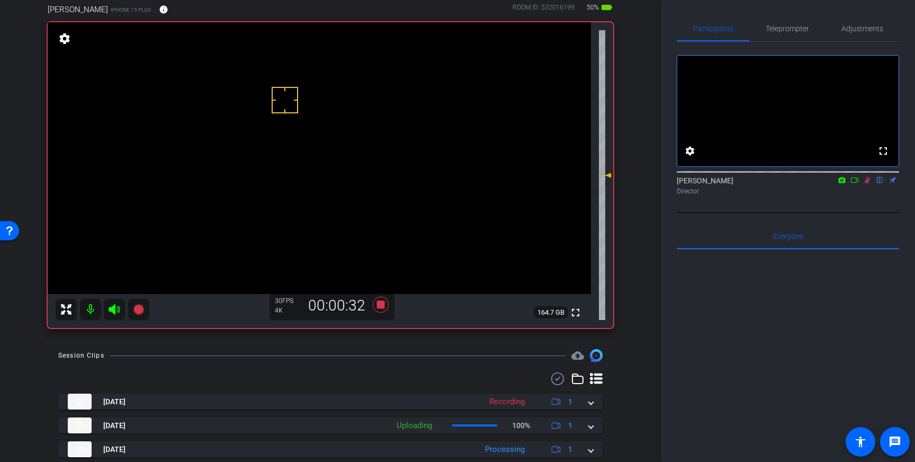
click at [867, 184] on icon at bounding box center [867, 179] width 8 height 7
click at [386, 307] on icon at bounding box center [380, 304] width 25 height 19
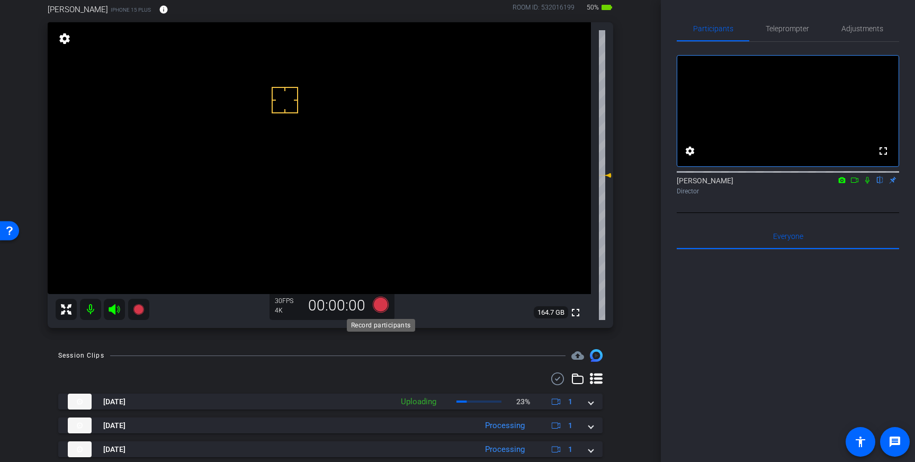
click at [381, 301] on icon at bounding box center [381, 305] width 16 height 16
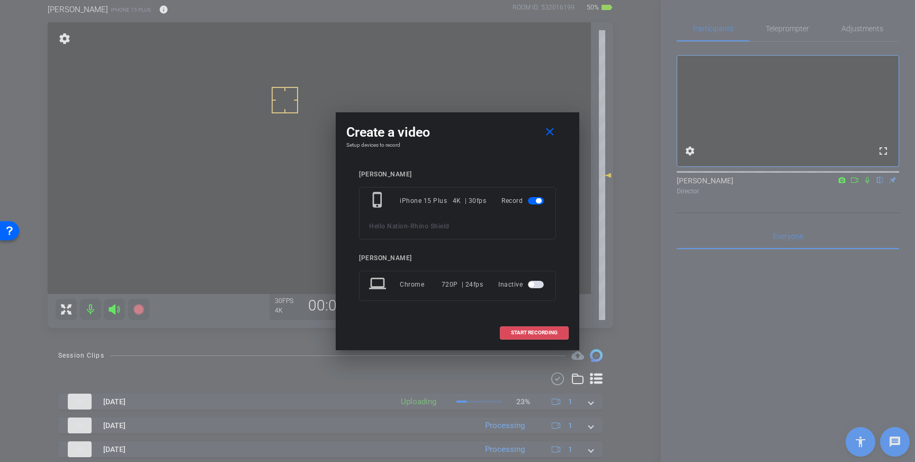
drag, startPoint x: 545, startPoint y: 328, endPoint x: 608, endPoint y: 310, distance: 65.6
click at [545, 328] on span at bounding box center [535, 332] width 68 height 25
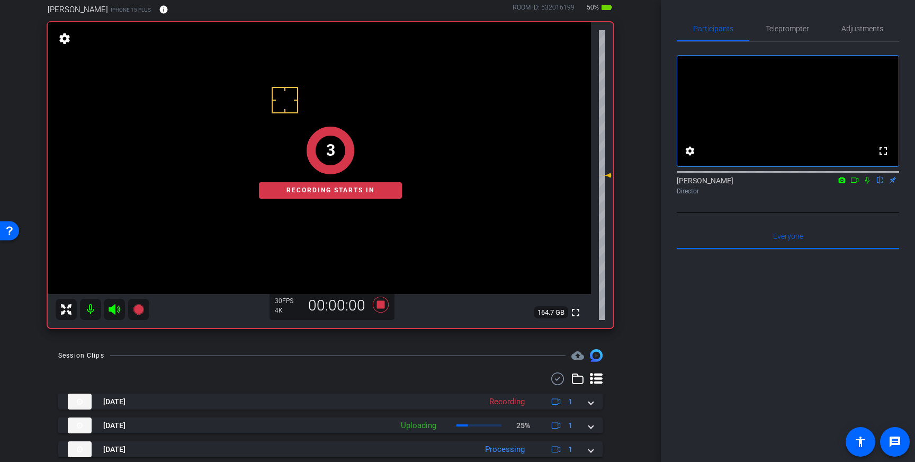
drag, startPoint x: 868, startPoint y: 194, endPoint x: 871, endPoint y: 202, distance: 9.1
click at [868, 184] on icon at bounding box center [867, 179] width 8 height 7
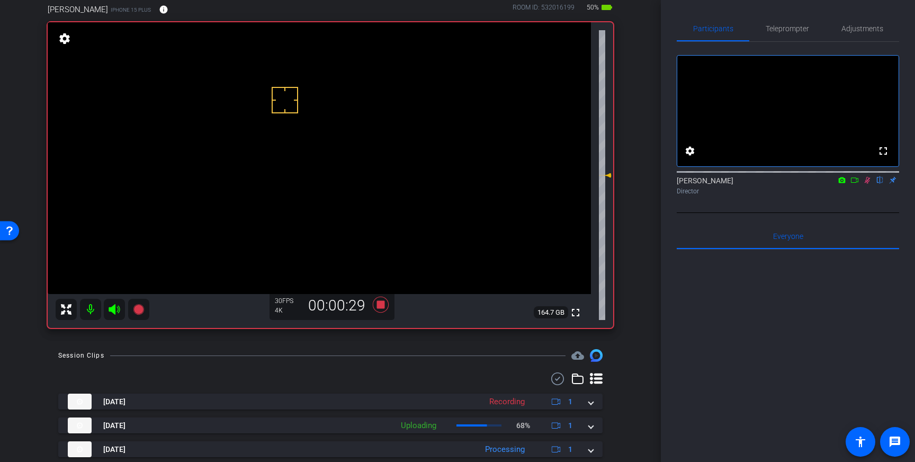
click at [868, 184] on icon at bounding box center [868, 180] width 6 height 7
click at [379, 306] on icon at bounding box center [381, 305] width 16 height 16
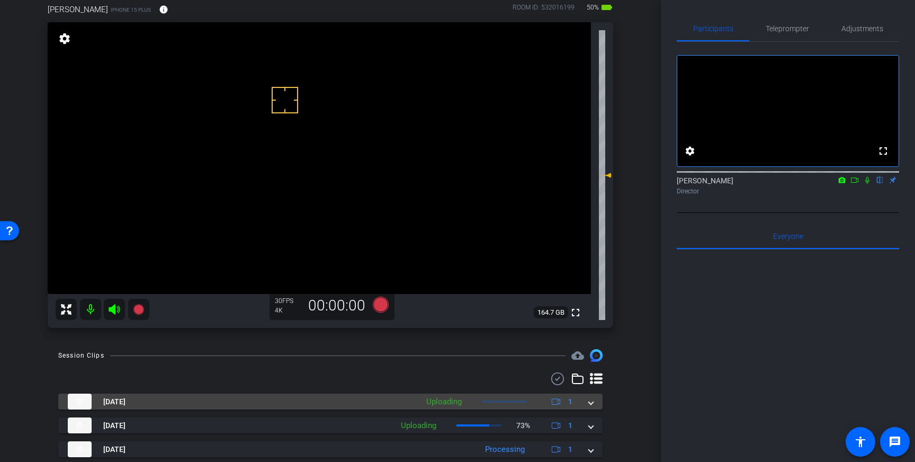
drag, startPoint x: 593, startPoint y: 399, endPoint x: 581, endPoint y: 403, distance: 12.9
click at [593, 399] on mat-expansion-panel-header "Oct 15, 2025 Uploading 1" at bounding box center [330, 402] width 545 height 16
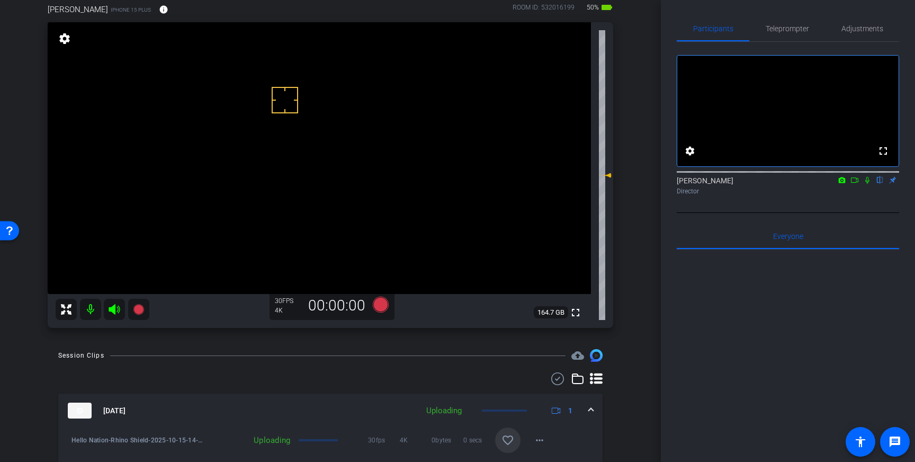
click at [511, 442] on mat-icon "favorite_border" at bounding box center [508, 440] width 13 height 13
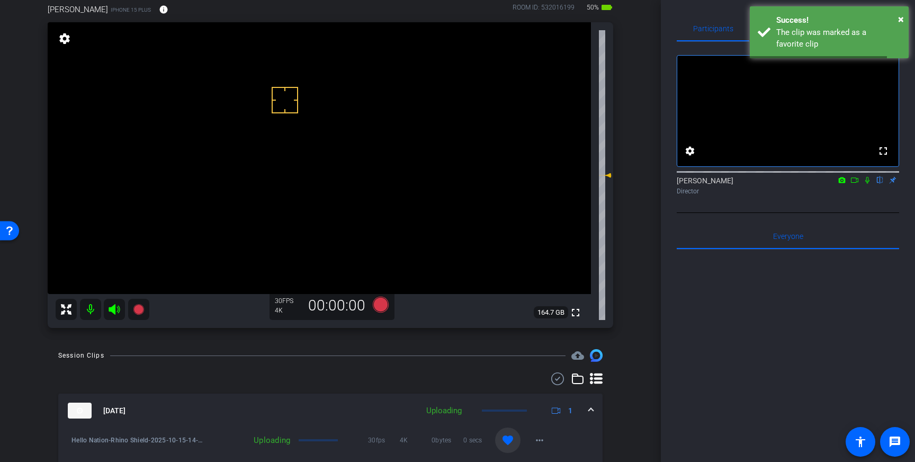
click at [588, 408] on div "Oct 15, 2025 Uploading 1" at bounding box center [328, 411] width 521 height 16
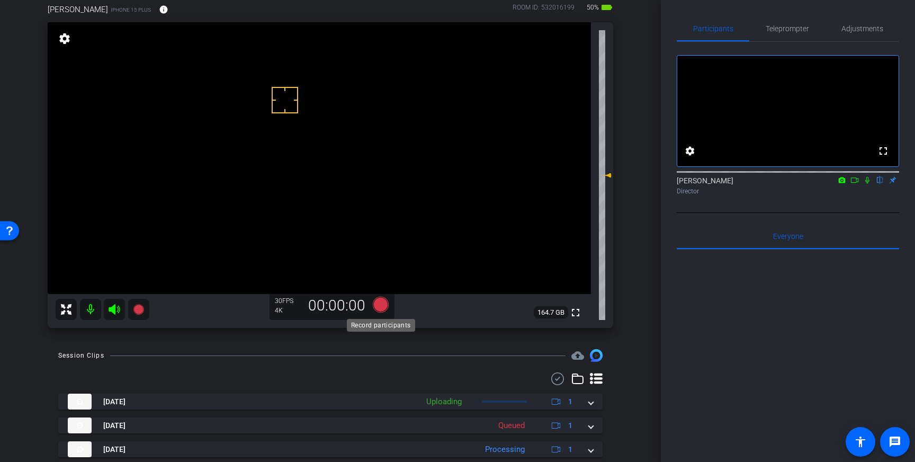
click at [379, 308] on icon at bounding box center [381, 305] width 16 height 16
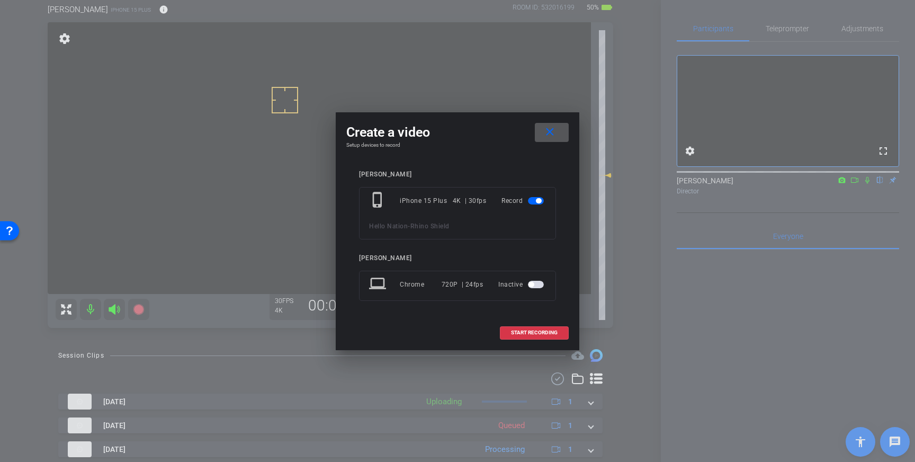
drag, startPoint x: 520, startPoint y: 327, endPoint x: 637, endPoint y: 296, distance: 120.7
click at [521, 327] on span at bounding box center [535, 332] width 68 height 25
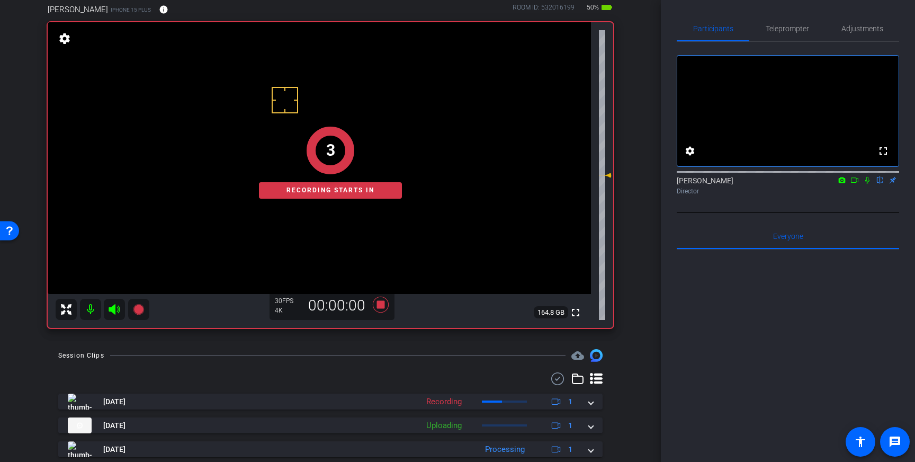
click at [871, 184] on icon at bounding box center [867, 179] width 8 height 7
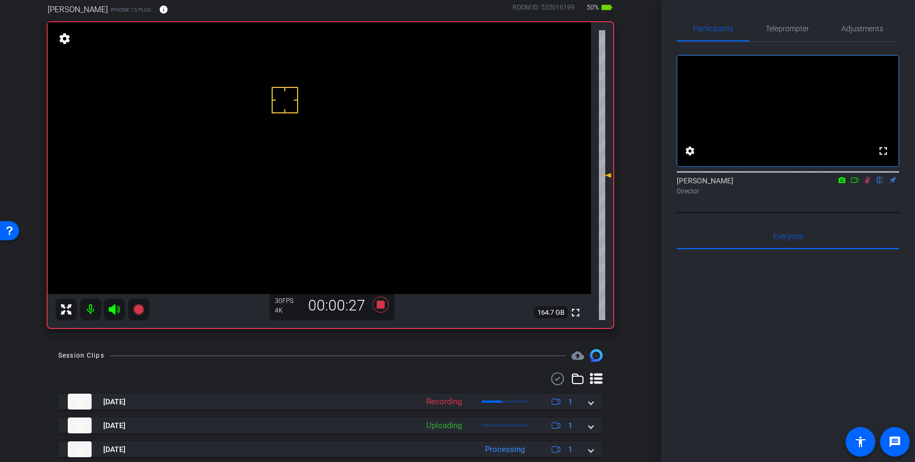
click at [869, 184] on icon at bounding box center [867, 179] width 8 height 7
click at [379, 307] on icon at bounding box center [381, 305] width 16 height 16
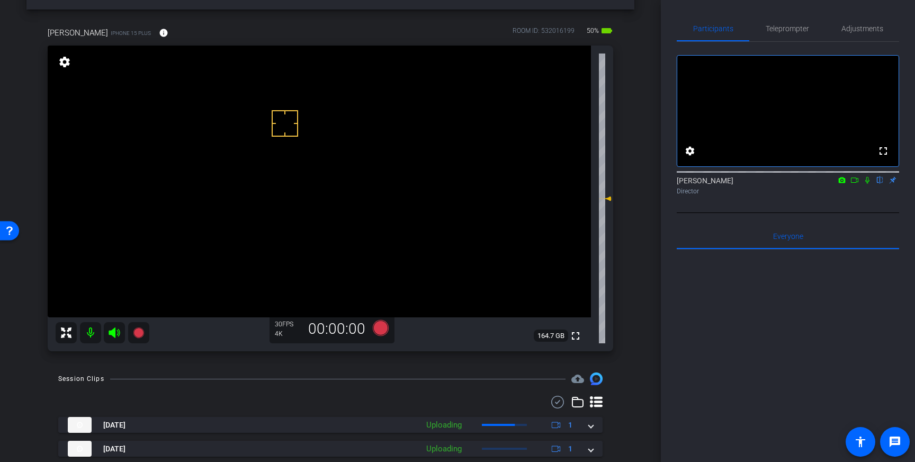
scroll to position [41, 0]
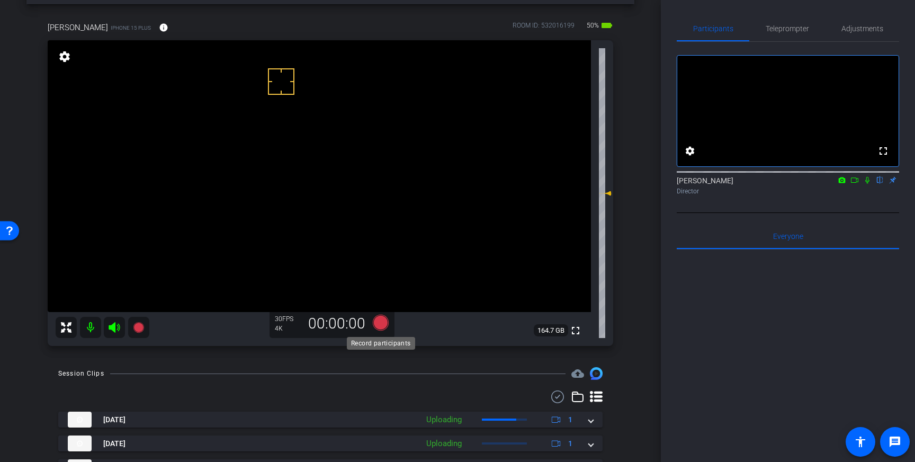
click at [379, 324] on icon at bounding box center [381, 323] width 16 height 16
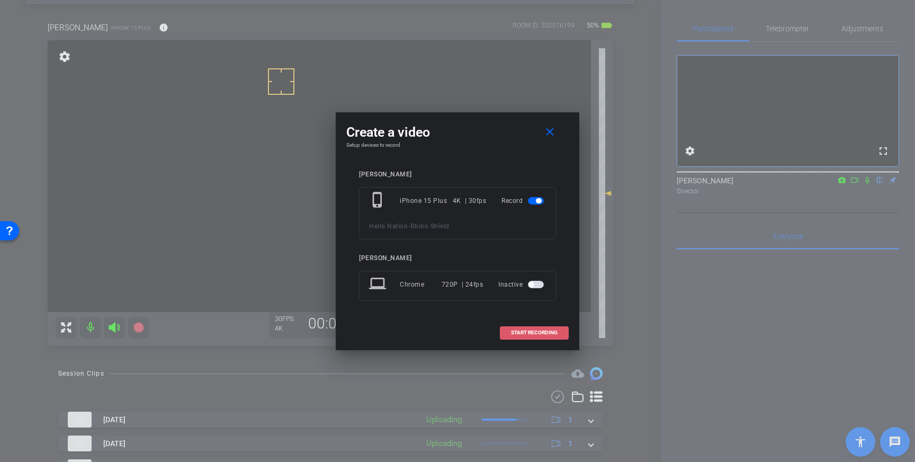
click at [533, 326] on span at bounding box center [535, 332] width 68 height 25
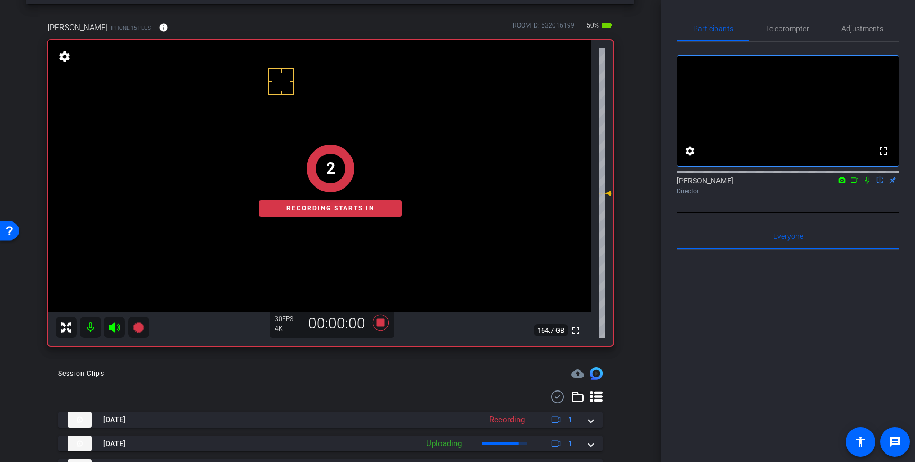
drag, startPoint x: 867, startPoint y: 195, endPoint x: 880, endPoint y: 231, distance: 38.4
click at [867, 184] on icon at bounding box center [868, 180] width 4 height 7
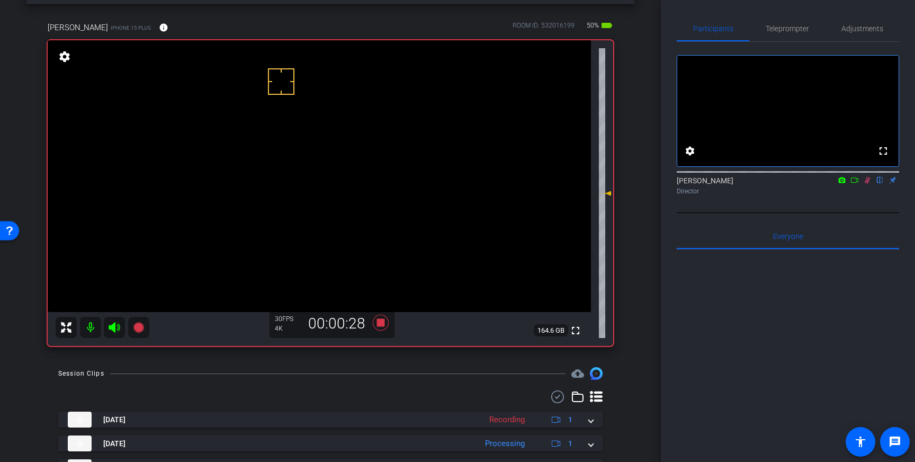
click at [867, 184] on icon at bounding box center [868, 180] width 6 height 7
click at [383, 328] on icon at bounding box center [380, 322] width 25 height 19
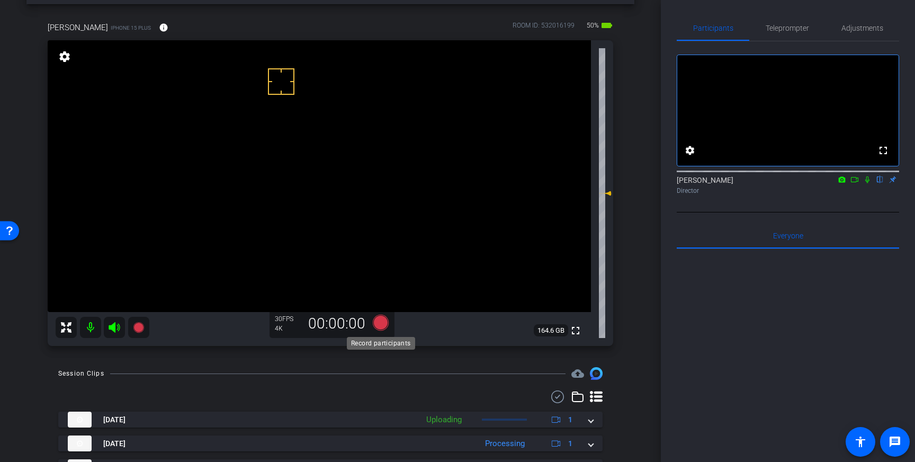
click at [381, 324] on icon at bounding box center [381, 323] width 16 height 16
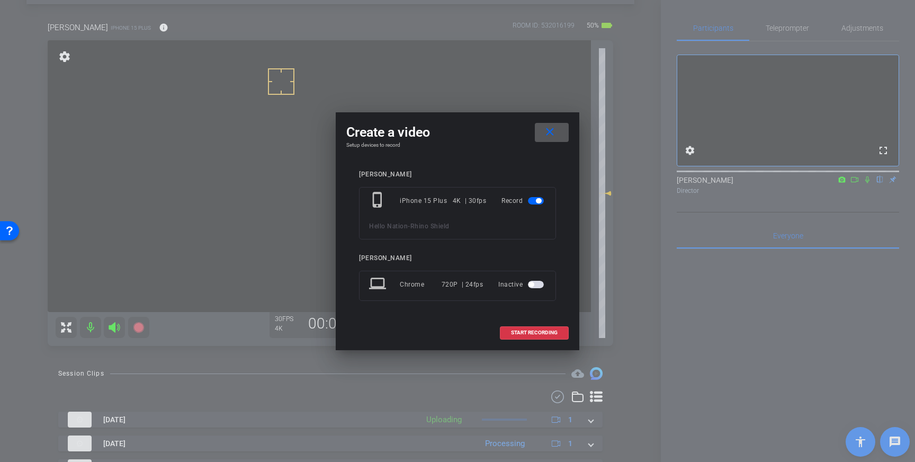
drag, startPoint x: 528, startPoint y: 330, endPoint x: 675, endPoint y: 307, distance: 149.1
click at [529, 330] on span "START RECORDING" at bounding box center [534, 332] width 47 height 5
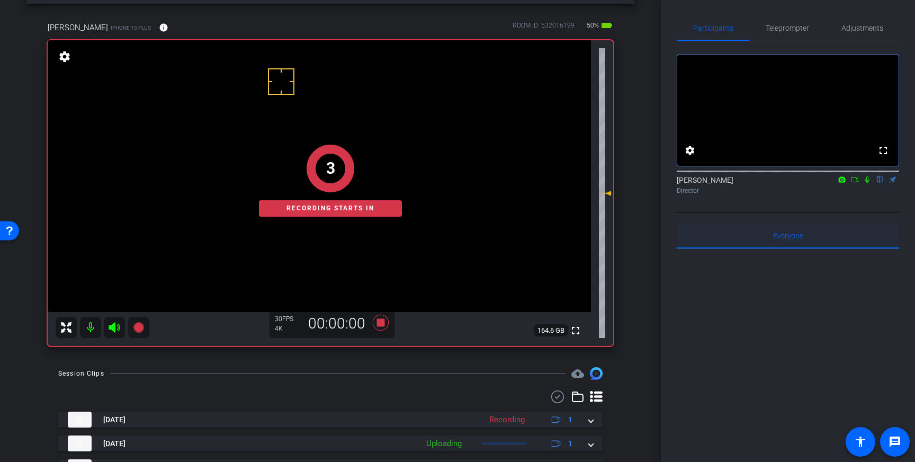
drag, startPoint x: 869, startPoint y: 194, endPoint x: 885, endPoint y: 262, distance: 69.5
click at [870, 183] on icon at bounding box center [867, 179] width 8 height 7
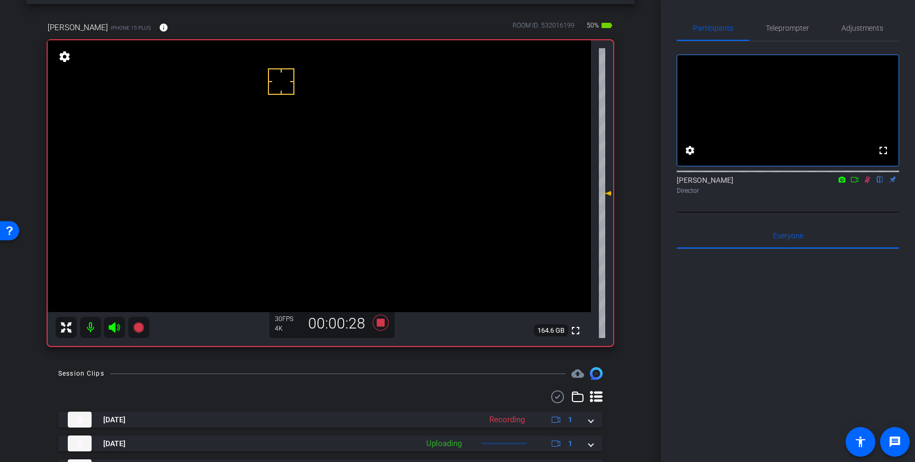
click at [868, 183] on icon at bounding box center [868, 179] width 6 height 7
click at [381, 325] on icon at bounding box center [381, 323] width 16 height 16
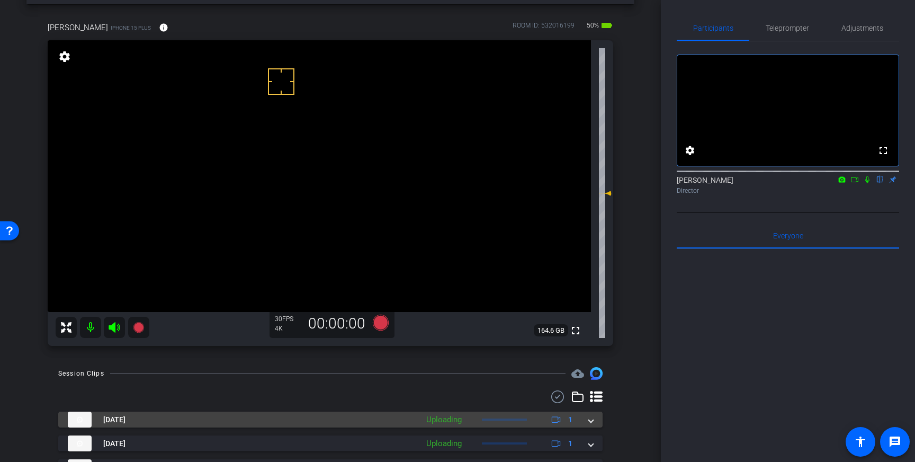
click at [586, 423] on div "Oct 15, 2025 Uploading 1" at bounding box center [328, 420] width 521 height 16
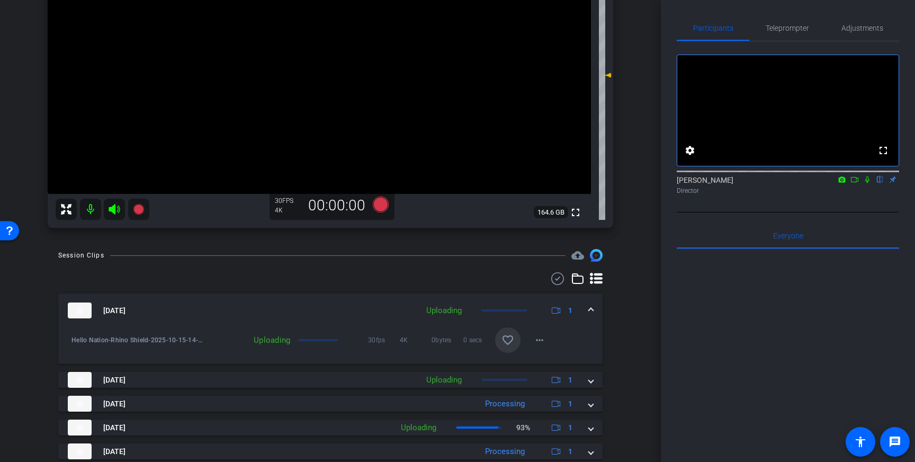
scroll to position [161, 0]
click at [507, 339] on mat-icon "favorite_border" at bounding box center [508, 339] width 13 height 13
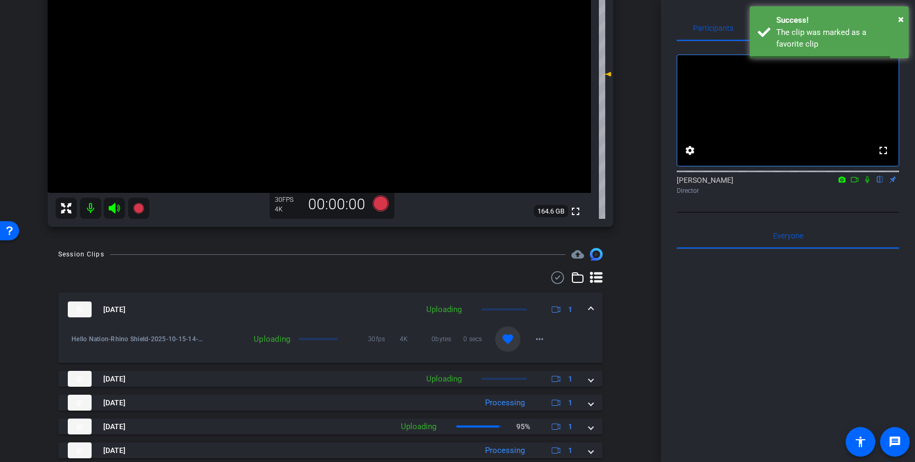
click at [595, 304] on mat-expansion-panel-header "Oct 15, 2025 Uploading 1" at bounding box center [330, 309] width 545 height 34
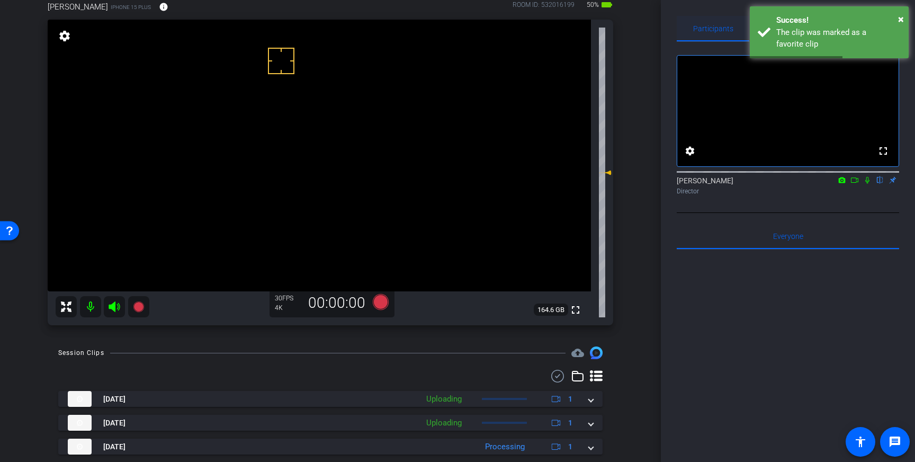
scroll to position [0, 0]
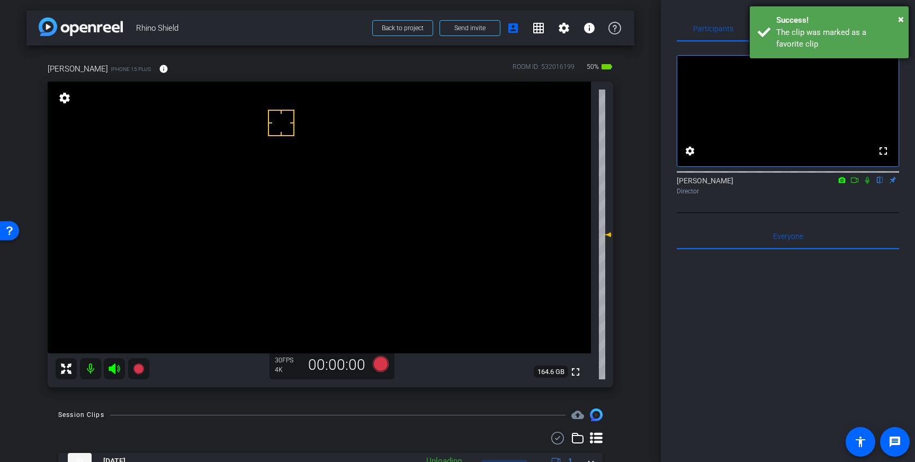
click at [813, 38] on div "The clip was marked as a favorite clip" at bounding box center [839, 38] width 124 height 24
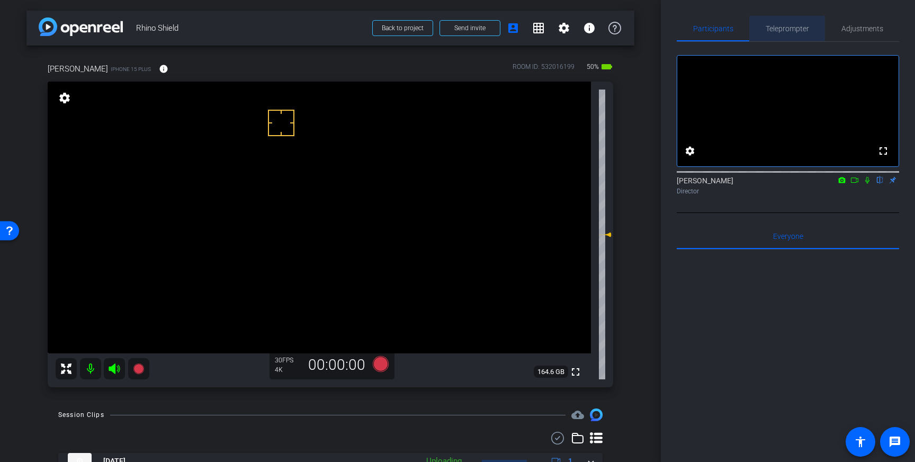
drag, startPoint x: 795, startPoint y: 30, endPoint x: 774, endPoint y: 82, distance: 55.9
click at [795, 31] on span "Teleprompter" at bounding box center [787, 28] width 43 height 7
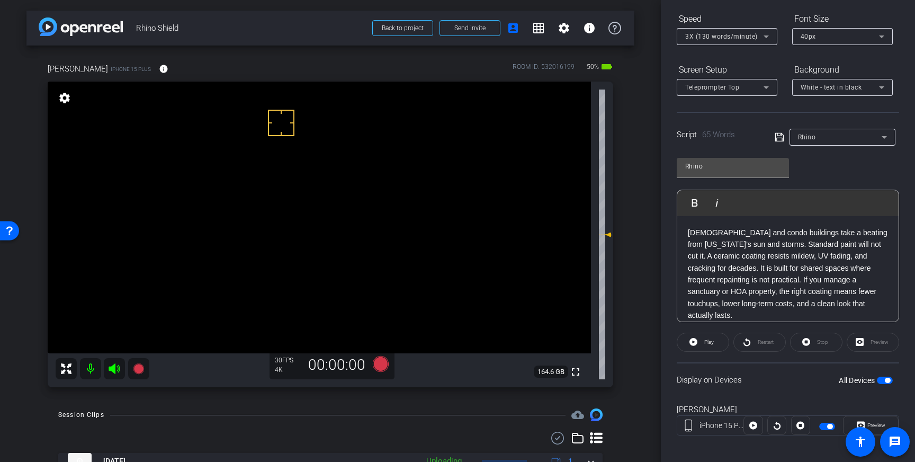
scroll to position [117, 0]
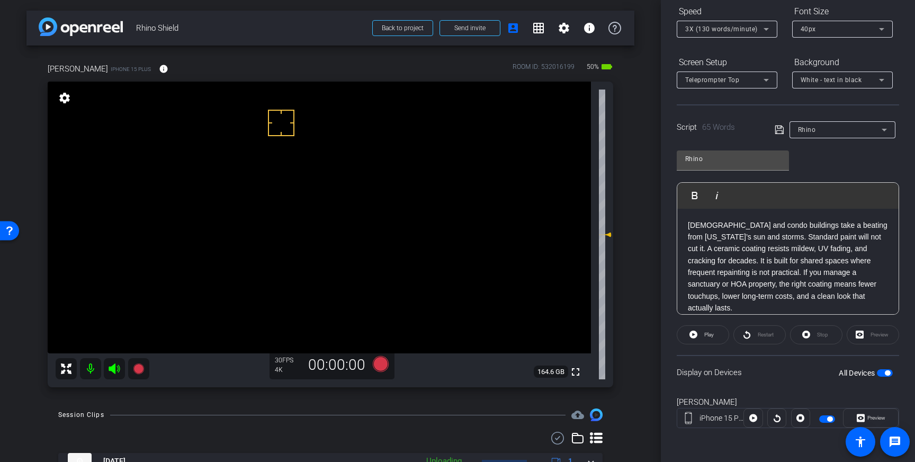
drag, startPoint x: 886, startPoint y: 374, endPoint x: 840, endPoint y: 291, distance: 94.6
click at [886, 374] on span "button" at bounding box center [887, 372] width 5 height 5
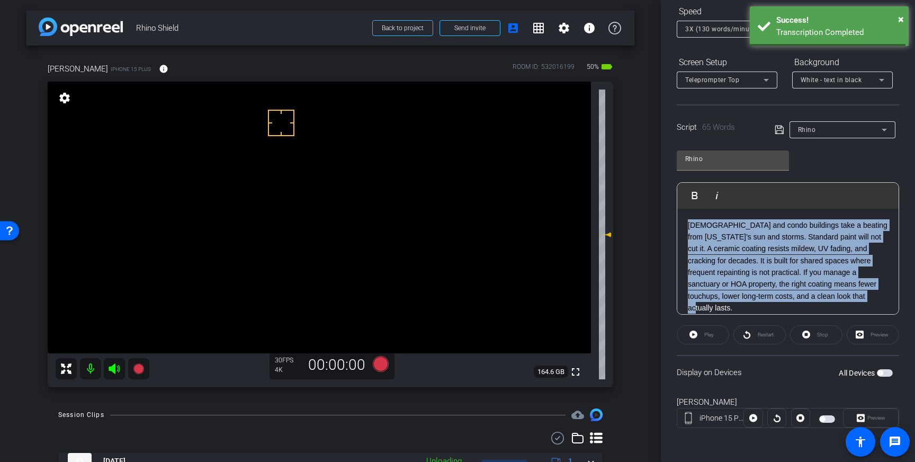
drag, startPoint x: 884, startPoint y: 295, endPoint x: 681, endPoint y: 223, distance: 215.1
click at [681, 223] on div "Churches and condo buildings take a beating from Georgia’s sun and storms. Stan…" at bounding box center [788, 267] width 221 height 116
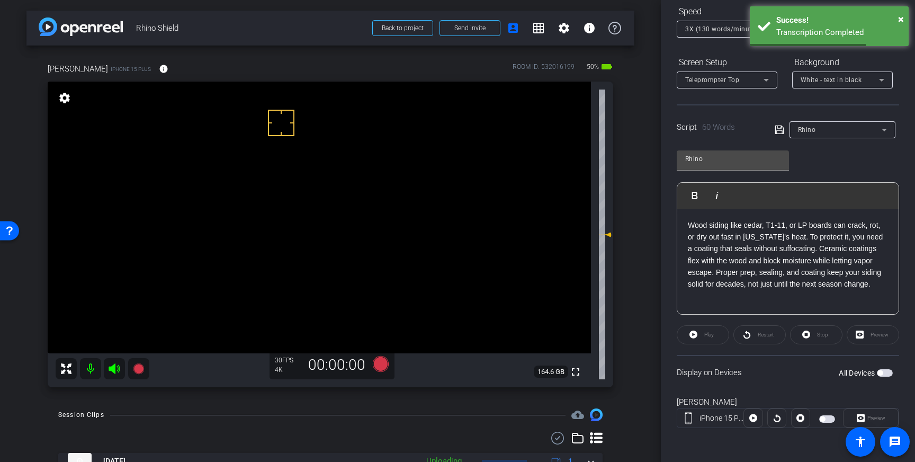
drag, startPoint x: 781, startPoint y: 130, endPoint x: 837, endPoint y: 295, distance: 173.5
click at [781, 131] on icon at bounding box center [780, 129] width 10 height 13
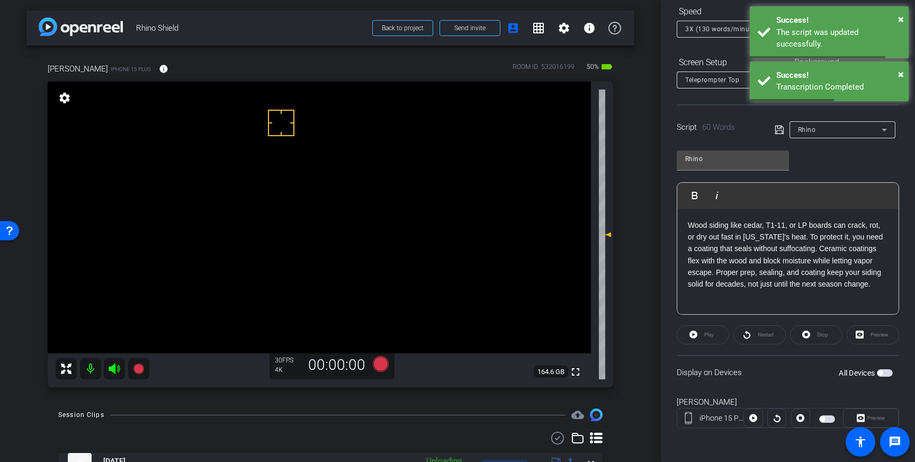
click at [882, 371] on span "button" at bounding box center [880, 372] width 5 height 5
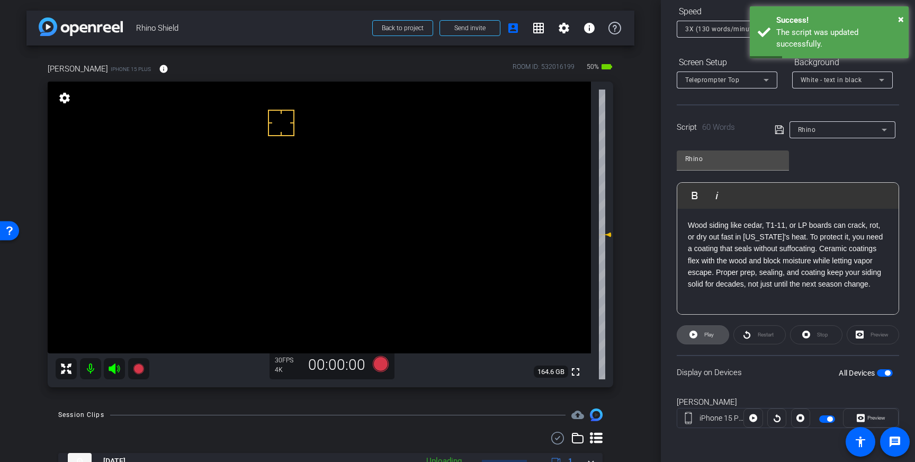
click at [711, 334] on span "Play" at bounding box center [710, 335] width 10 height 6
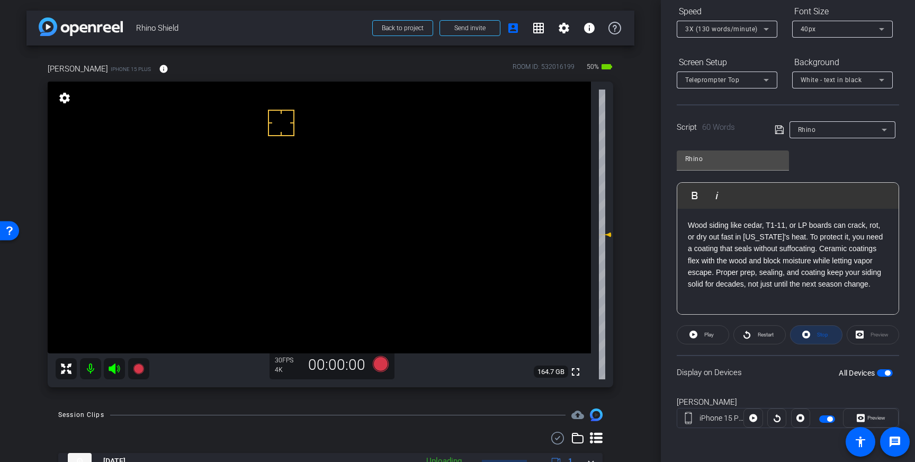
click at [823, 336] on span "Stop" at bounding box center [822, 335] width 11 height 6
click at [376, 364] on icon at bounding box center [381, 364] width 16 height 16
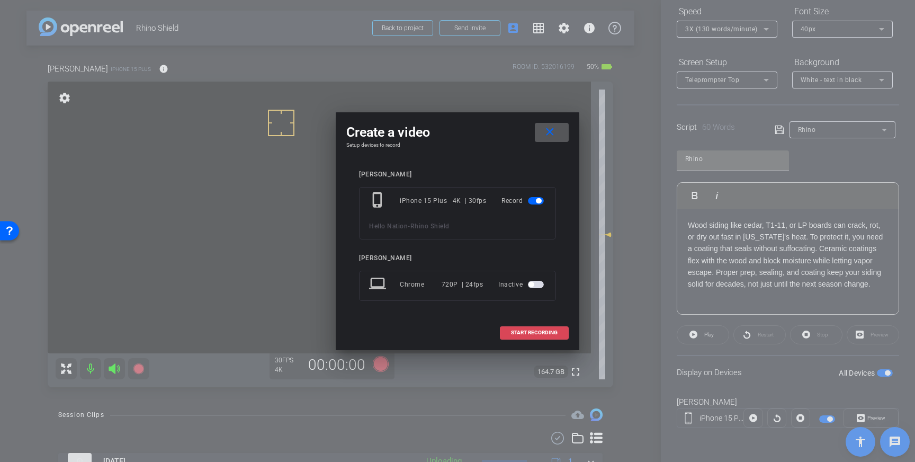
click at [530, 333] on span "START RECORDING" at bounding box center [534, 332] width 47 height 5
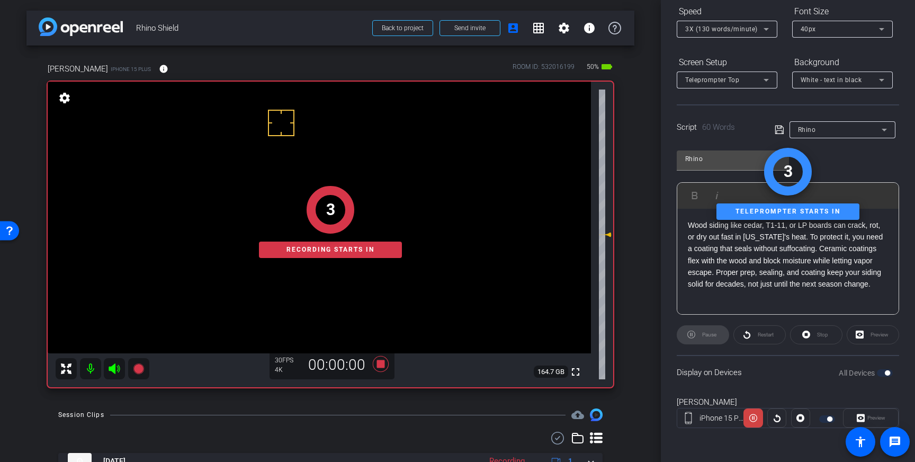
scroll to position [0, 0]
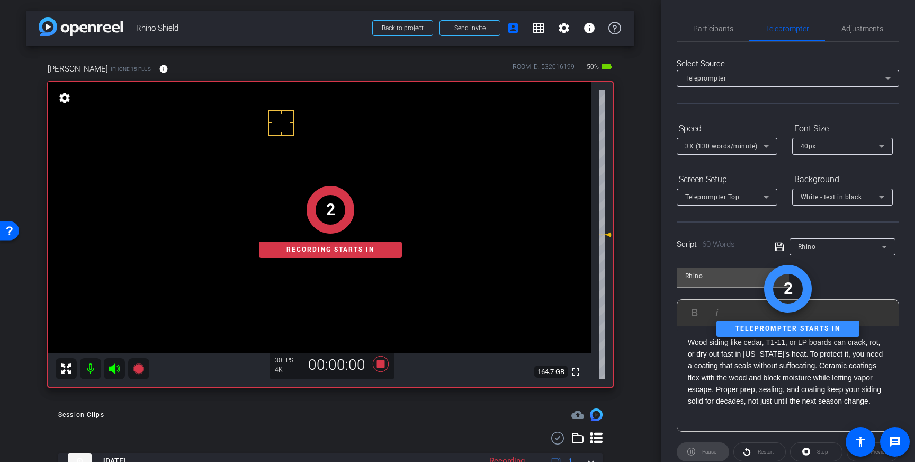
drag, startPoint x: 738, startPoint y: 35, endPoint x: 761, endPoint y: 55, distance: 30.0
click at [738, 34] on div "Participants" at bounding box center [713, 28] width 73 height 25
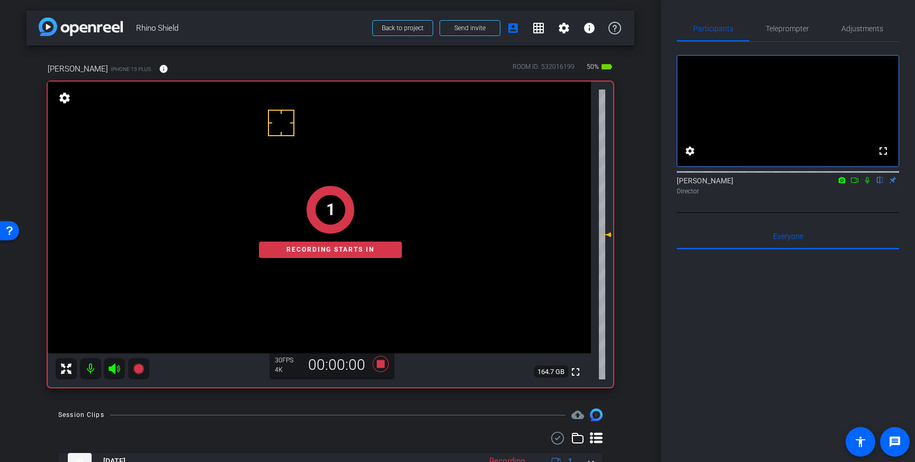
drag, startPoint x: 867, startPoint y: 194, endPoint x: 876, endPoint y: 202, distance: 12.0
click at [867, 184] on icon at bounding box center [867, 179] width 8 height 7
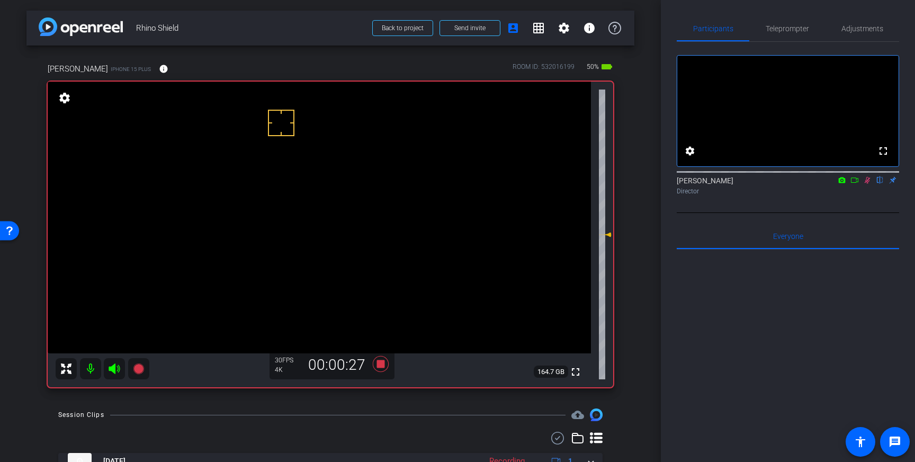
click at [868, 184] on icon at bounding box center [868, 180] width 6 height 7
click at [381, 362] on icon at bounding box center [381, 364] width 16 height 16
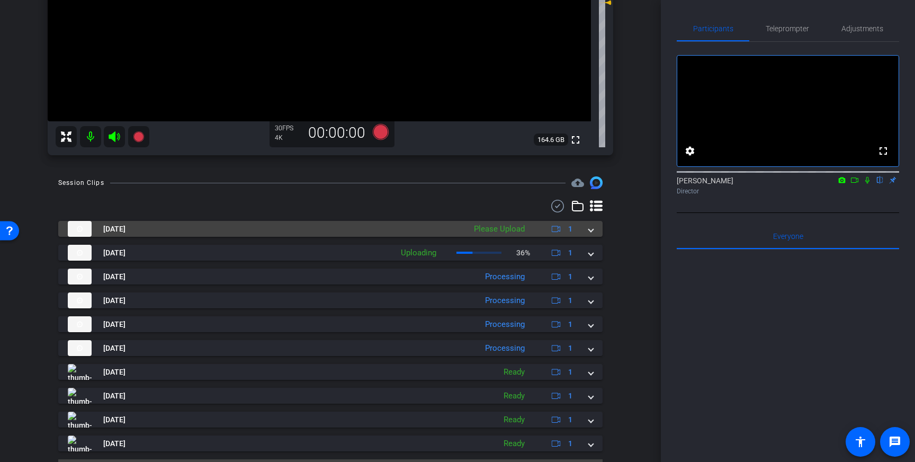
scroll to position [241, 0]
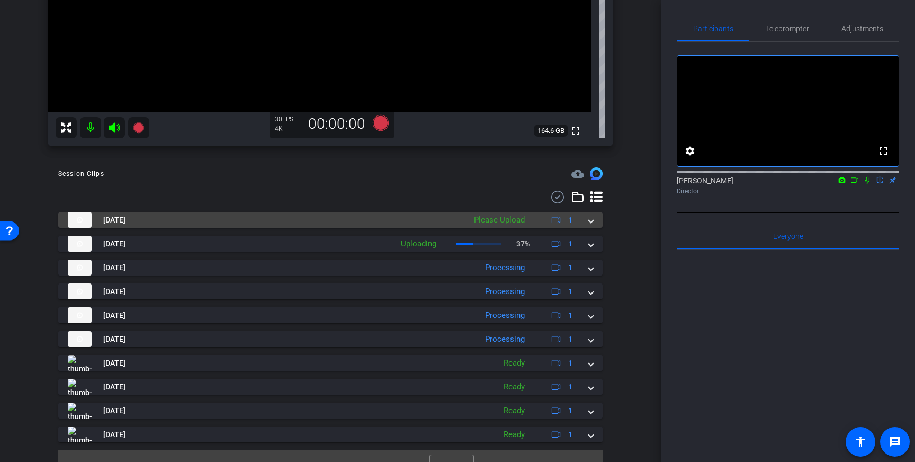
click at [591, 218] on span at bounding box center [591, 220] width 4 height 11
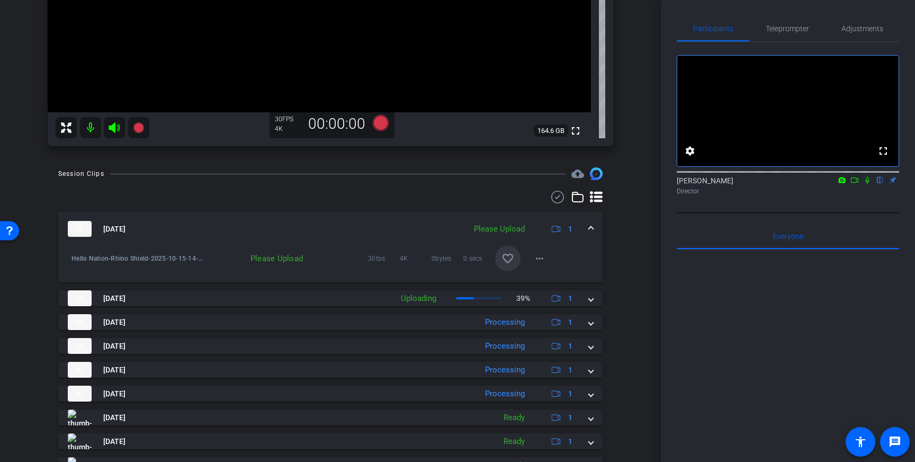
click at [505, 262] on mat-icon "favorite_border" at bounding box center [508, 258] width 13 height 13
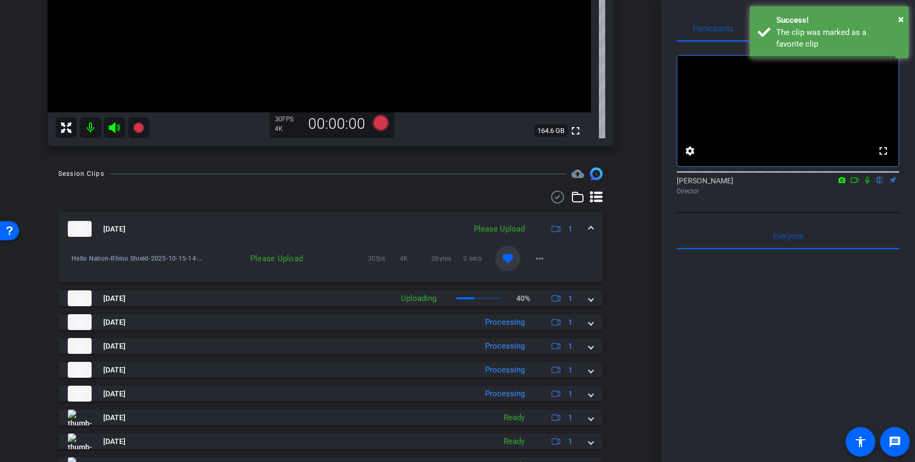
click at [593, 227] on mat-expansion-panel-header "Oct 15, 2025 Please Upload 1" at bounding box center [330, 229] width 545 height 34
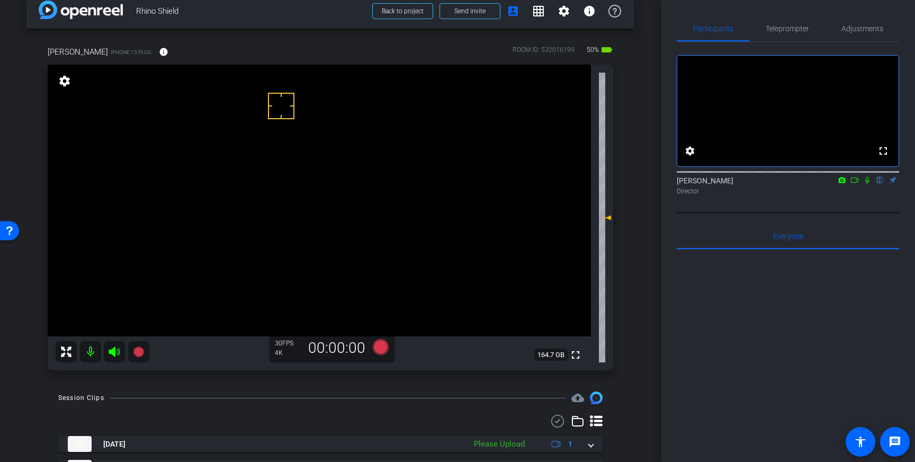
scroll to position [5, 0]
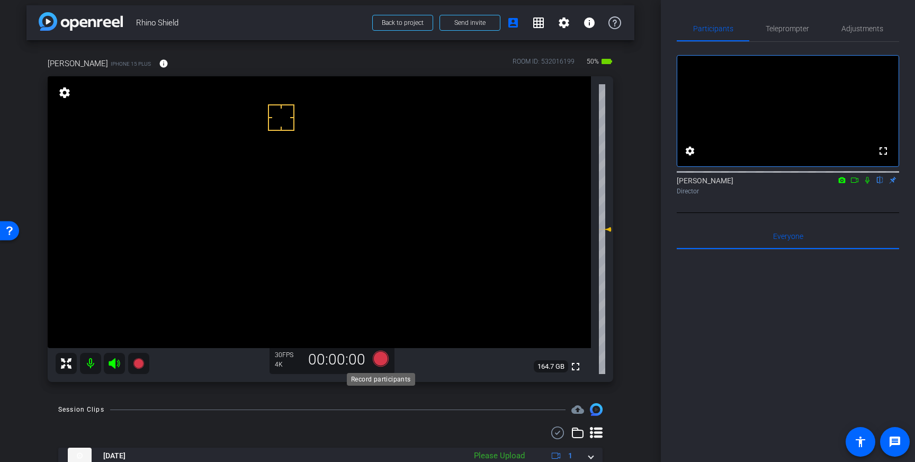
click at [381, 361] on icon at bounding box center [381, 359] width 16 height 16
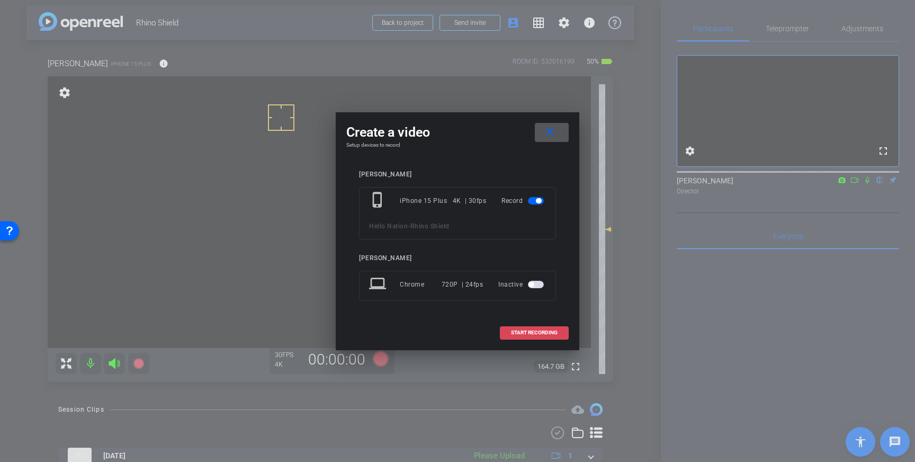
click at [530, 327] on span at bounding box center [535, 332] width 68 height 25
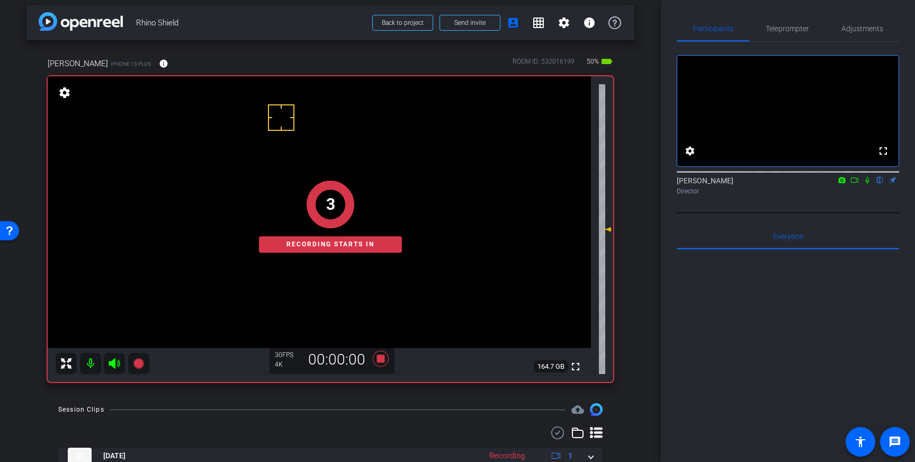
drag, startPoint x: 868, startPoint y: 195, endPoint x: 871, endPoint y: 212, distance: 17.2
click at [868, 184] on icon at bounding box center [868, 180] width 4 height 7
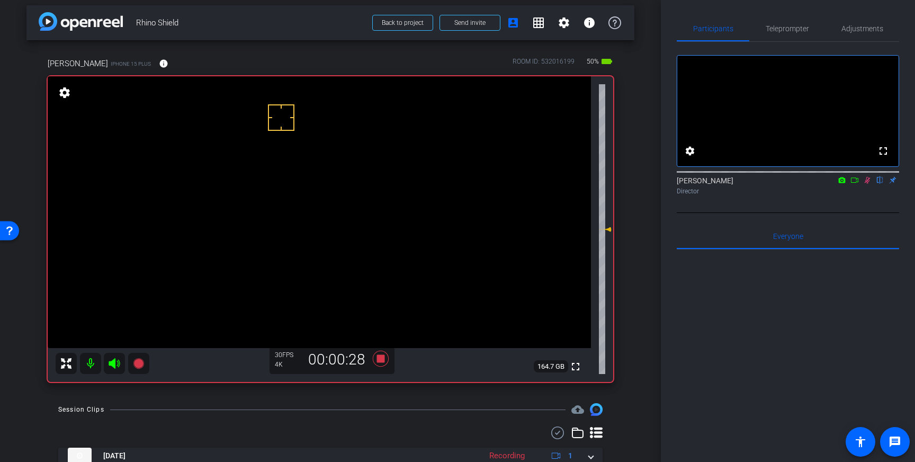
click at [870, 184] on icon at bounding box center [867, 179] width 8 height 7
click at [376, 360] on icon at bounding box center [380, 358] width 25 height 19
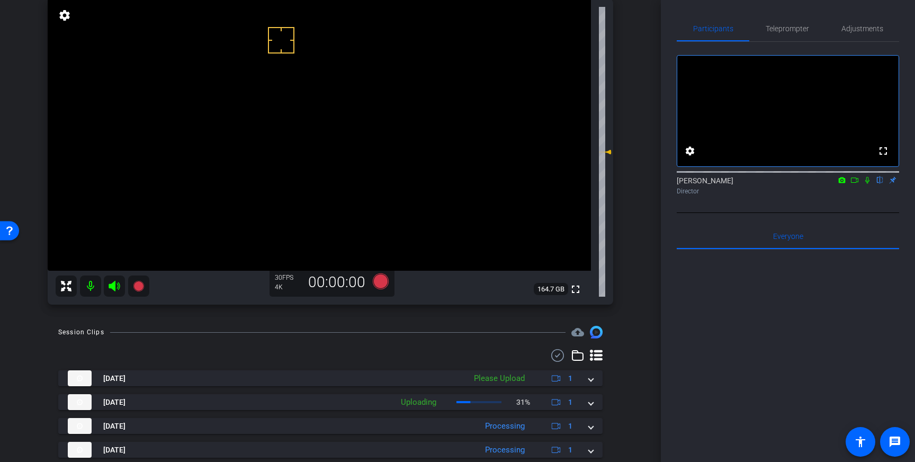
scroll to position [117, 0]
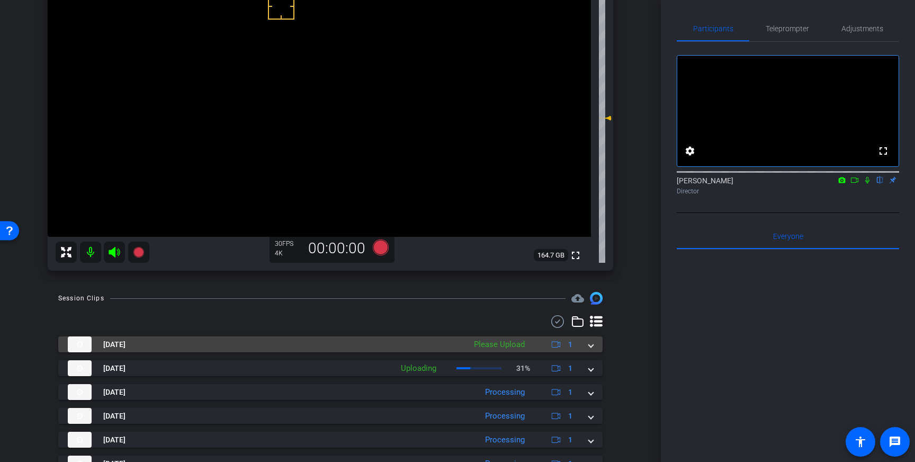
click at [596, 343] on mat-expansion-panel-header "Oct 15, 2025 Please Upload 1" at bounding box center [330, 344] width 545 height 16
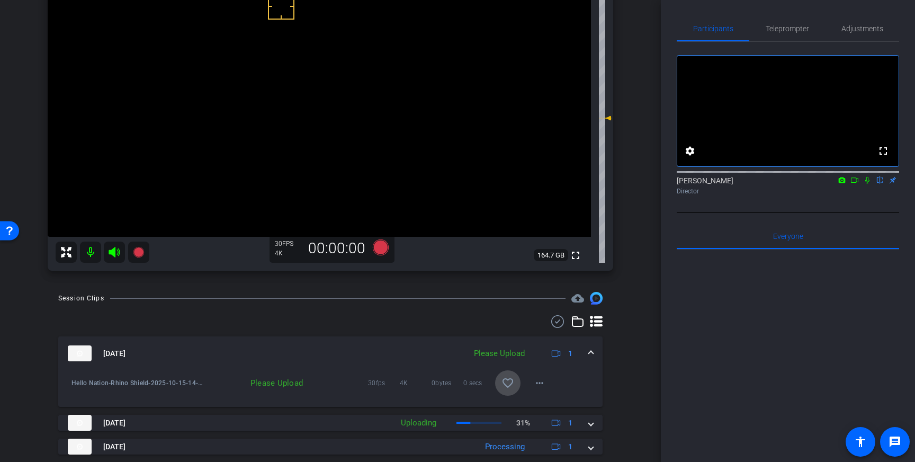
drag, startPoint x: 502, startPoint y: 381, endPoint x: 520, endPoint y: 387, distance: 18.9
click at [502, 381] on mat-icon "favorite_border" at bounding box center [508, 383] width 13 height 13
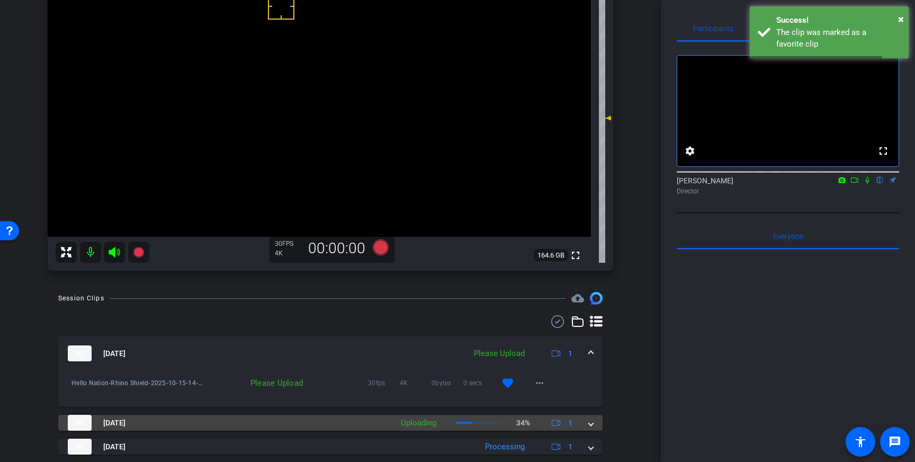
click at [585, 421] on div "Oct 15, 2025 Uploading 34% 1" at bounding box center [328, 423] width 521 height 16
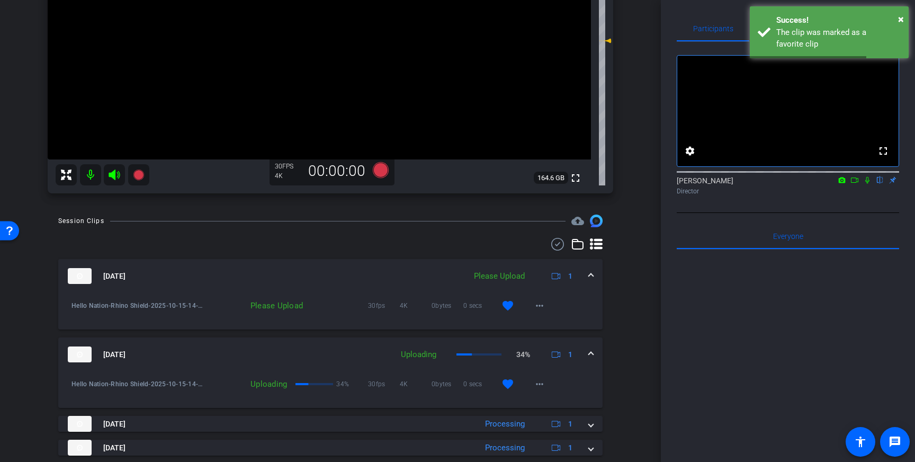
scroll to position [197, 0]
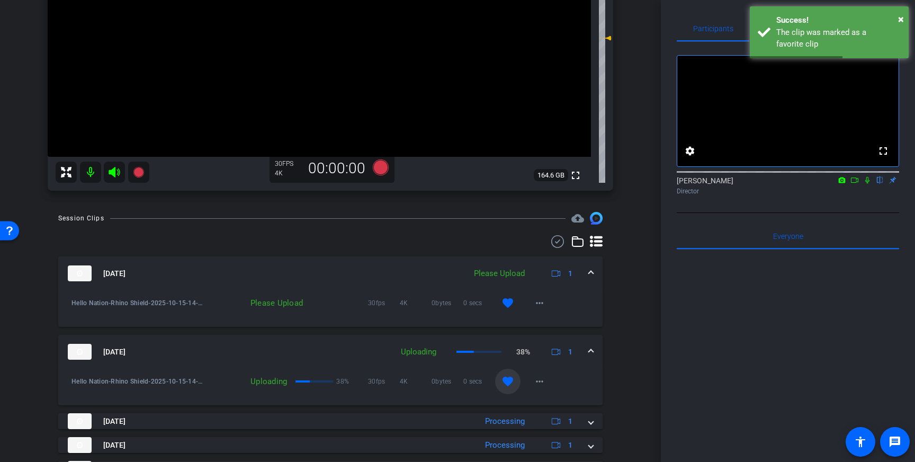
click at [514, 382] on mat-icon "favorite" at bounding box center [508, 381] width 13 height 13
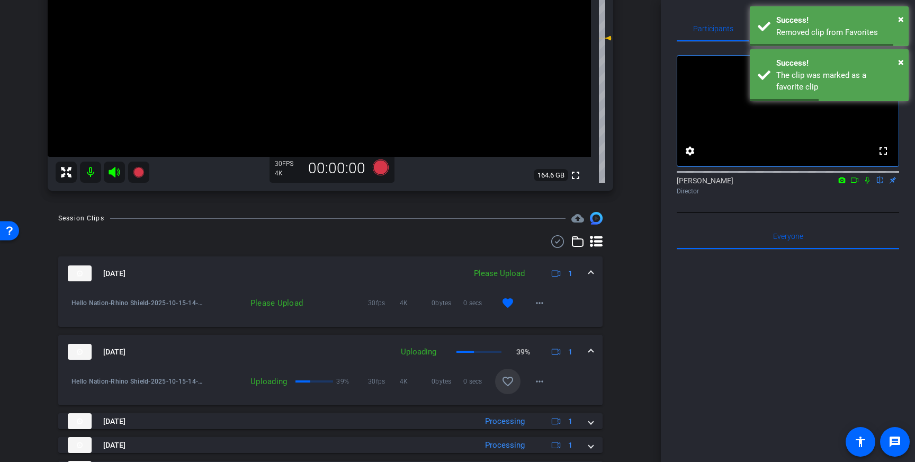
click at [594, 353] on mat-expansion-panel-header "Oct 15, 2025 Uploading 39% 1" at bounding box center [330, 352] width 545 height 34
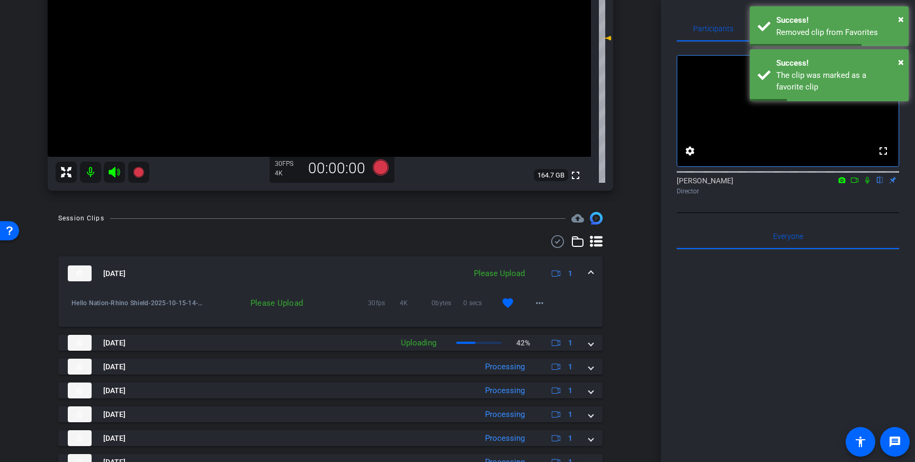
click at [593, 266] on mat-expansion-panel-header "Oct 15, 2025 Please Upload 1" at bounding box center [330, 273] width 545 height 34
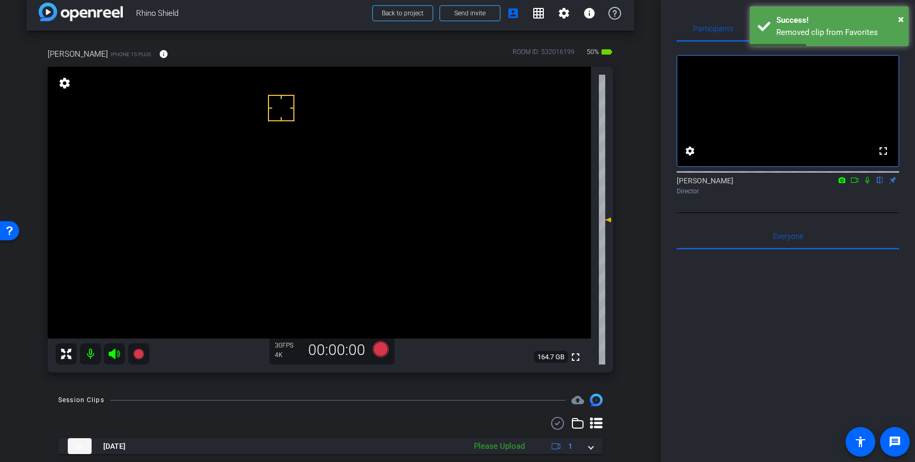
scroll to position [14, 0]
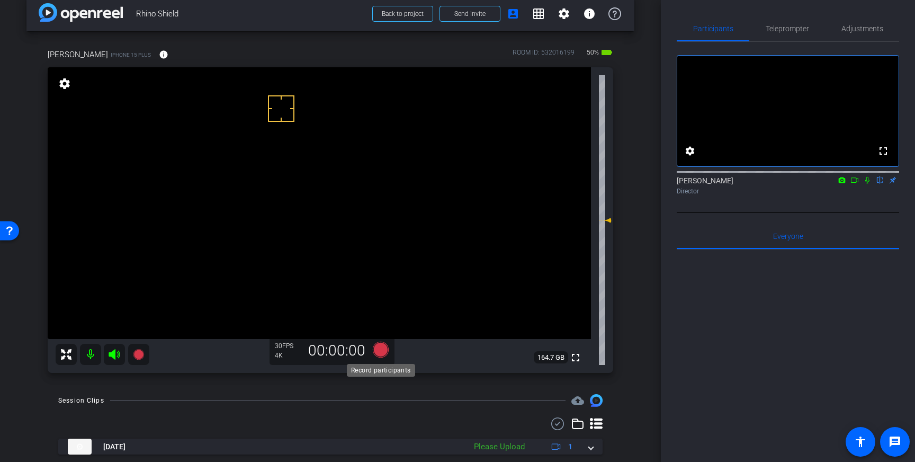
click at [383, 346] on icon at bounding box center [381, 350] width 16 height 16
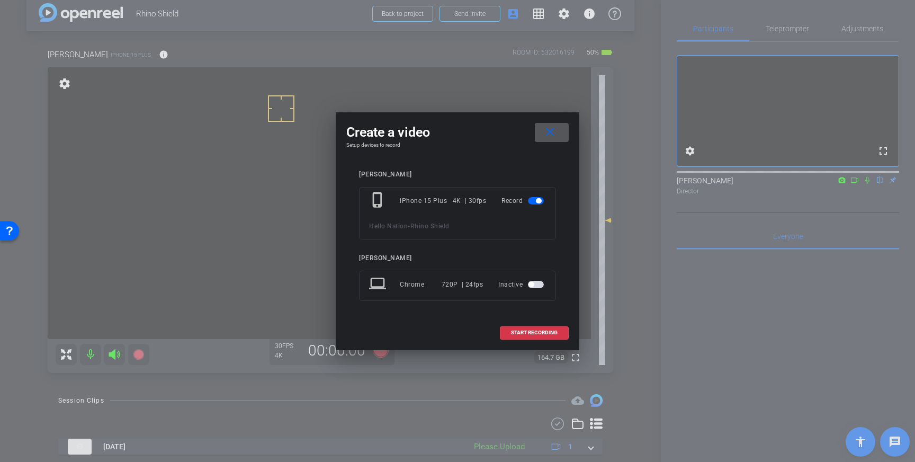
drag, startPoint x: 518, startPoint y: 328, endPoint x: 662, endPoint y: 291, distance: 148.3
click at [518, 328] on span at bounding box center [535, 332] width 68 height 25
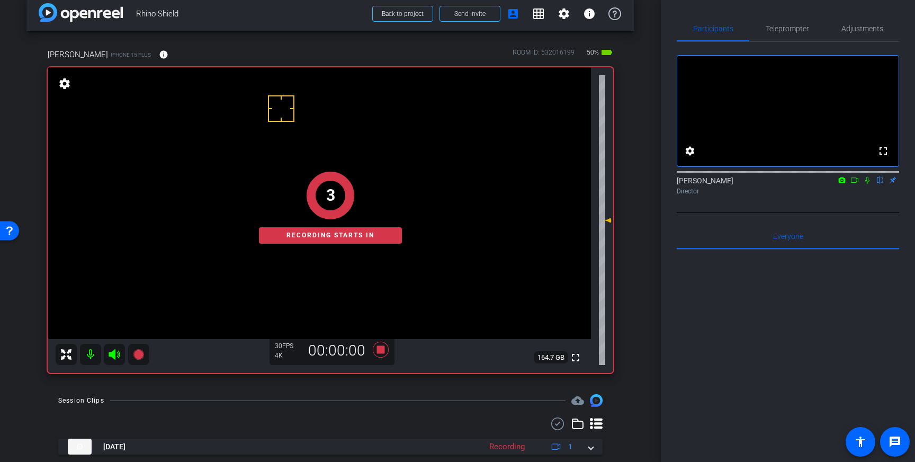
drag, startPoint x: 870, startPoint y: 193, endPoint x: 877, endPoint y: 232, distance: 39.8
click at [870, 184] on icon at bounding box center [867, 179] width 8 height 7
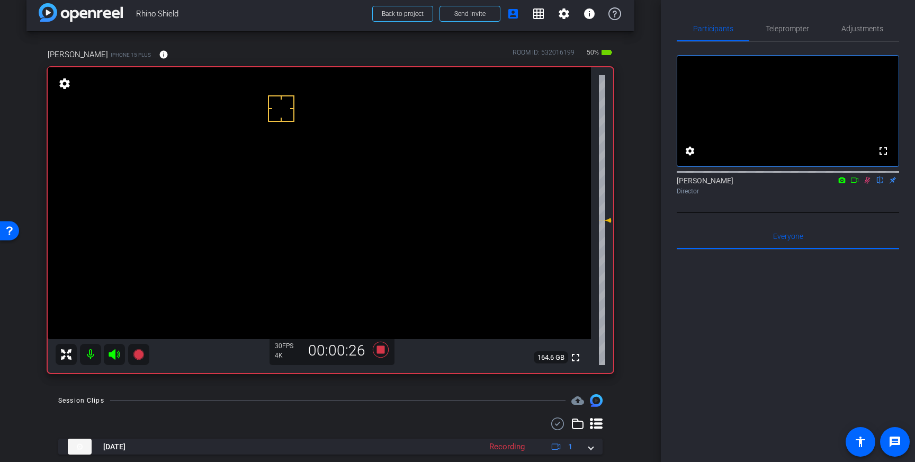
click at [867, 184] on icon at bounding box center [868, 180] width 6 height 7
click at [381, 353] on icon at bounding box center [381, 350] width 16 height 16
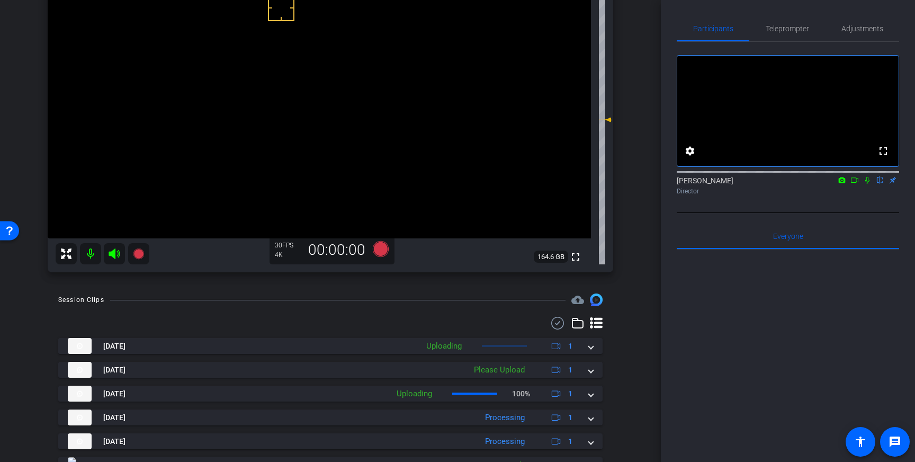
scroll to position [126, 0]
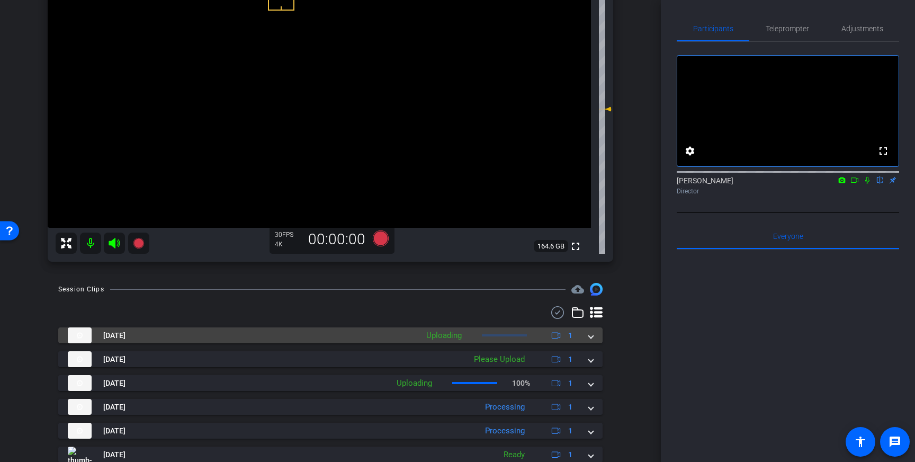
click at [595, 336] on mat-expansion-panel-header "Oct 15, 2025 Uploading 1" at bounding box center [330, 335] width 545 height 16
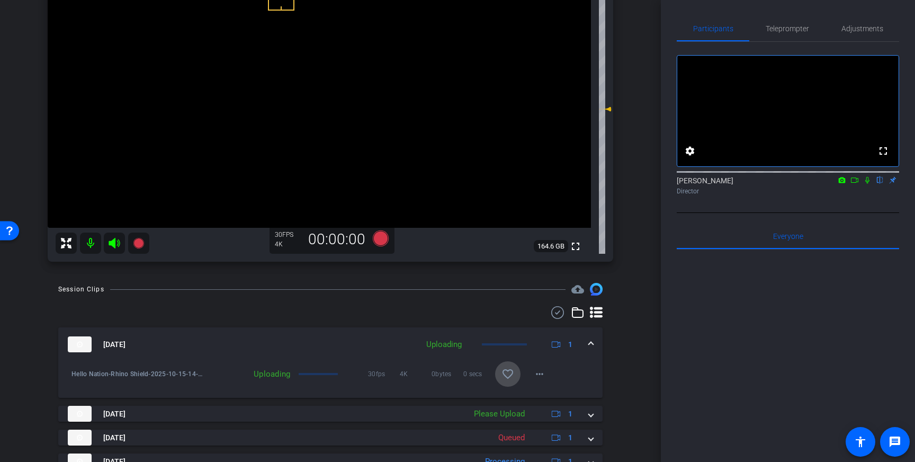
click at [512, 375] on mat-icon "favorite_border" at bounding box center [508, 374] width 13 height 13
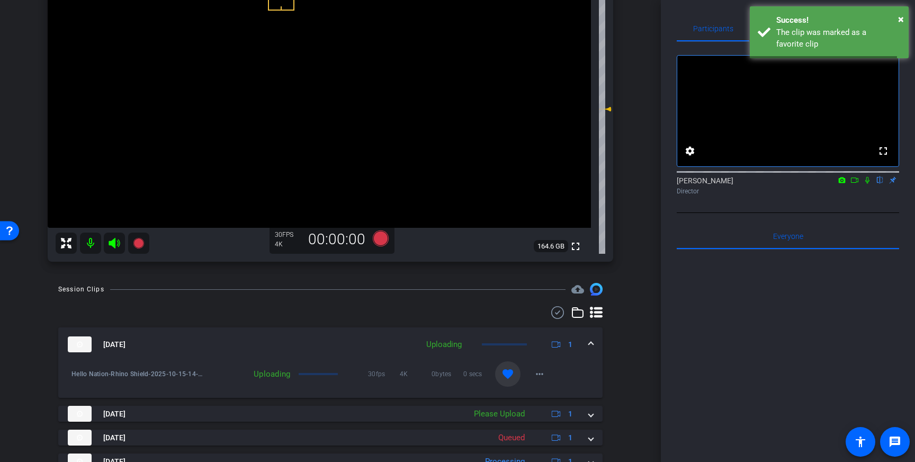
click at [587, 338] on div "Oct 15, 2025 Uploading 1" at bounding box center [328, 344] width 521 height 16
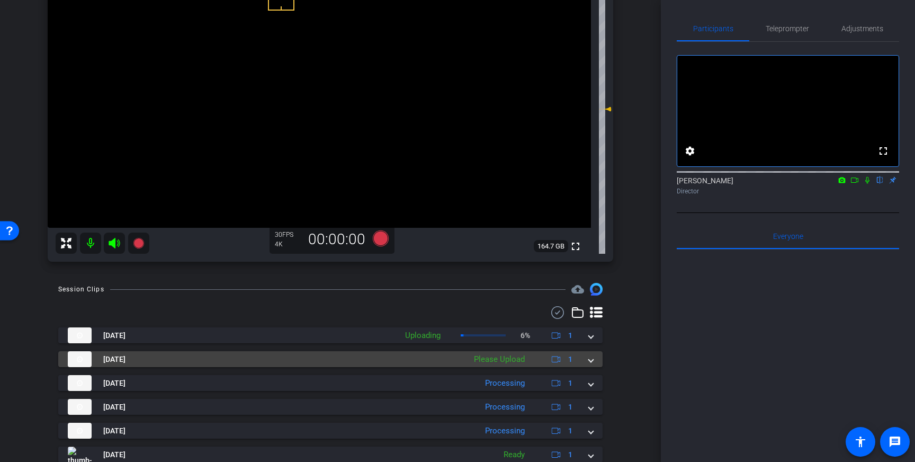
drag, startPoint x: 588, startPoint y: 362, endPoint x: 586, endPoint y: 377, distance: 15.0
click at [588, 362] on div "Oct 15, 2025 Please Upload 1" at bounding box center [328, 359] width 521 height 16
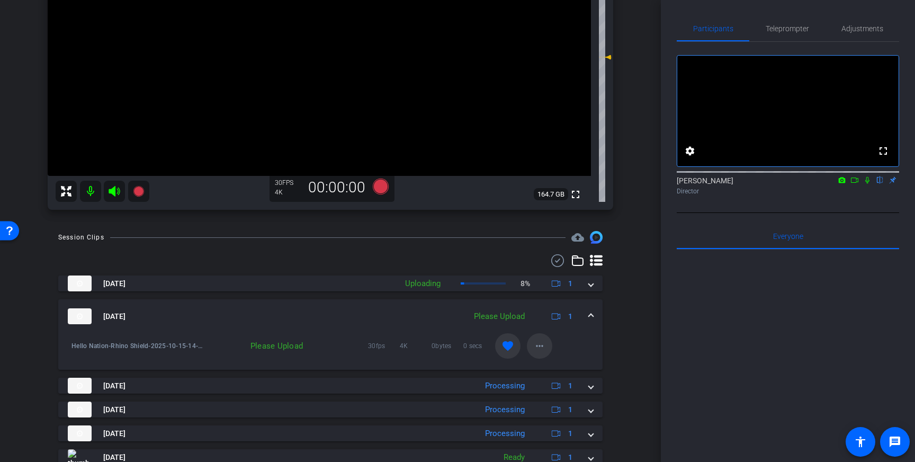
scroll to position [179, 0]
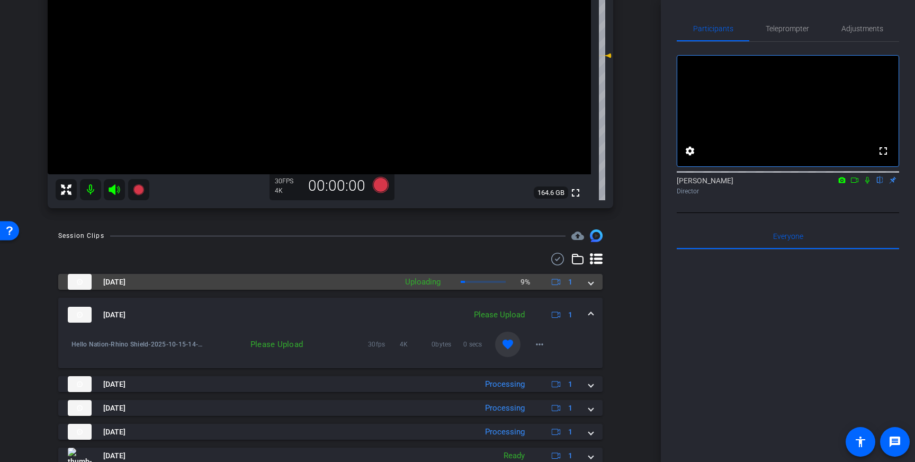
click at [590, 279] on span at bounding box center [591, 282] width 4 height 11
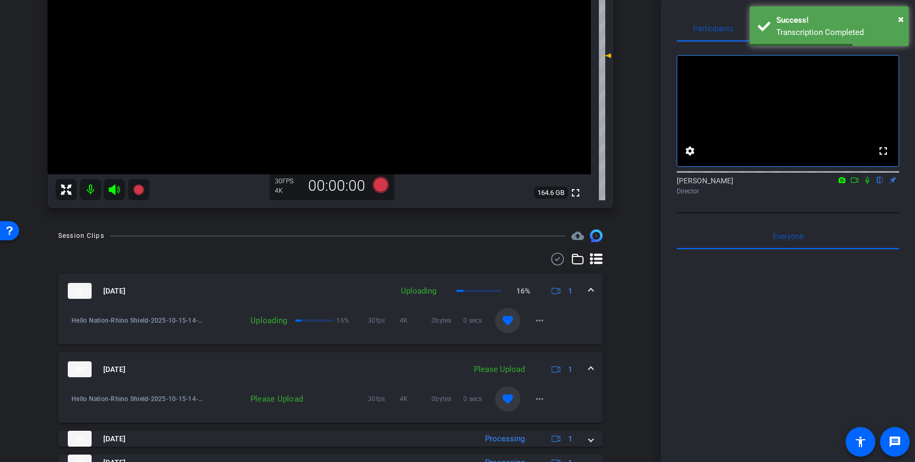
click at [593, 289] on span at bounding box center [591, 291] width 4 height 11
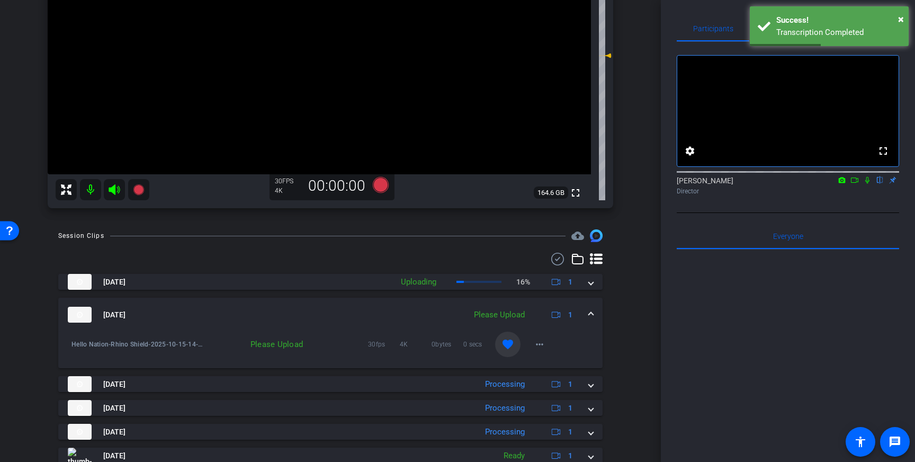
click at [591, 314] on span at bounding box center [591, 314] width 4 height 11
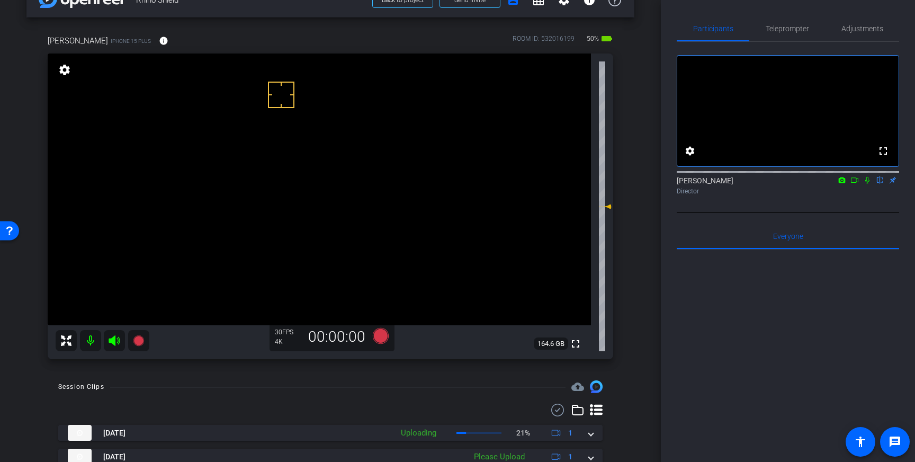
scroll to position [25, 0]
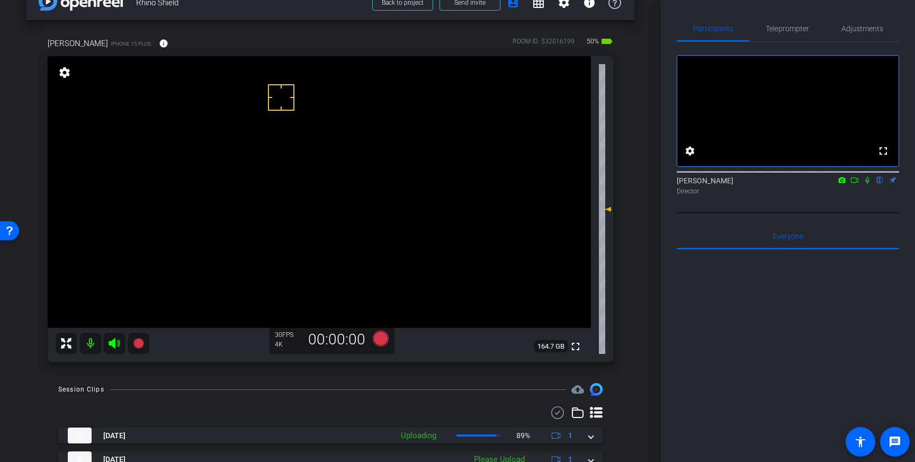
drag, startPoint x: 791, startPoint y: 31, endPoint x: 802, endPoint y: 43, distance: 16.5
click at [792, 31] on span "Teleprompter" at bounding box center [787, 28] width 43 height 7
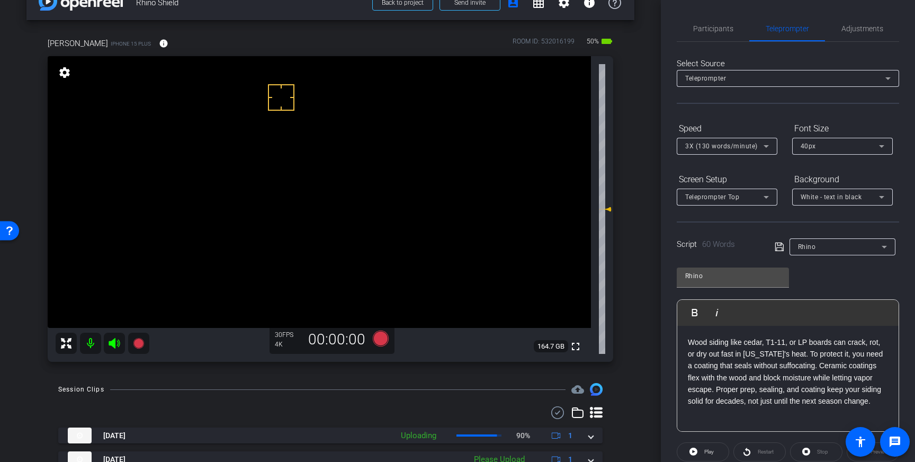
scroll to position [117, 0]
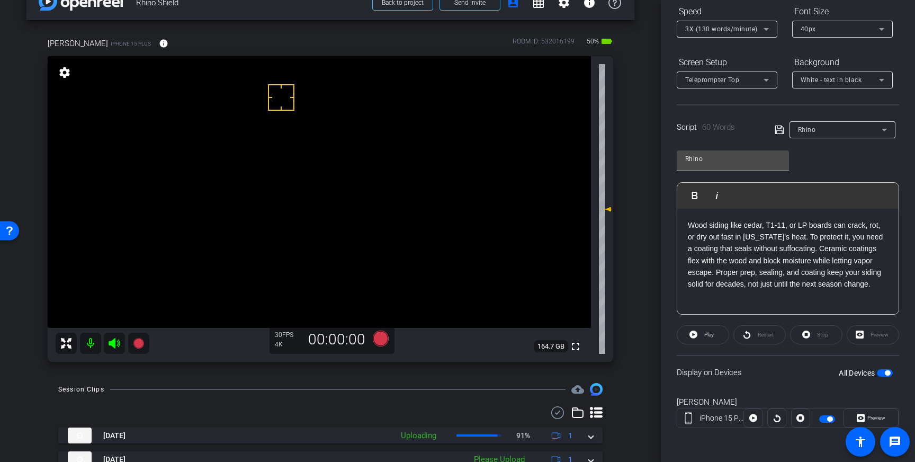
click at [886, 373] on span "button" at bounding box center [887, 372] width 5 height 5
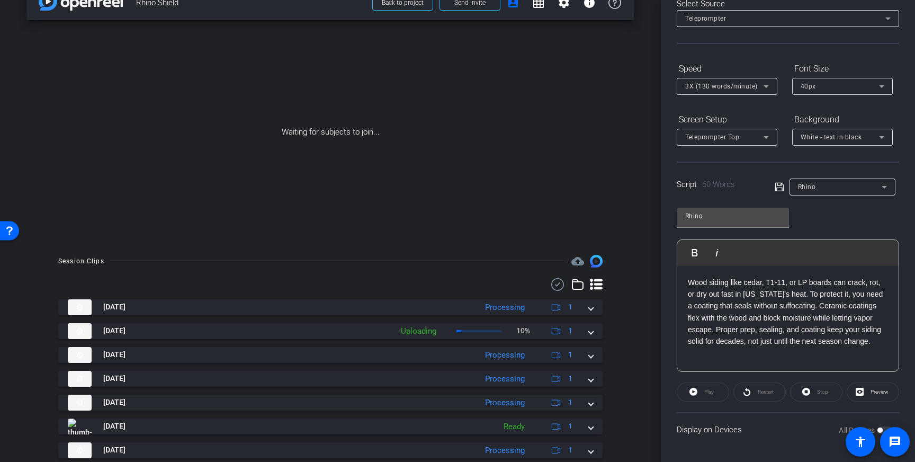
scroll to position [0, 0]
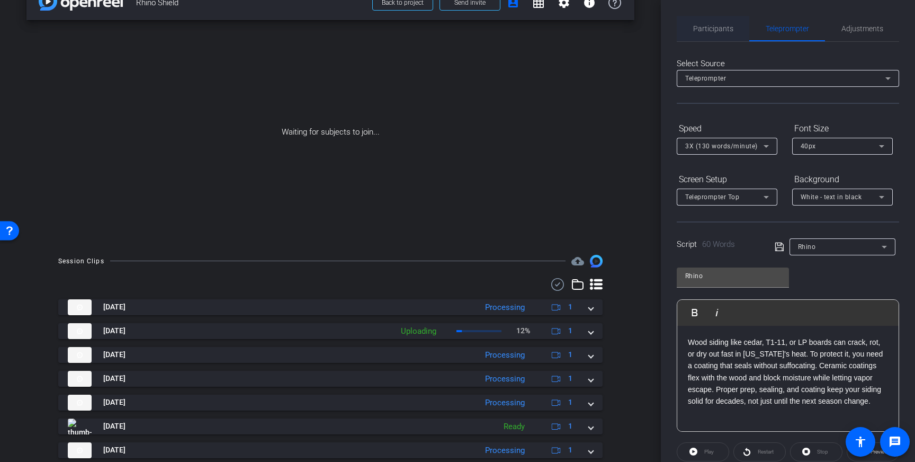
click at [701, 21] on span "Participants" at bounding box center [713, 28] width 40 height 25
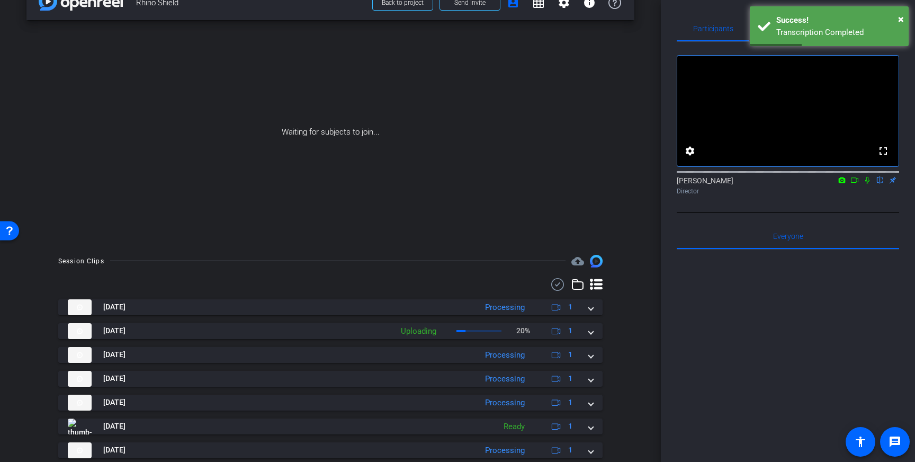
click at [855, 184] on icon at bounding box center [855, 179] width 8 height 7
click at [881, 184] on icon at bounding box center [880, 179] width 8 height 7
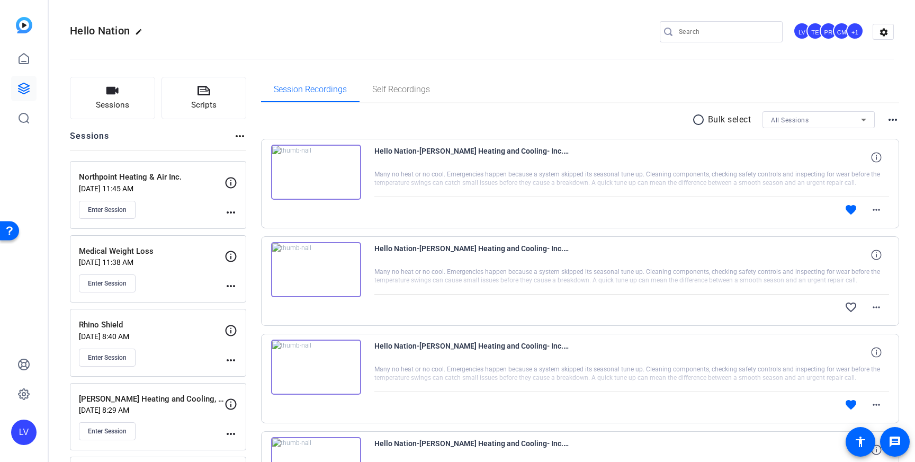
scroll to position [93, 0]
